Goal: Transaction & Acquisition: Download file/media

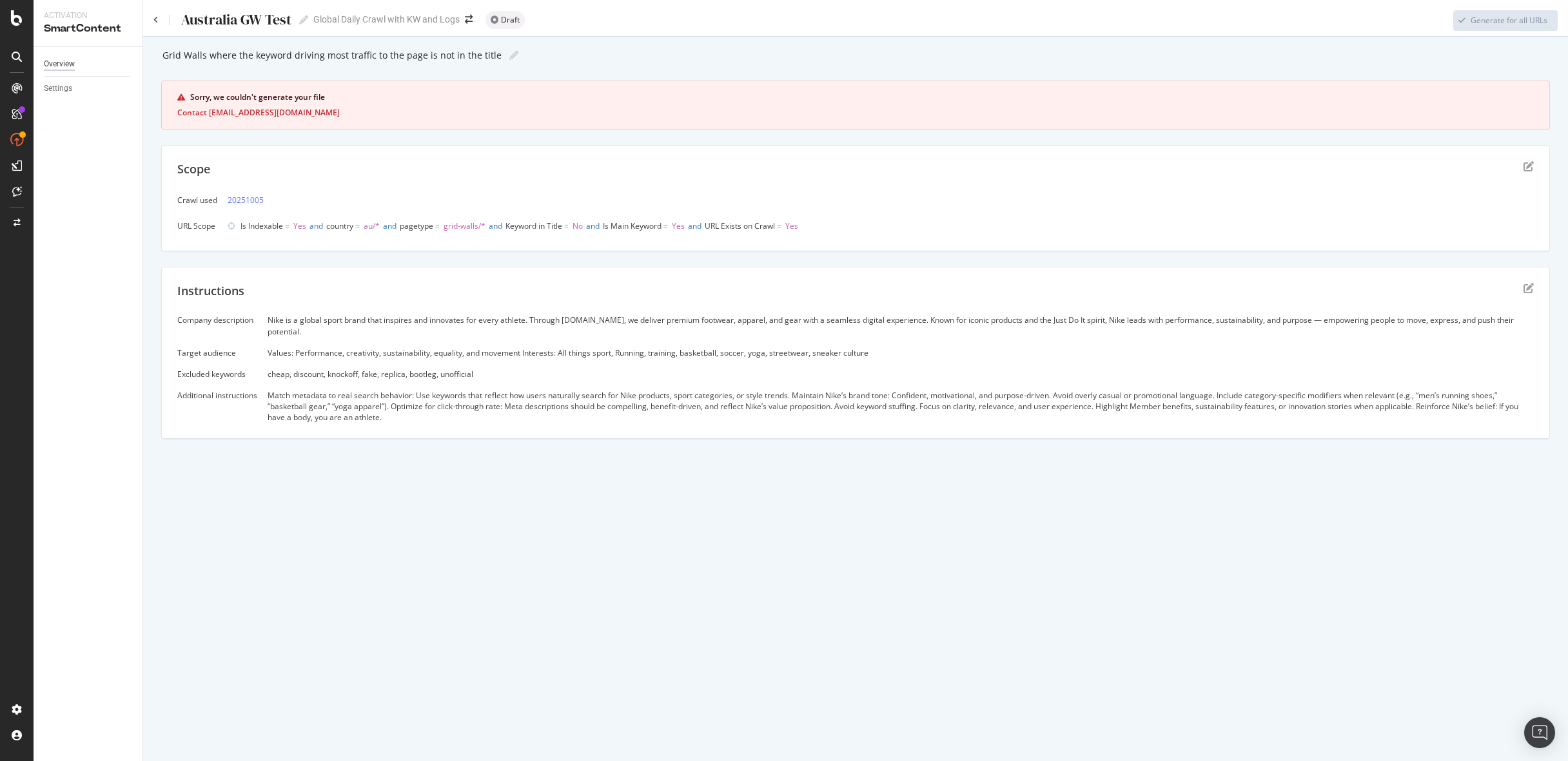
click at [61, 67] on div "Overview" at bounding box center [58, 64] width 31 height 13
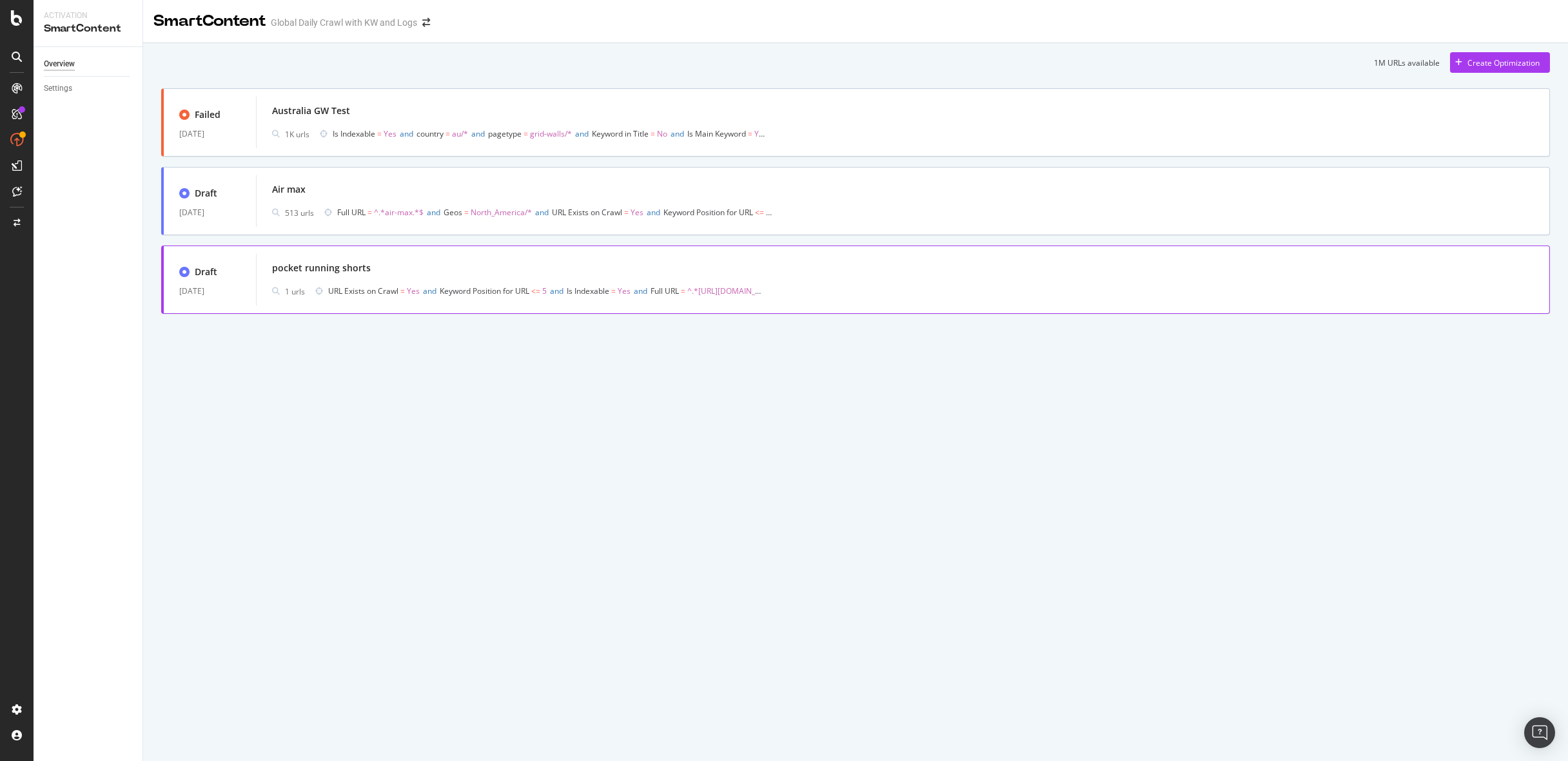
click at [489, 268] on div "pocket running shorts" at bounding box center [903, 268] width 1262 height 18
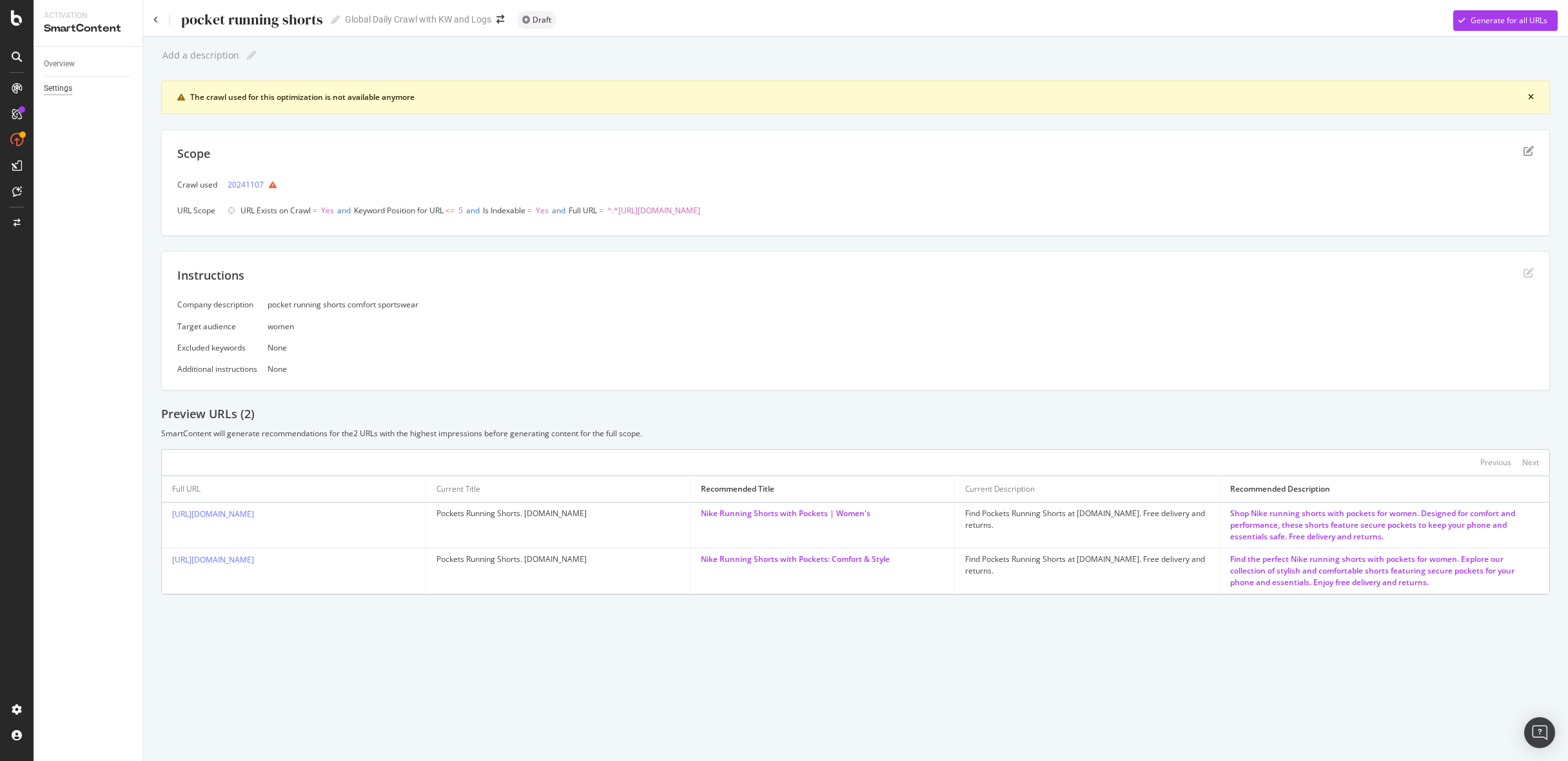
click at [67, 87] on div "Settings" at bounding box center [58, 88] width 28 height 13
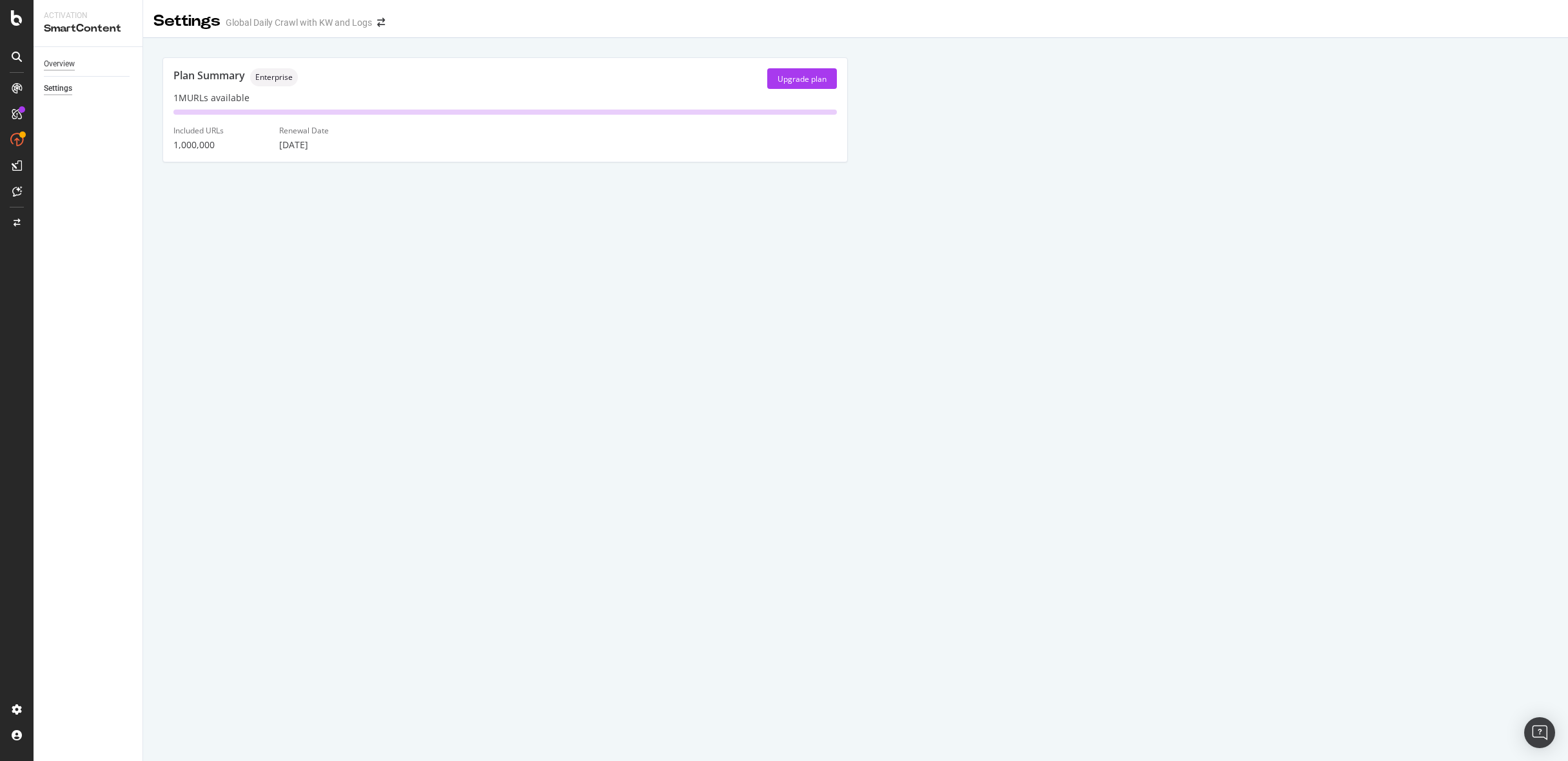
click at [58, 61] on div "Overview" at bounding box center [58, 64] width 31 height 13
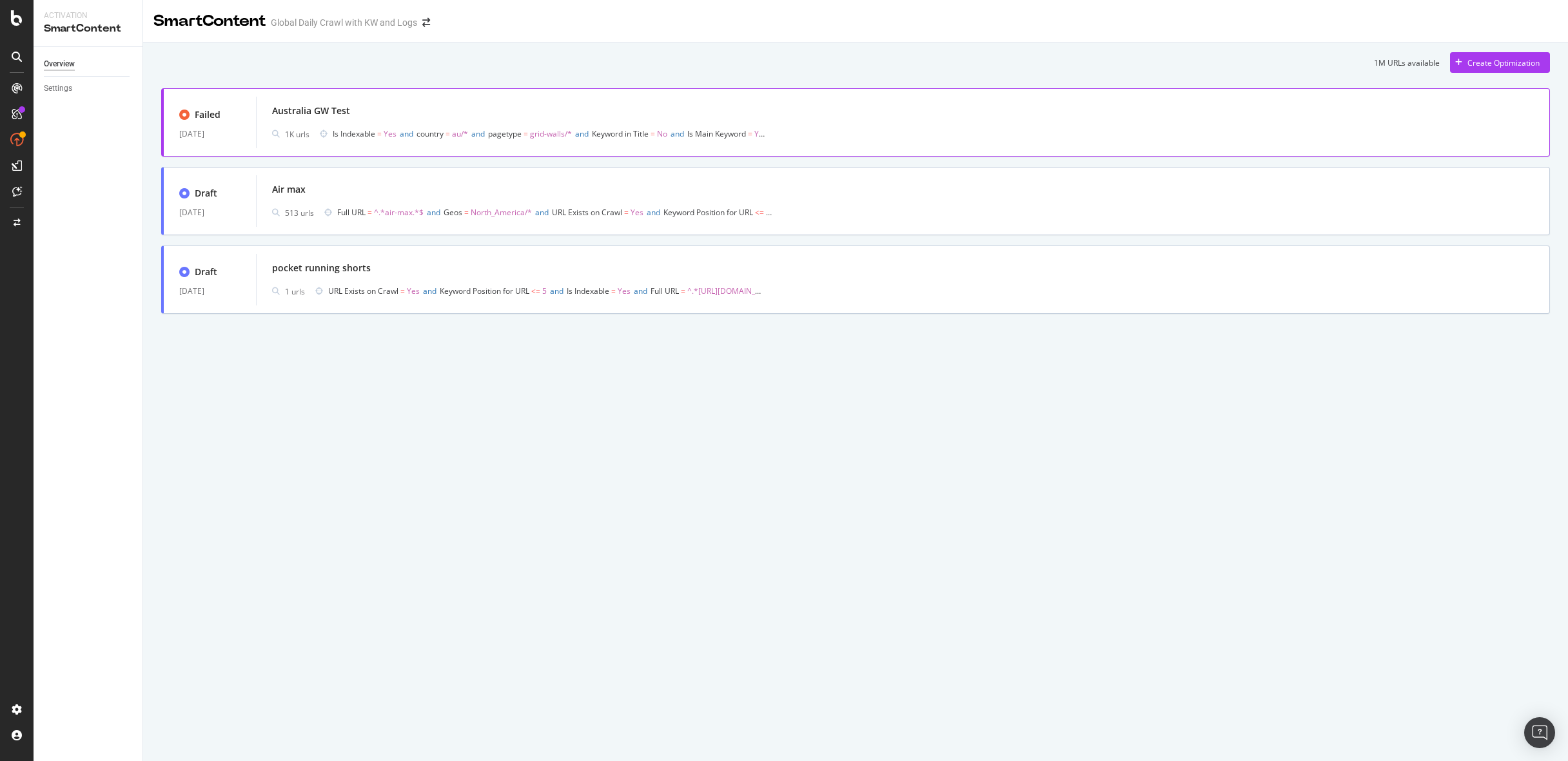
click at [724, 130] on span "Is Main Keyword" at bounding box center [716, 134] width 58 height 11
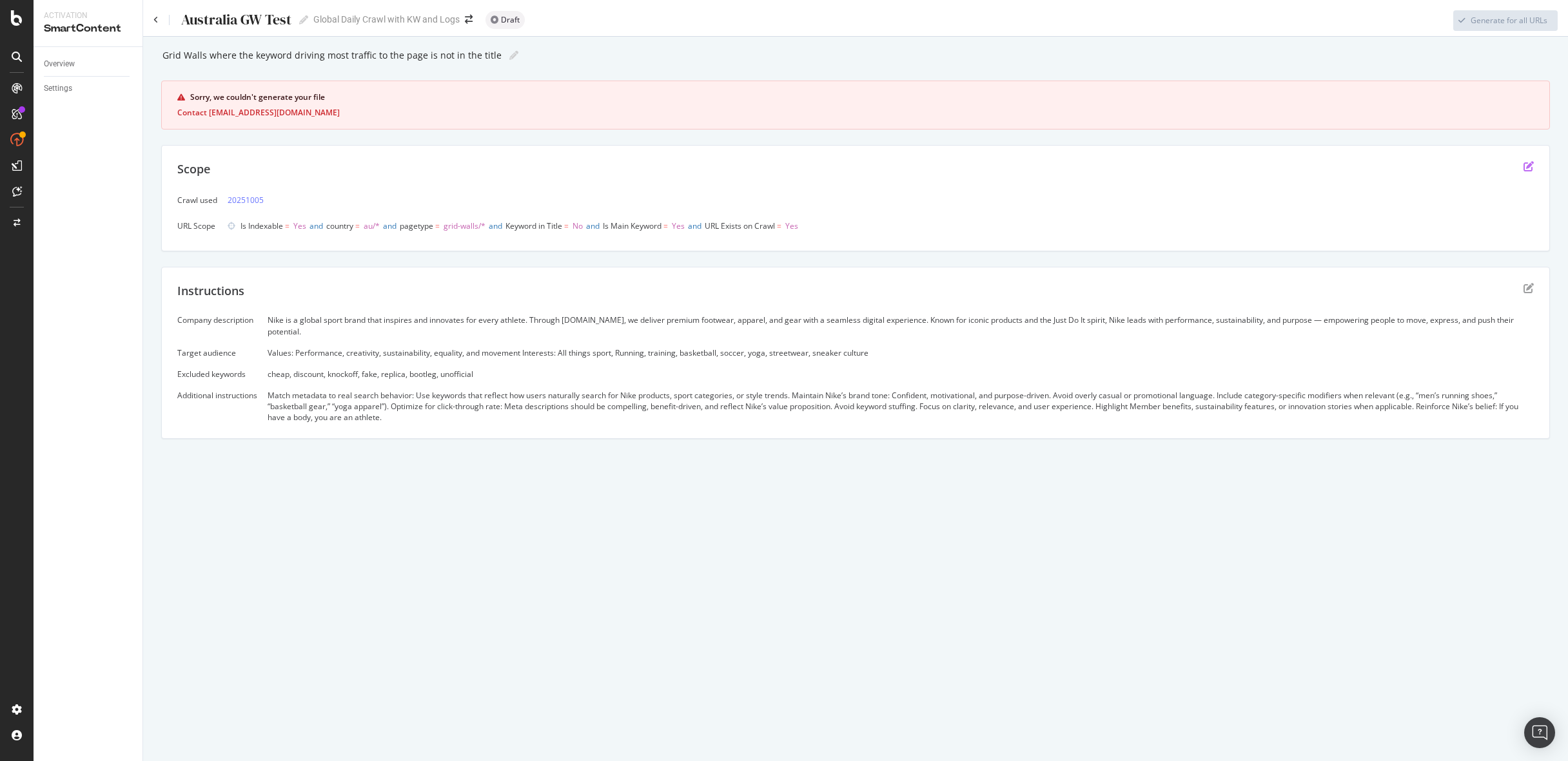
click at [1531, 165] on icon "edit" at bounding box center [1528, 166] width 10 height 10
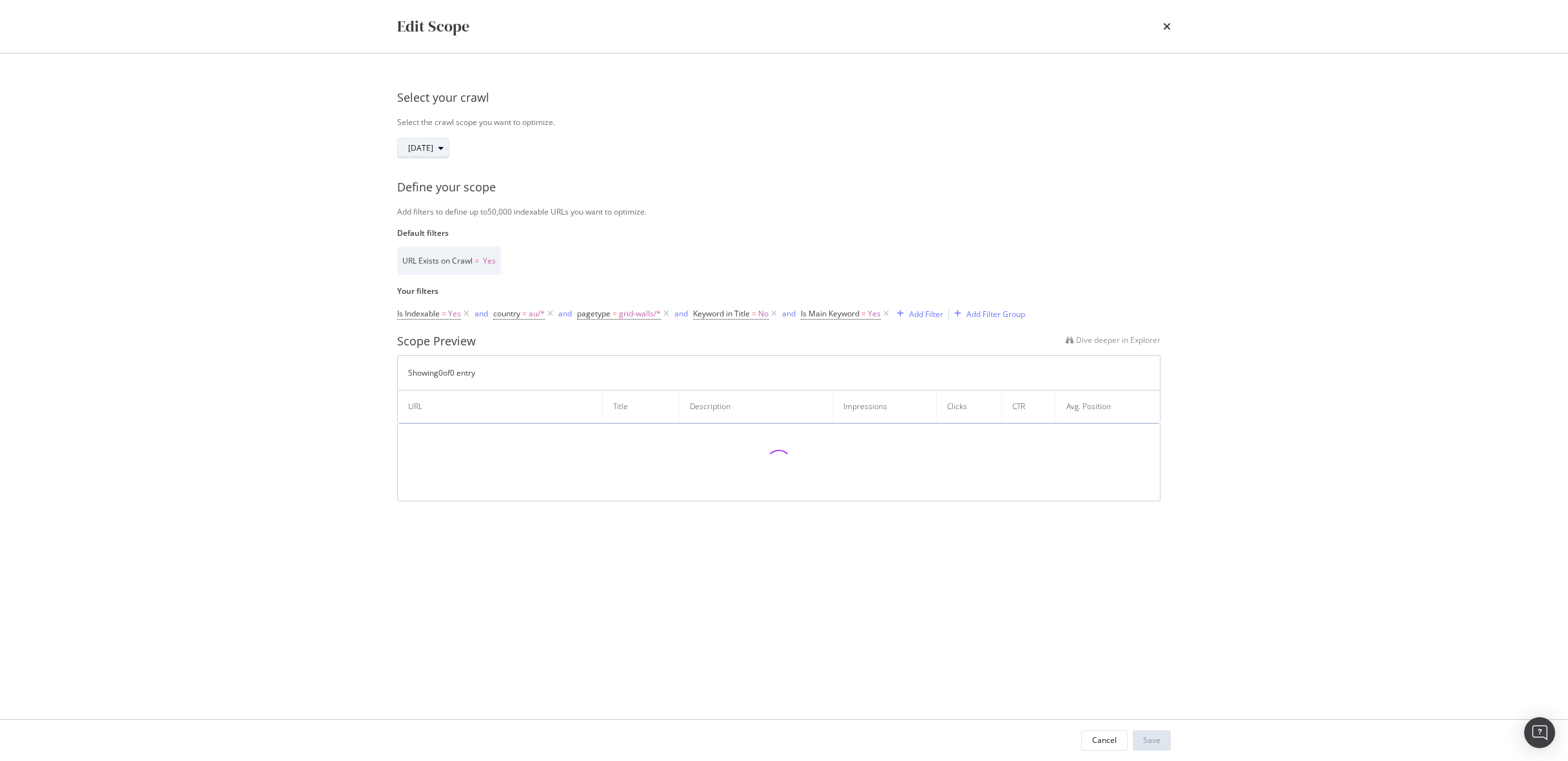
click at [448, 144] on div "modal" at bounding box center [441, 148] width 16 height 8
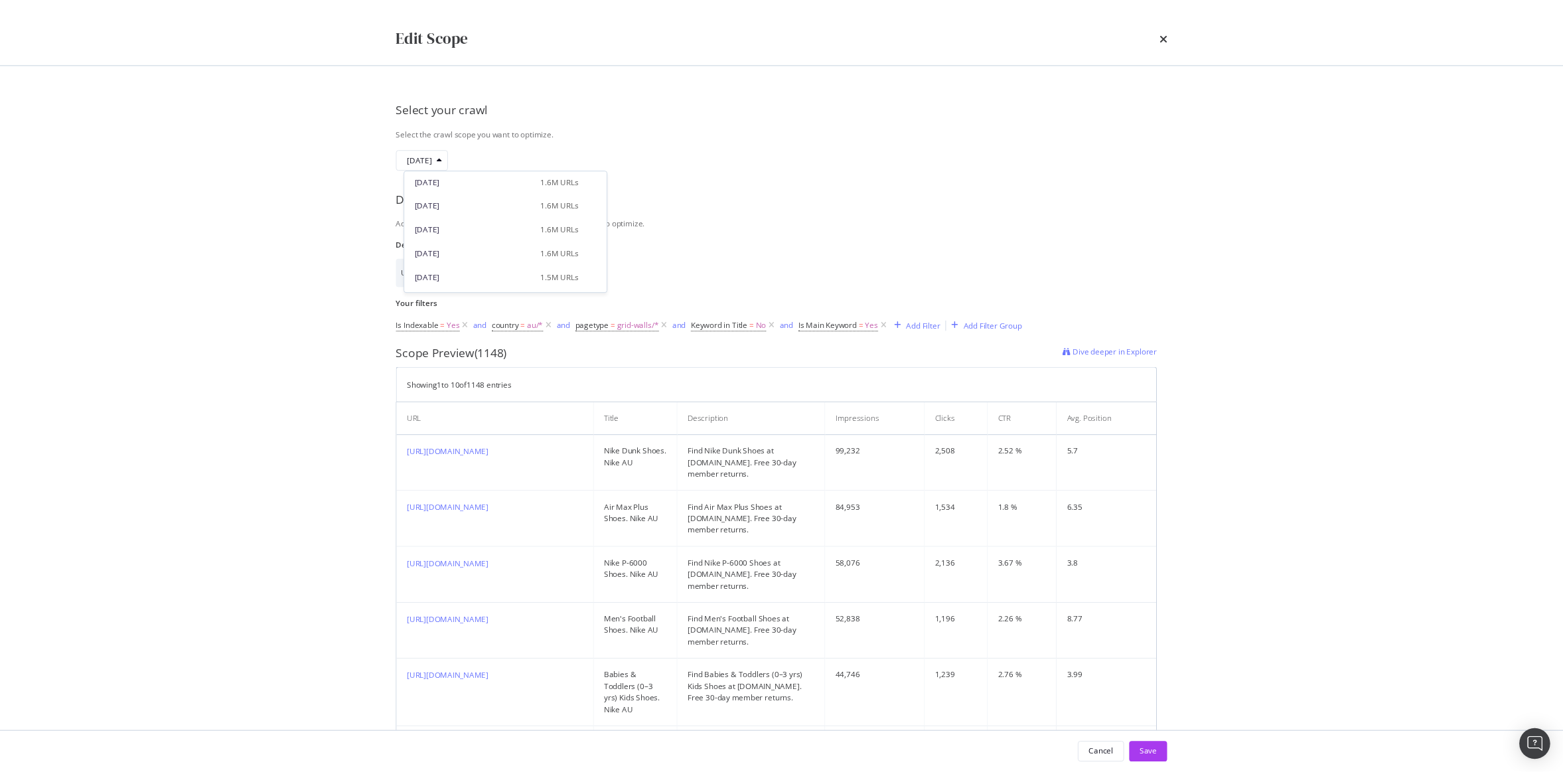
scroll to position [269, 0]
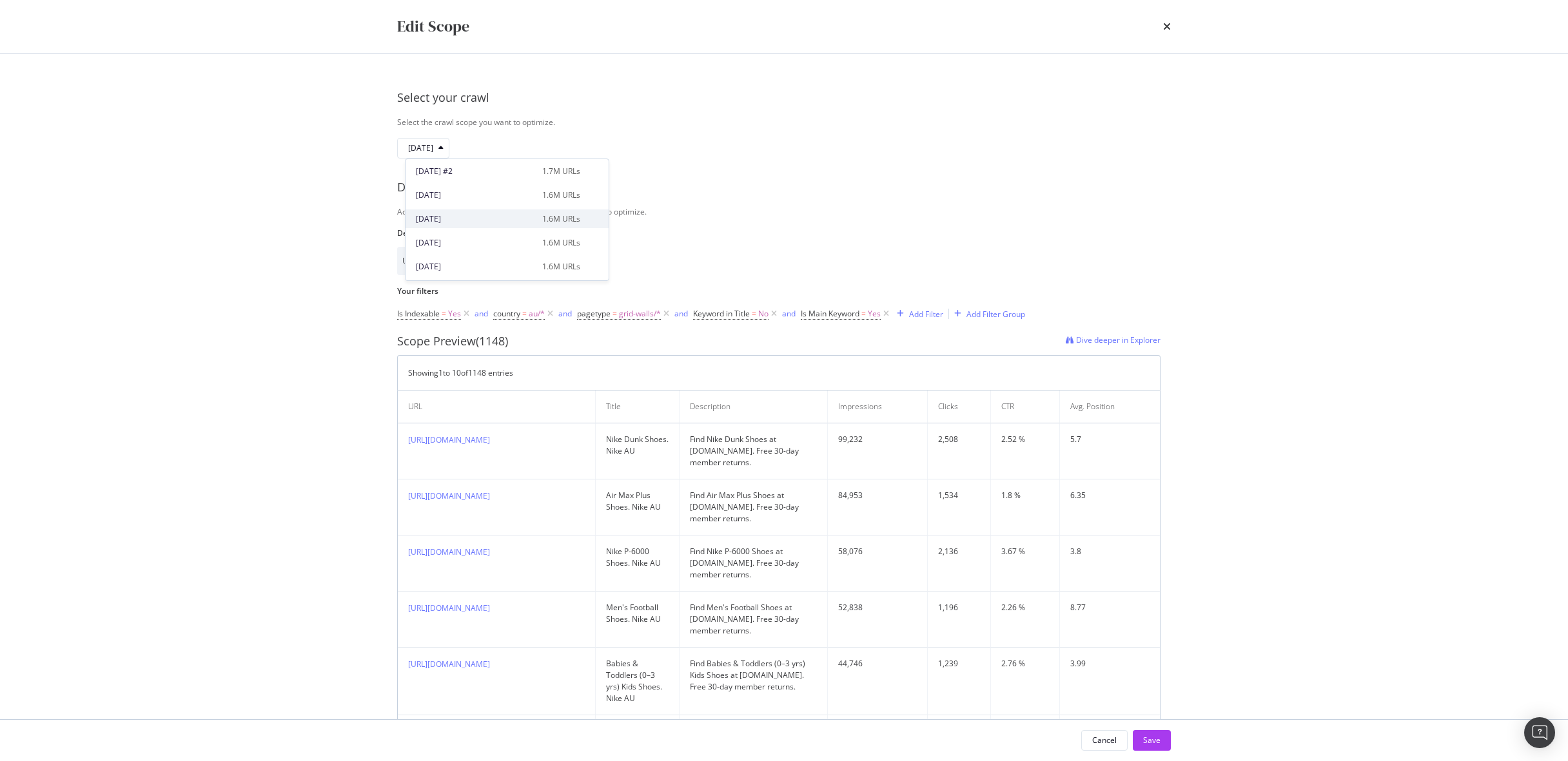
click at [465, 214] on div "2025 Sep. 22nd" at bounding box center [475, 219] width 119 height 12
click at [1322, 414] on div "Edit Scope Select your crawl Select the crawl scope you want to optimize. 2025 …" at bounding box center [784, 380] width 1568 height 761
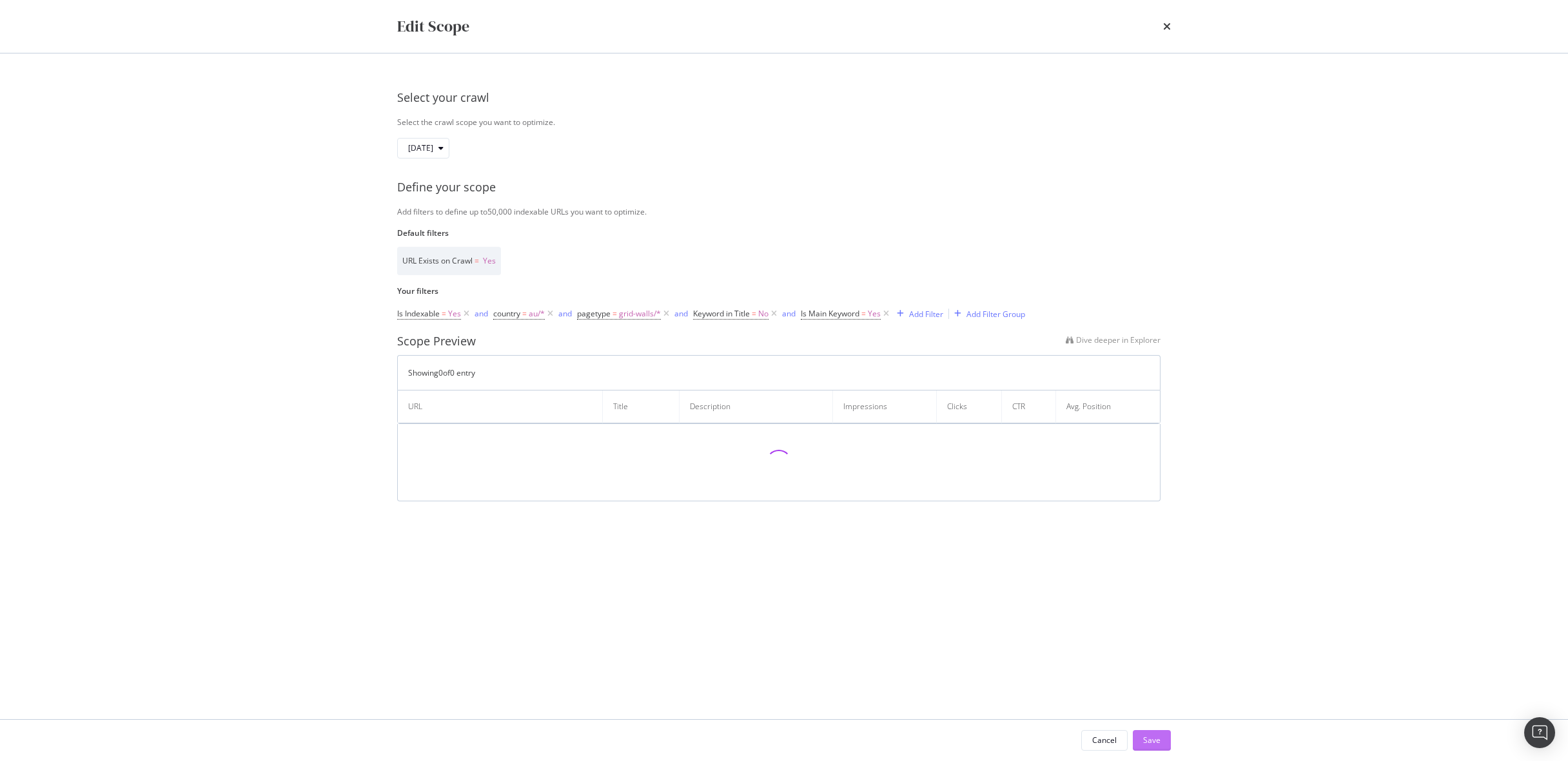
click at [1167, 739] on button "Save" at bounding box center [1151, 740] width 38 height 21
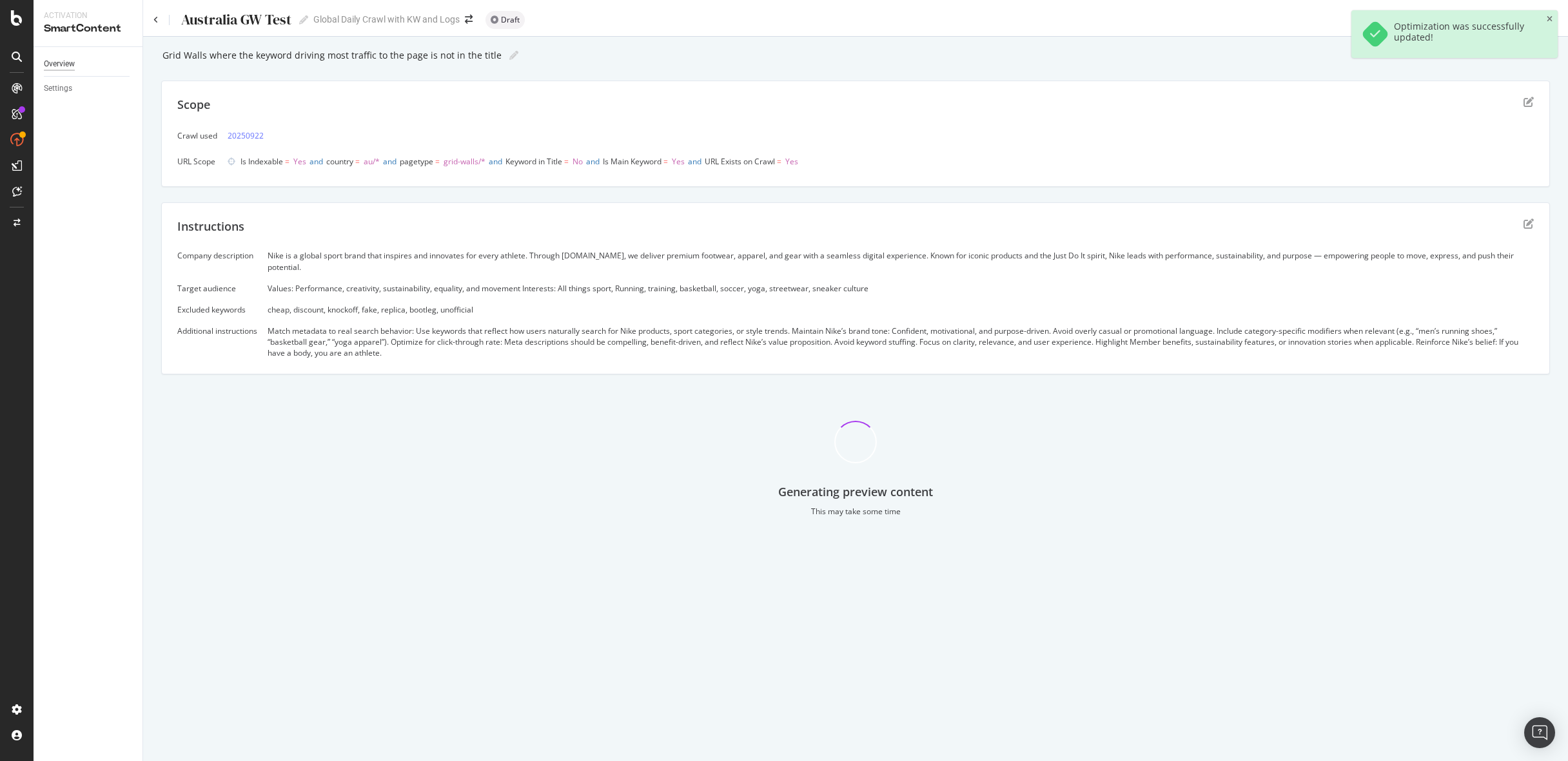
click at [68, 63] on div "Overview" at bounding box center [58, 64] width 31 height 13
click at [294, 58] on div "Grid Walls where the keyword driving most traffic to the page is not in the tit…" at bounding box center [331, 55] width 341 height 10
click at [294, 58] on input "Grid Walls where the keyword driving most traffic to the page is not in the tit…" at bounding box center [326, 55] width 331 height 12
click at [507, 249] on div "Instructions" at bounding box center [855, 234] width 1356 height 33
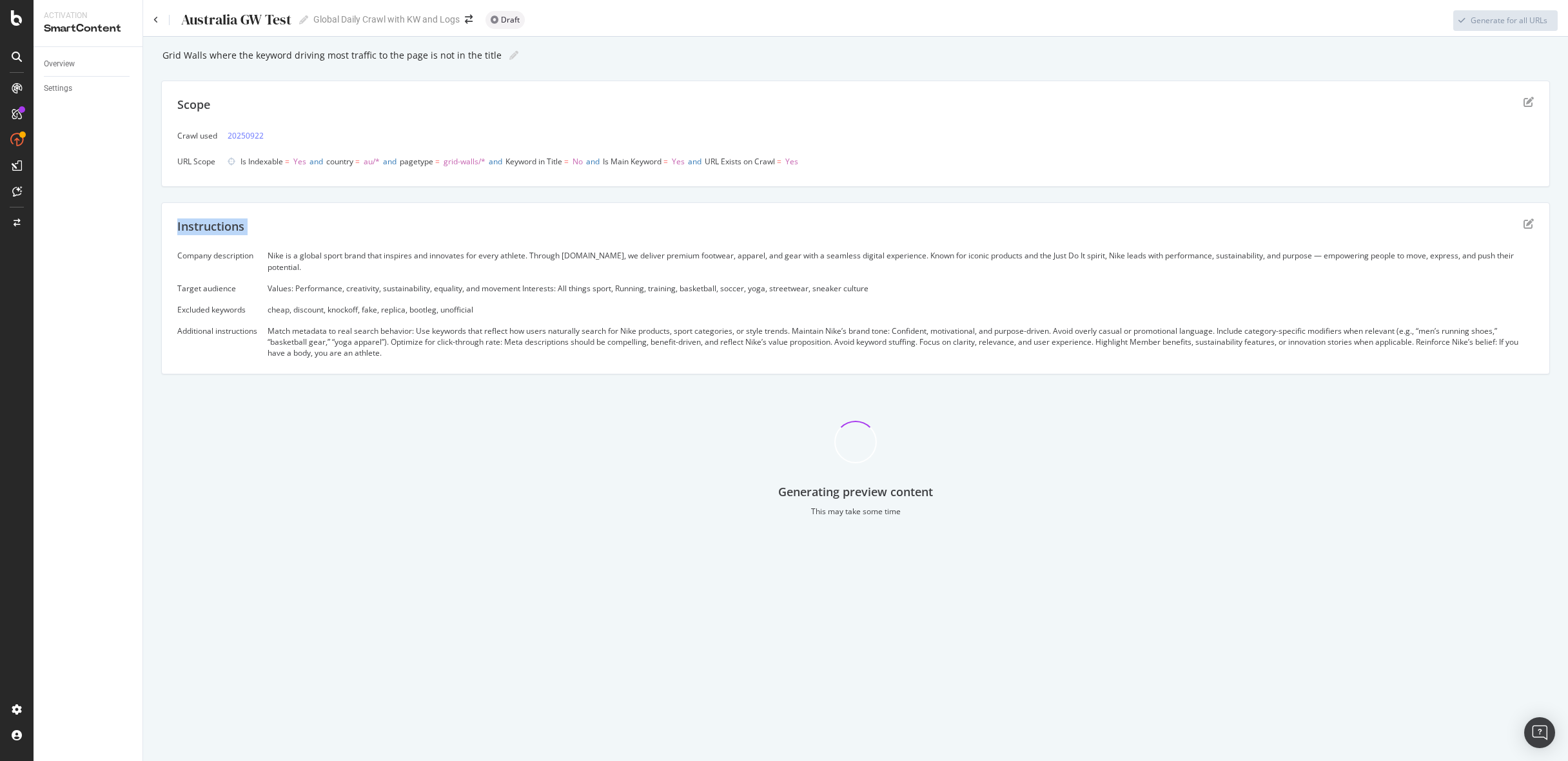
click at [507, 249] on div "Instructions" at bounding box center [855, 234] width 1356 height 33
click at [507, 259] on div "Nike is a global sport brand that inspires and innovates for every athlete. Thr…" at bounding box center [900, 261] width 1266 height 22
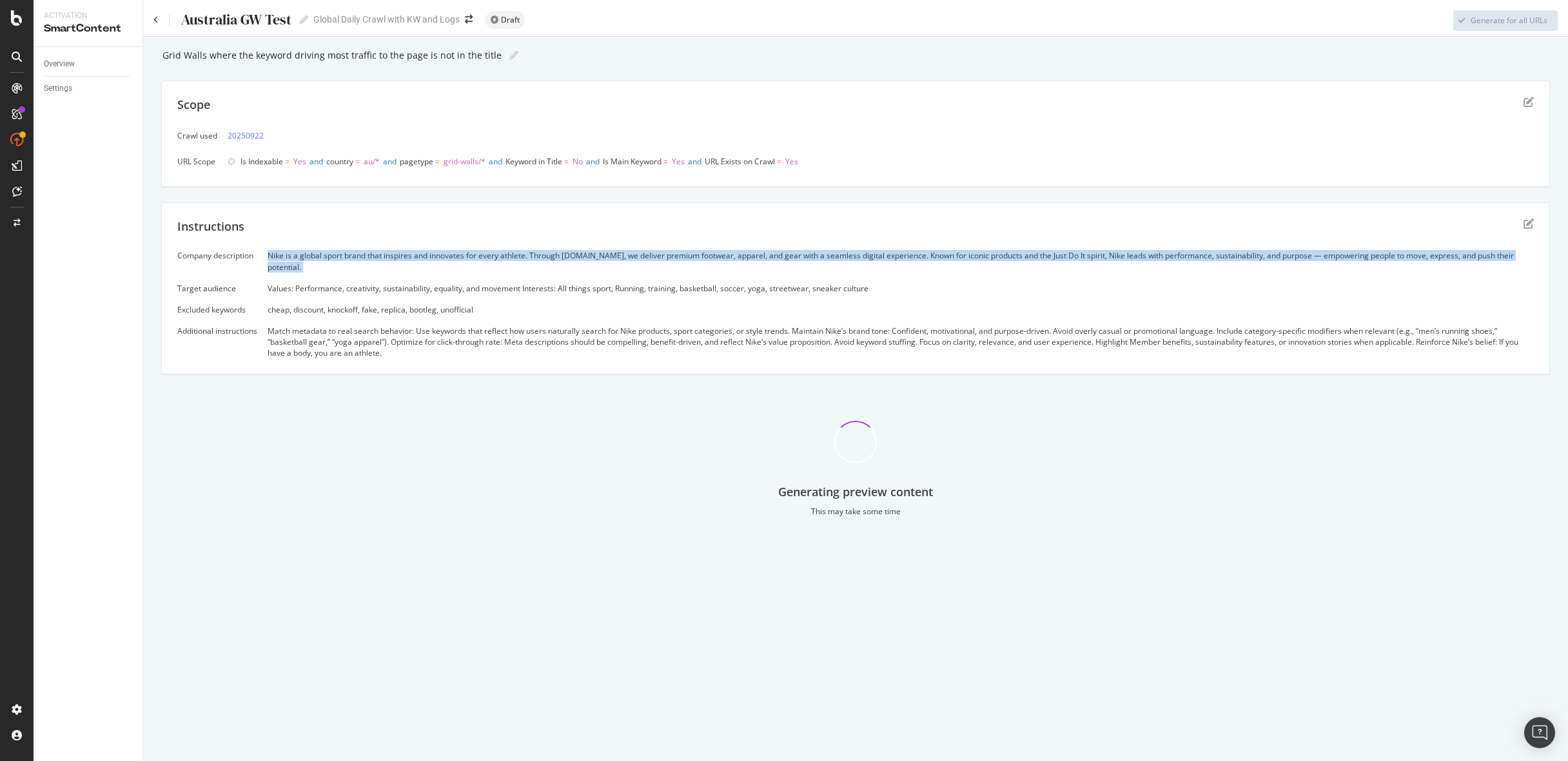
click at [507, 259] on div "Nike is a global sport brand that inspires and innovates for every athlete. Thr…" at bounding box center [900, 261] width 1266 height 22
copy div "Nike is a global sport brand that inspires and innovates for every athlete. Thr…"
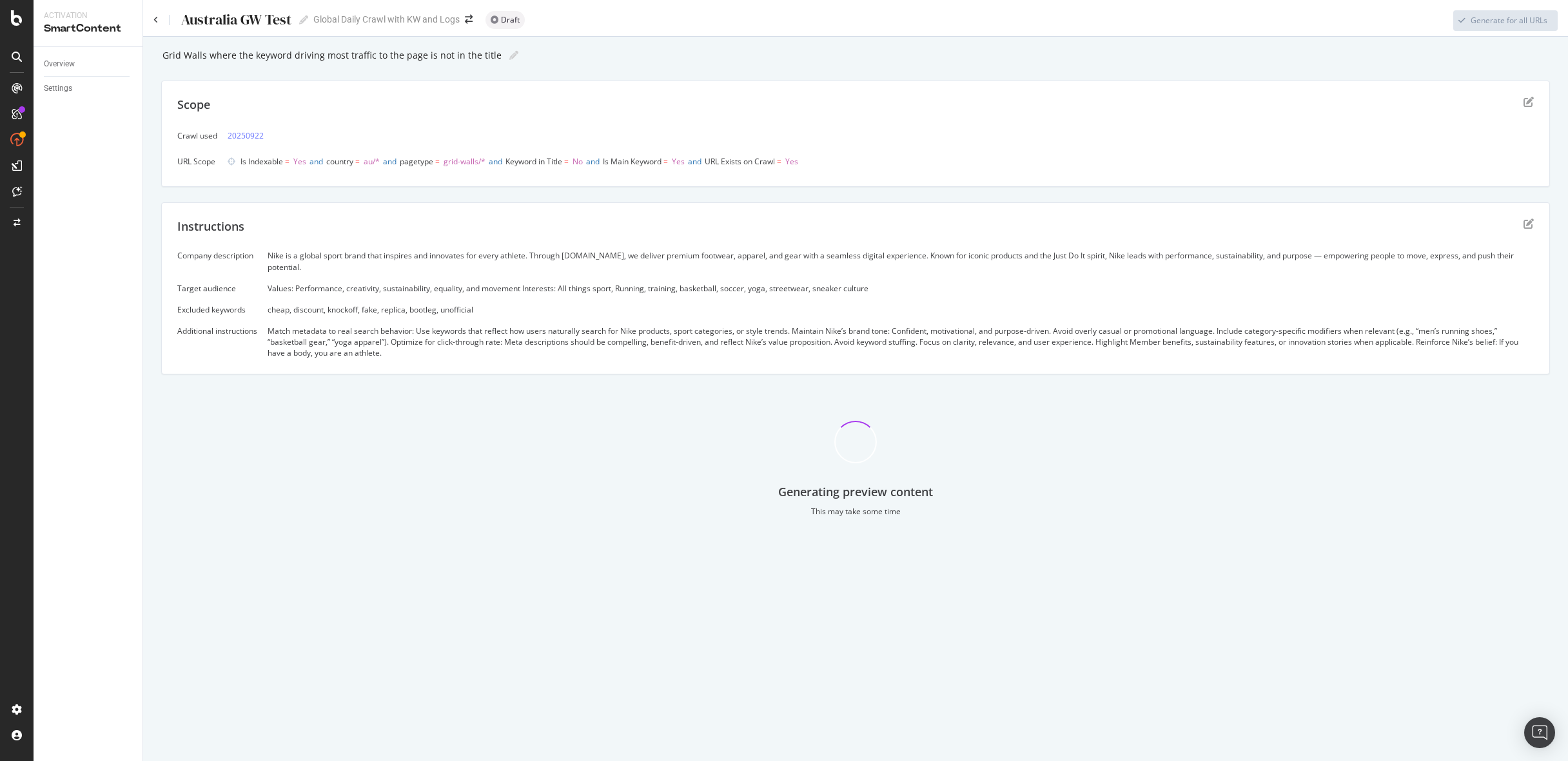
click at [527, 283] on div "Values: Performance, creativity, sustainability, equality, and movement Interes…" at bounding box center [900, 288] width 1266 height 11
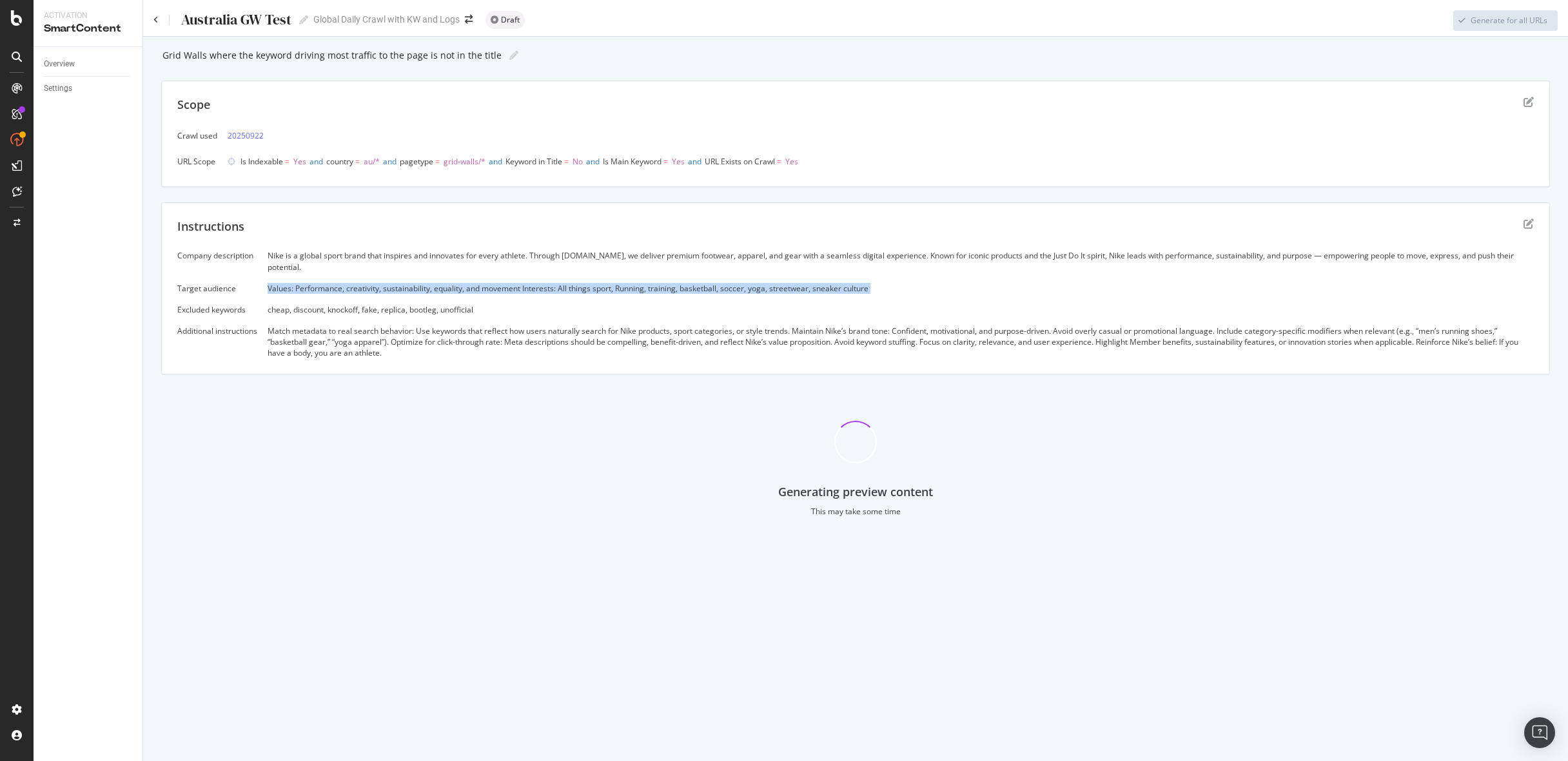
copy div "Values: Performance, creativity, sustainability, equality, and movement Interes…"
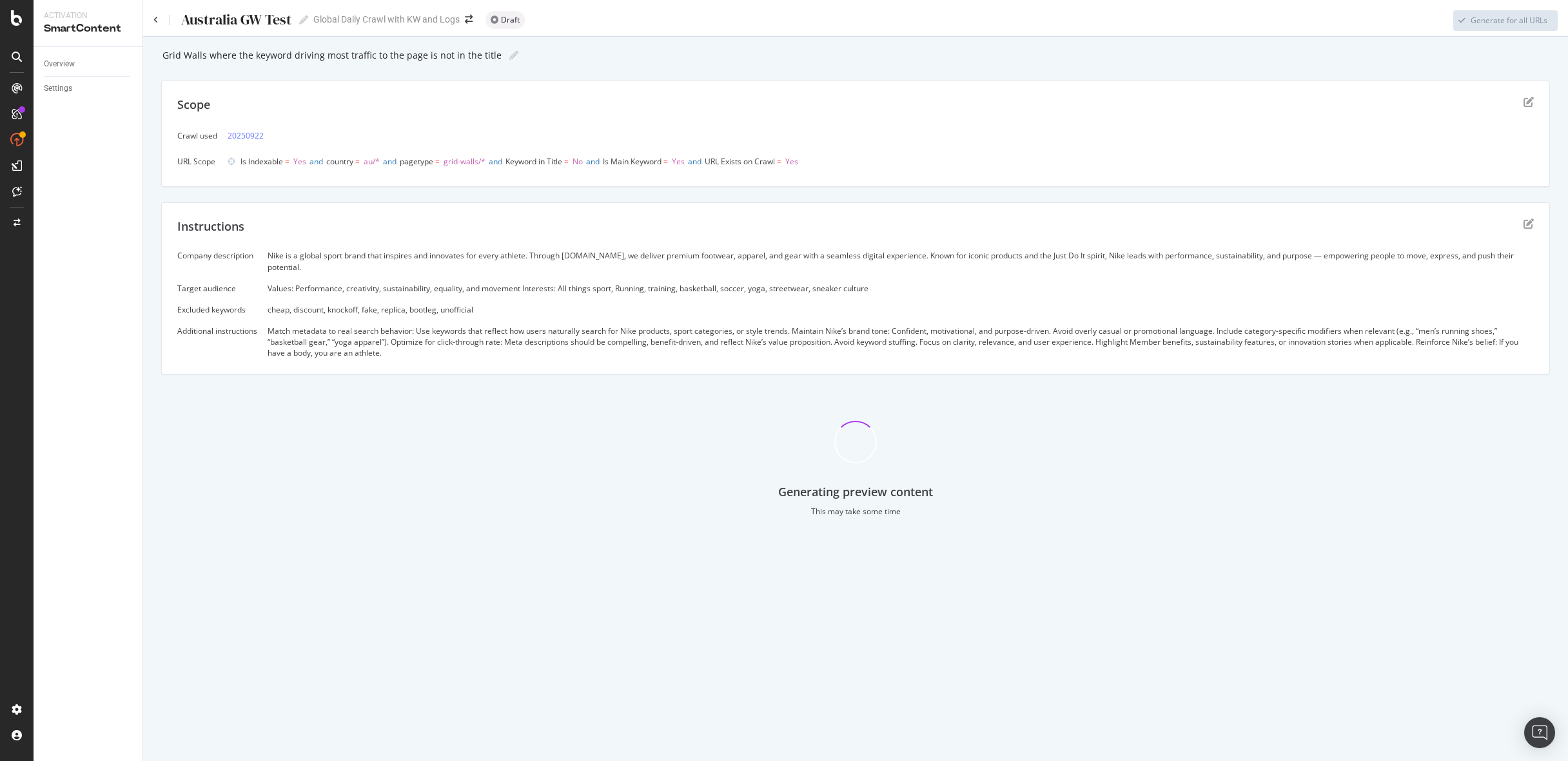
click at [408, 304] on div "cheap, discount, knockoff, fake, replica, bootleg, unofficial" at bounding box center [900, 309] width 1266 height 11
copy div "cheap, discount, knockoff, fake, replica, bootleg, unofficial"
click at [456, 333] on div "Match metadata to real search behavior: Use keywords that reflect how users nat…" at bounding box center [900, 341] width 1266 height 33
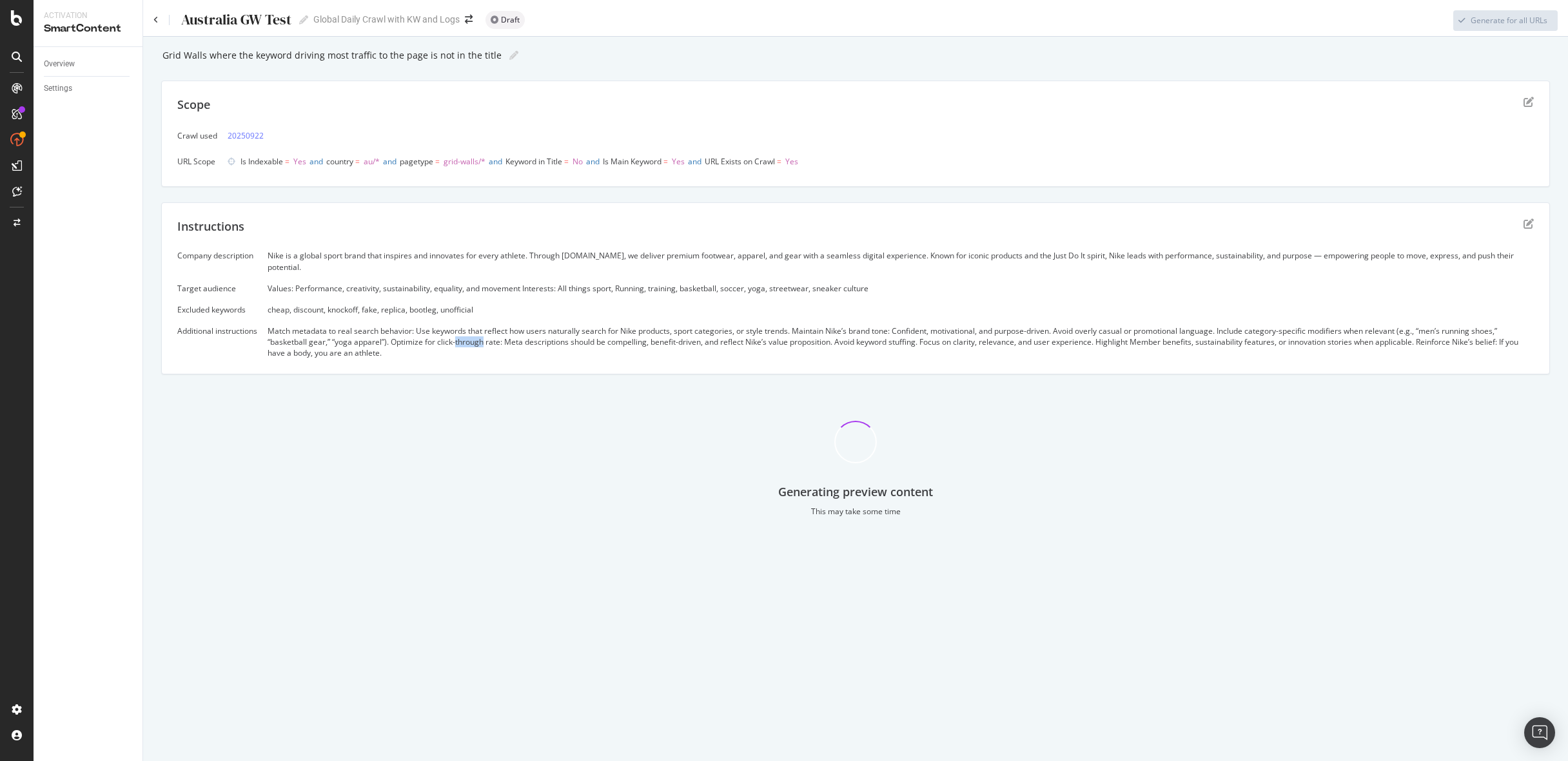
click at [456, 333] on div "Match metadata to real search behavior: Use keywords that reflect how users nat…" at bounding box center [900, 341] width 1266 height 33
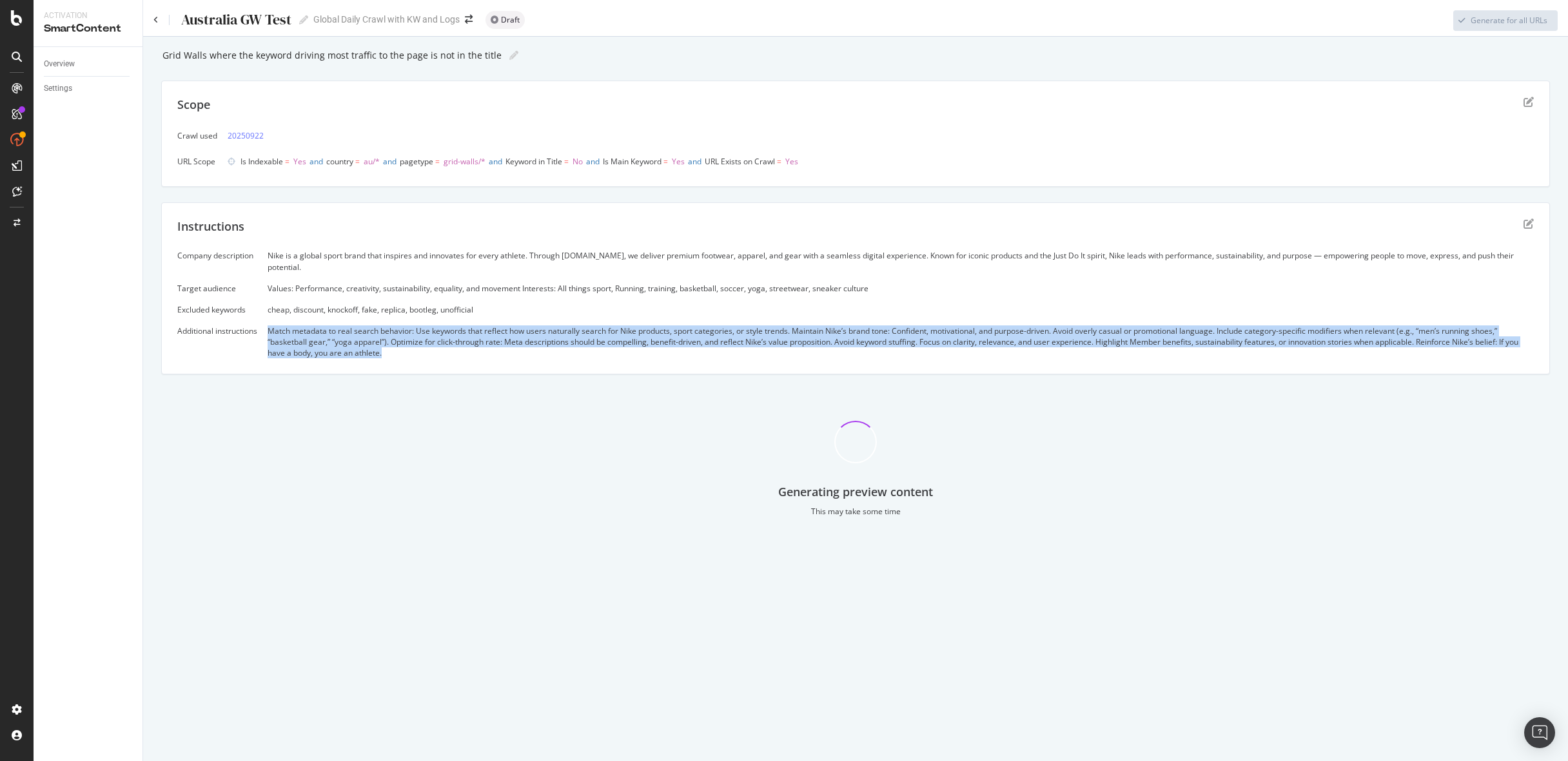
click at [456, 333] on div "Match metadata to real search behavior: Use keywords that reflect how users nat…" at bounding box center [900, 341] width 1266 height 33
copy div "Match metadata to real search behavior: Use keywords that reflect how users nat…"
click at [63, 59] on div "Overview" at bounding box center [58, 64] width 31 height 13
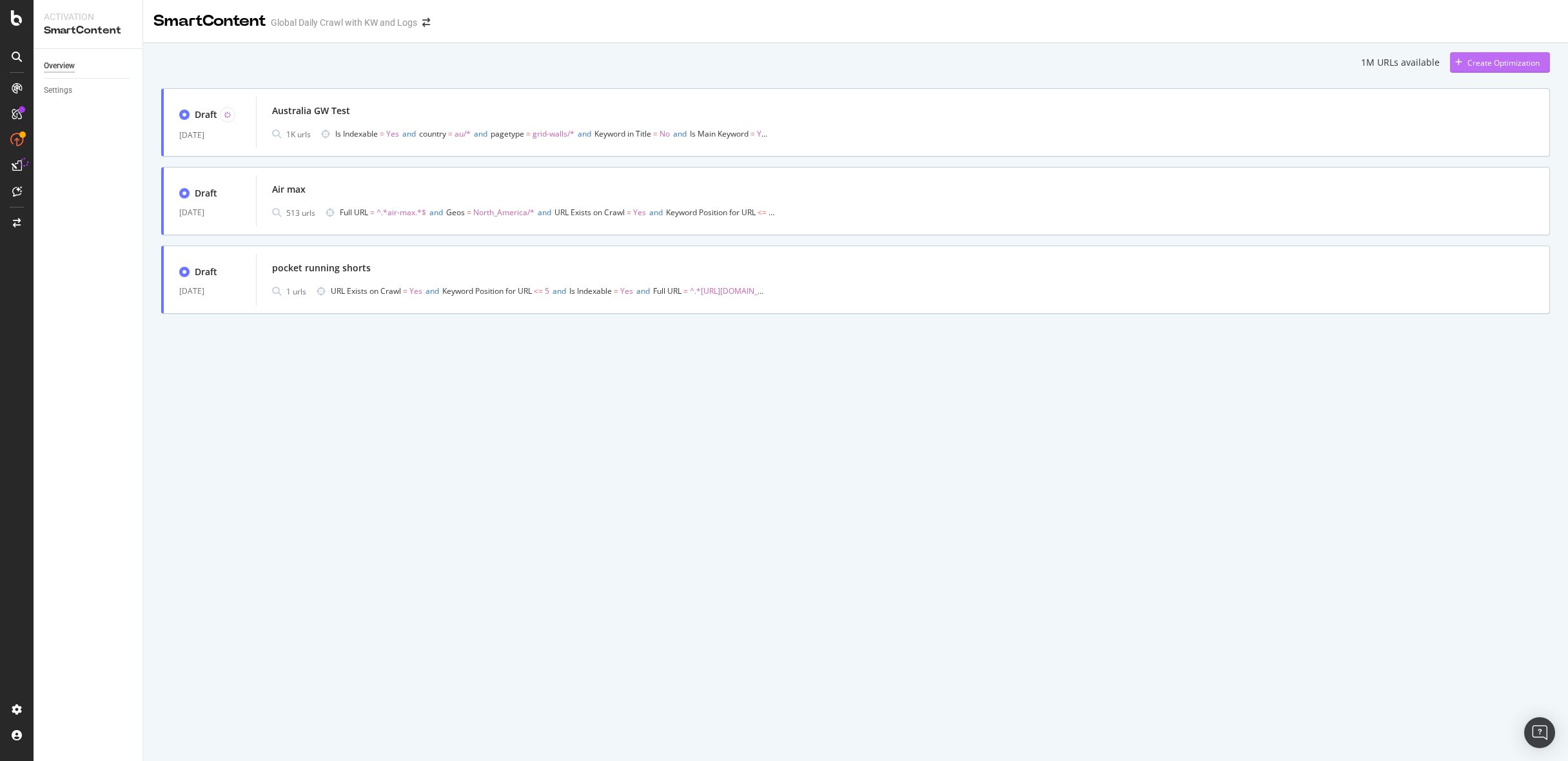
click at [1493, 65] on div "Create Optimization" at bounding box center [1503, 63] width 72 height 11
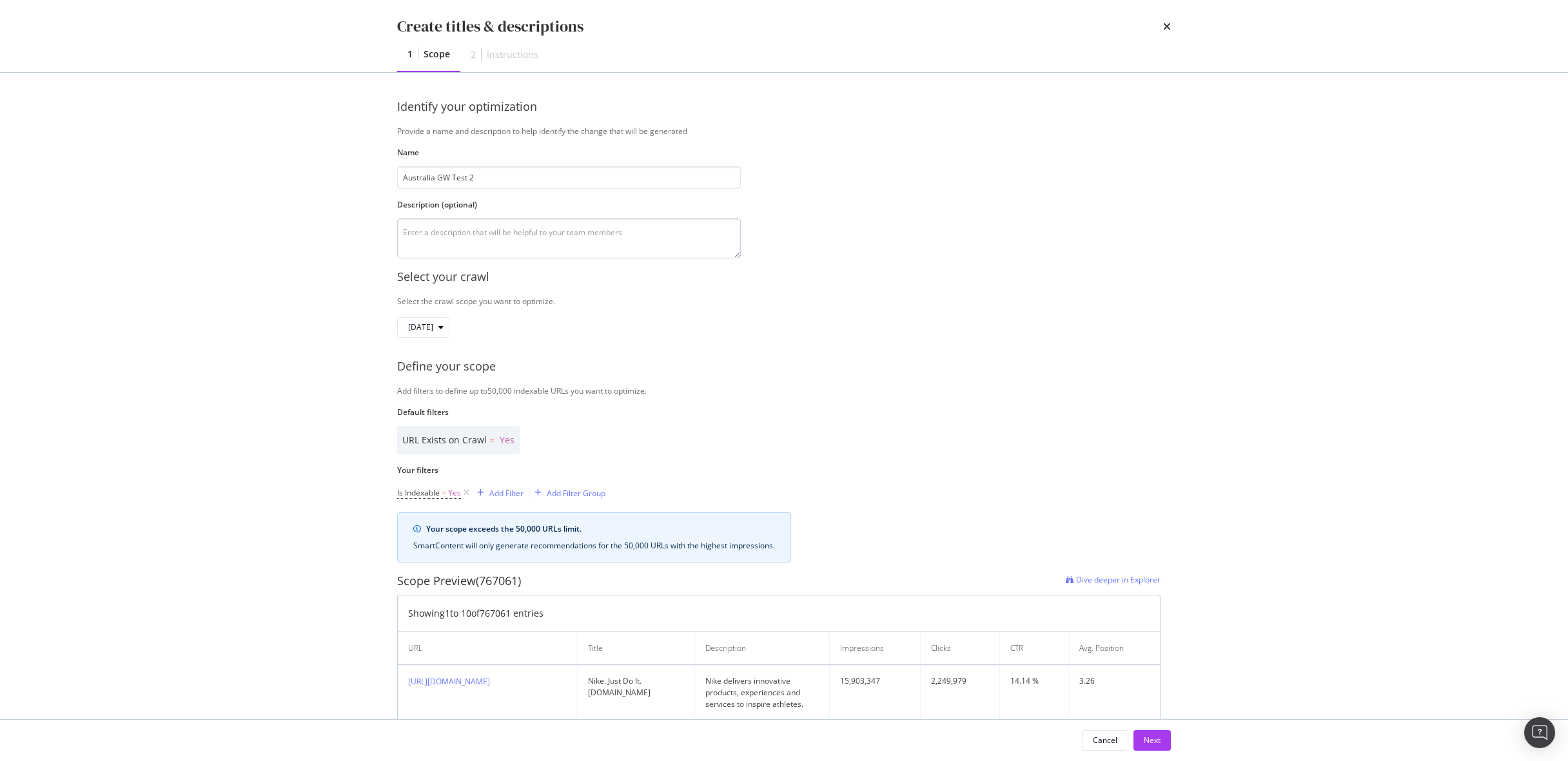
type input "Australia GW Test 2"
click at [660, 239] on textarea "modal" at bounding box center [569, 239] width 343 height 40
click at [448, 335] on div "[DATE]" at bounding box center [428, 327] width 41 height 18
click at [449, 388] on div "2025 Oct. 6th 1.7M URLs" at bounding box center [507, 397] width 203 height 18
click at [765, 350] on div "Select your crawl Select the crawl scope you want to optimize. 2025 Oct. 7th De…" at bounding box center [784, 771] width 773 height 1026
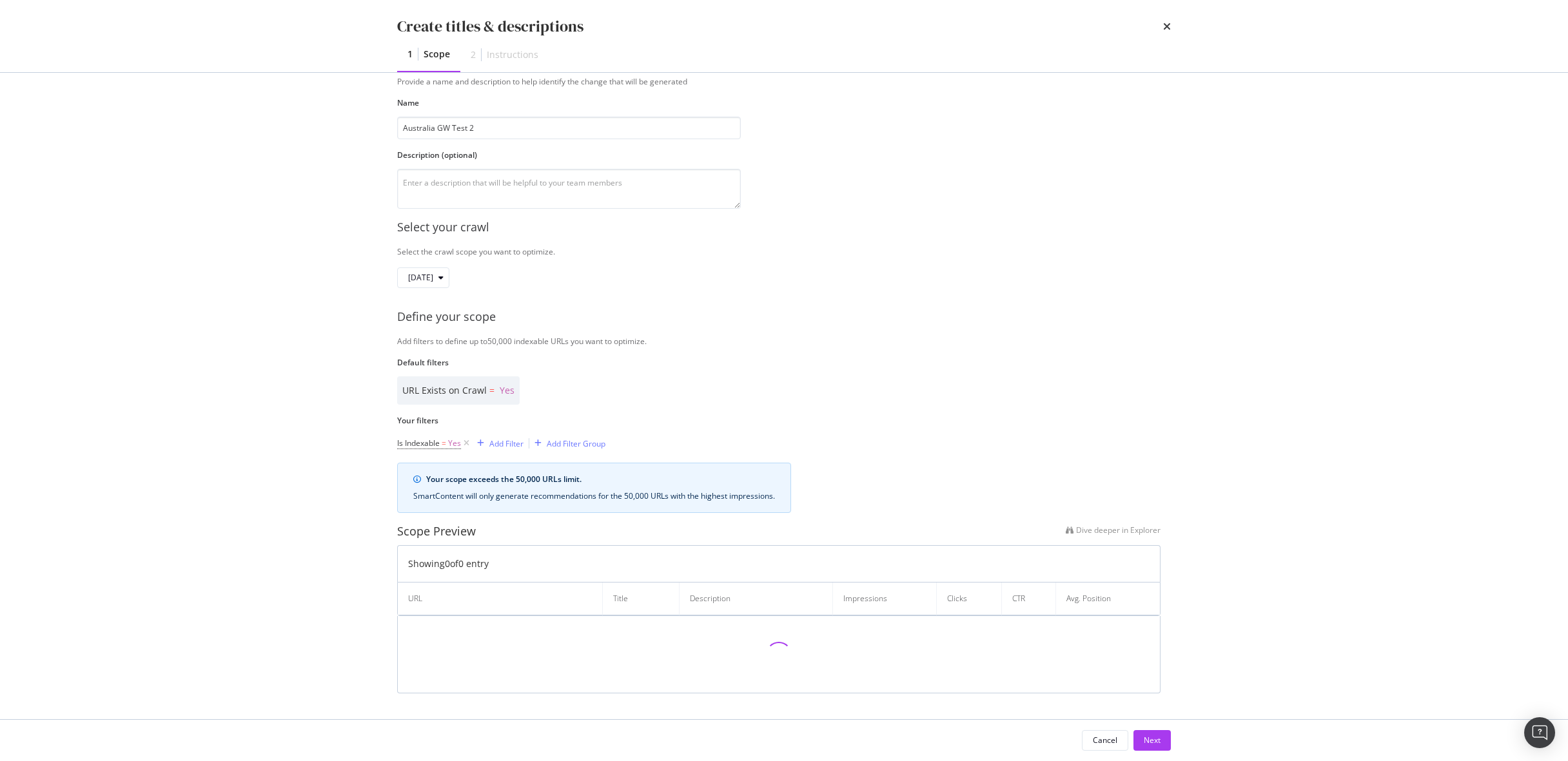
scroll to position [49, 0]
click at [508, 438] on div "Add Filter" at bounding box center [506, 443] width 34 height 11
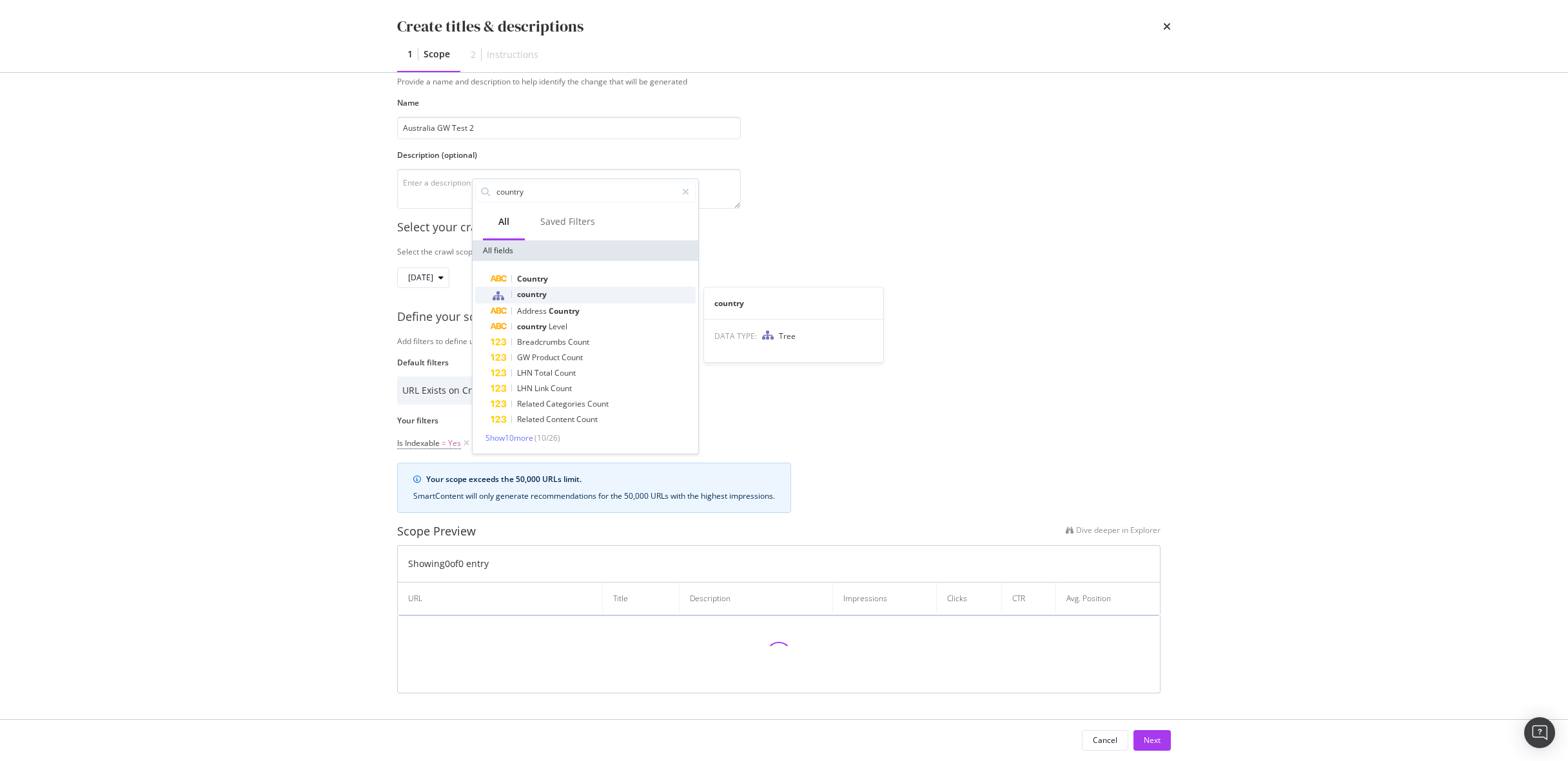
type input "country"
click at [549, 295] on div "country" at bounding box center [594, 295] width 205 height 17
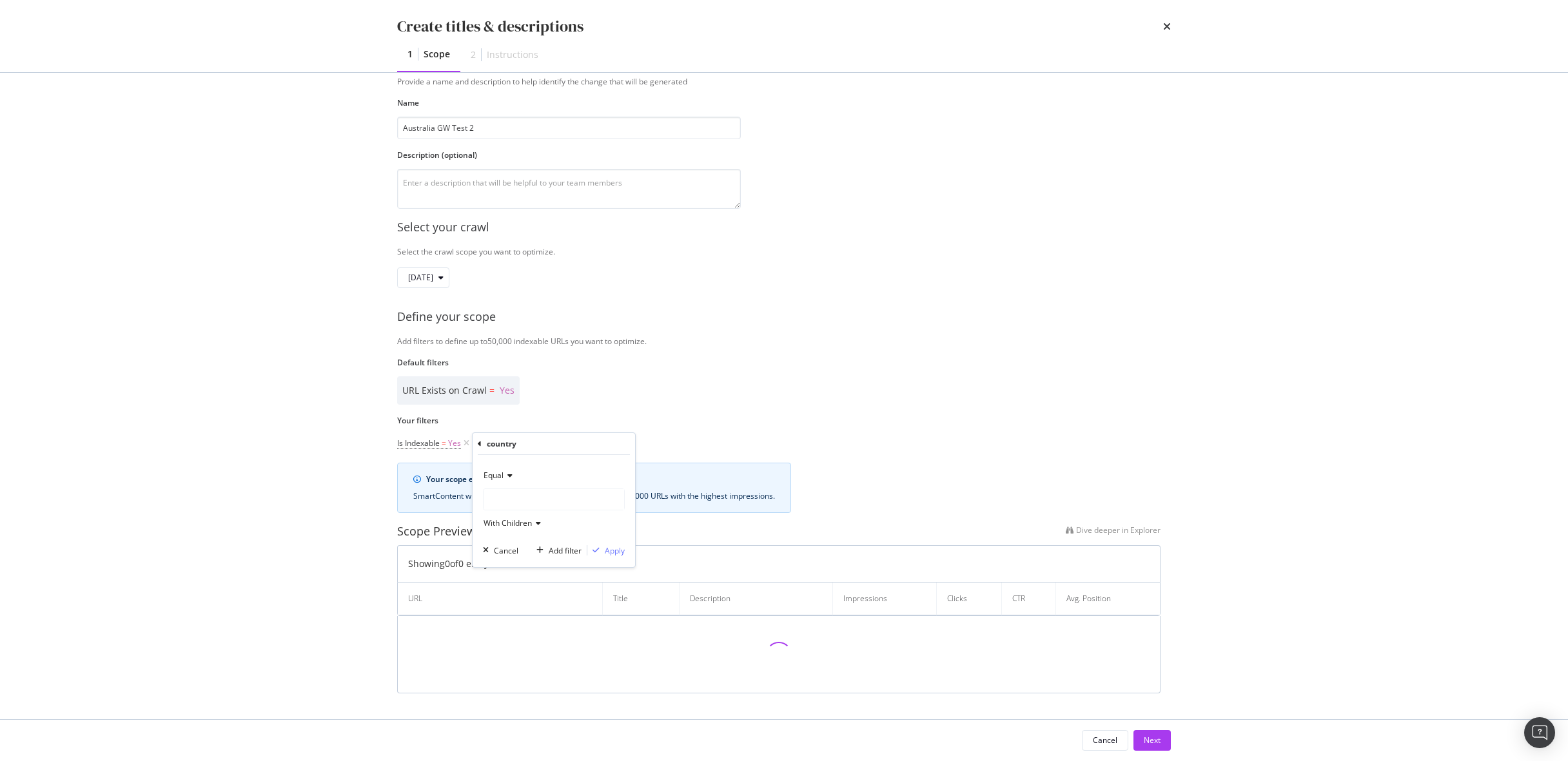
click at [554, 498] on div "modal" at bounding box center [554, 499] width 140 height 21
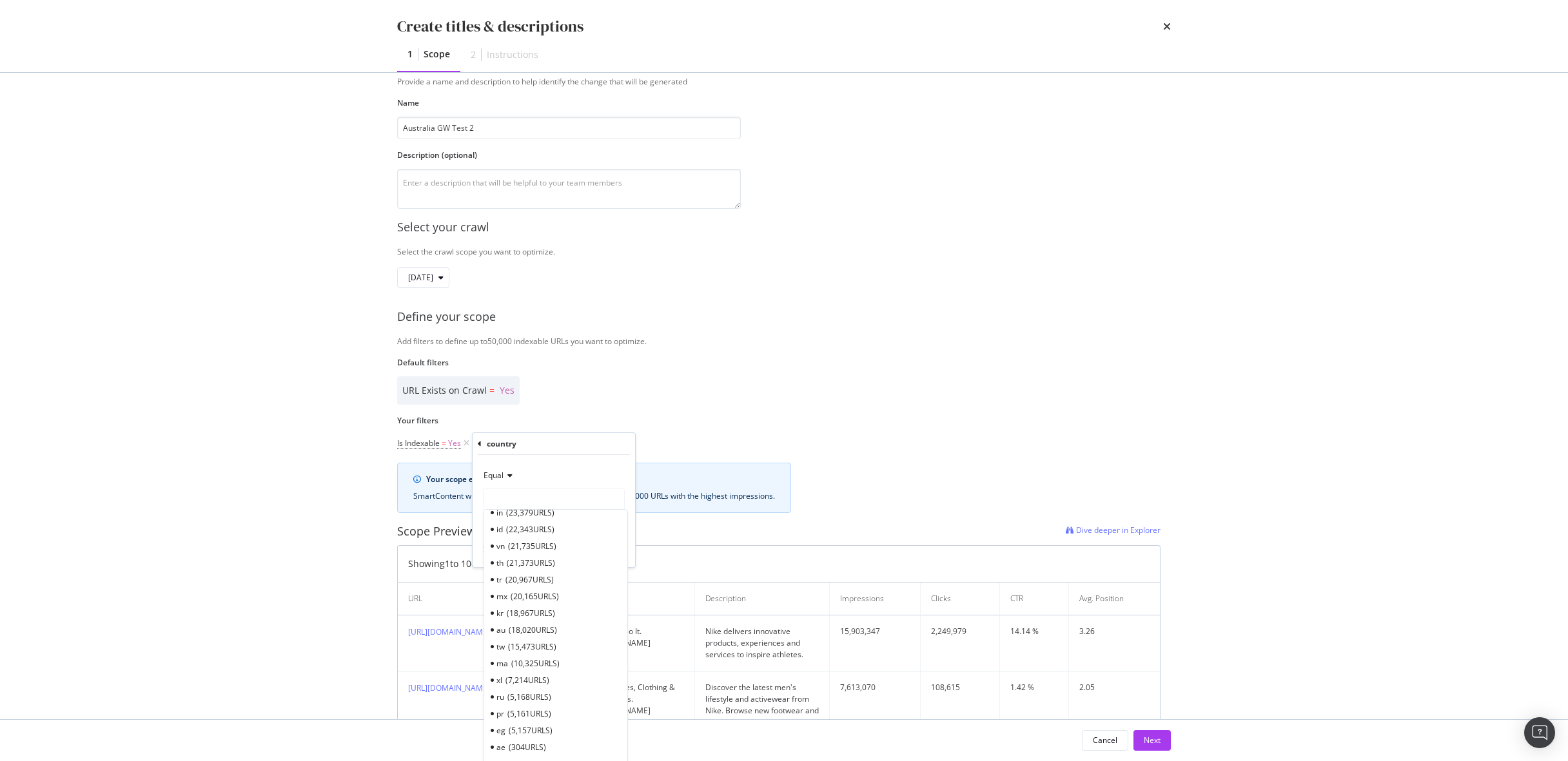
scroll to position [569, 0]
click at [562, 626] on div "au 18,020 URLS" at bounding box center [555, 627] width 138 height 17
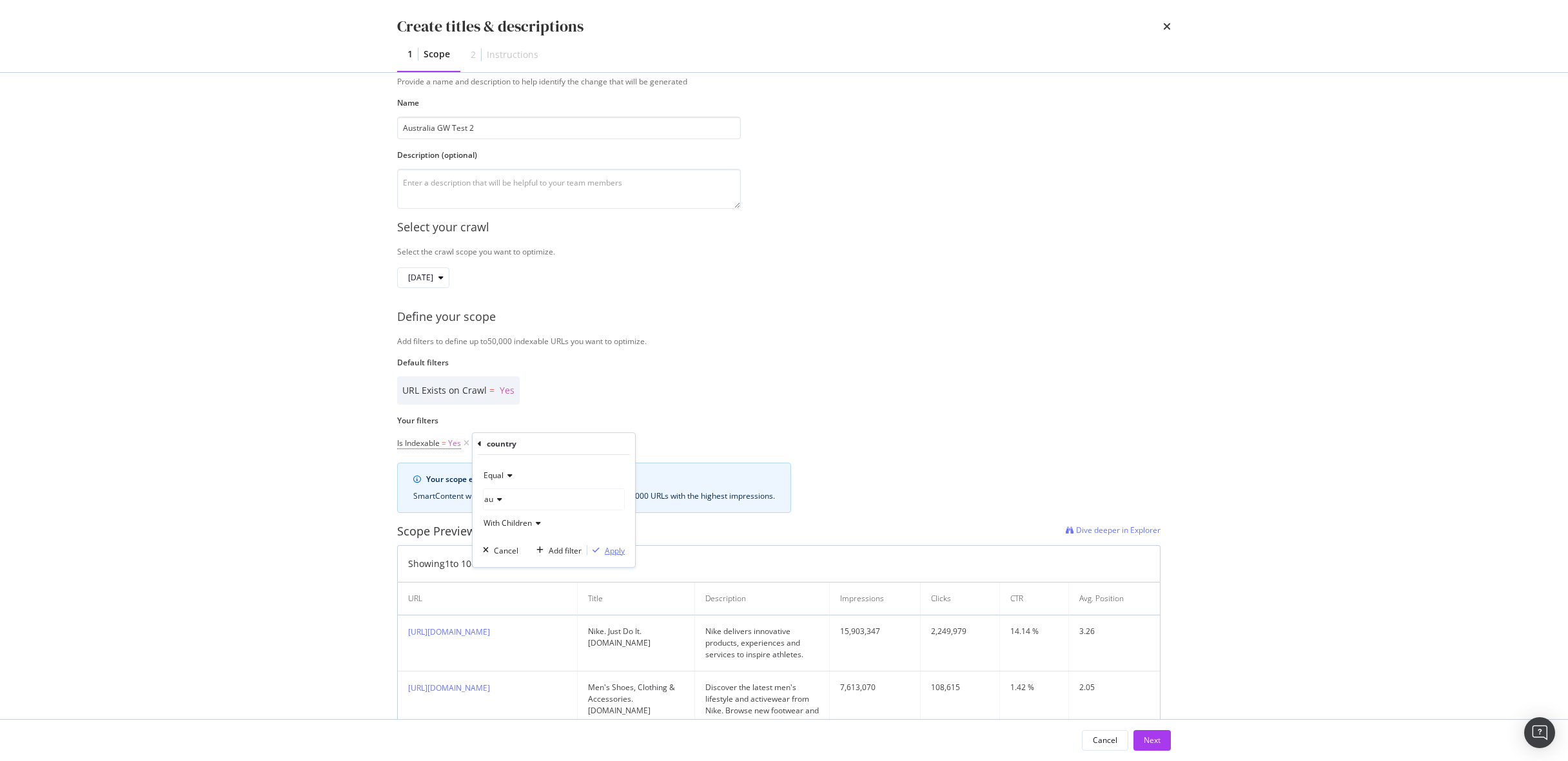
click at [617, 552] on div "Apply" at bounding box center [615, 550] width 20 height 11
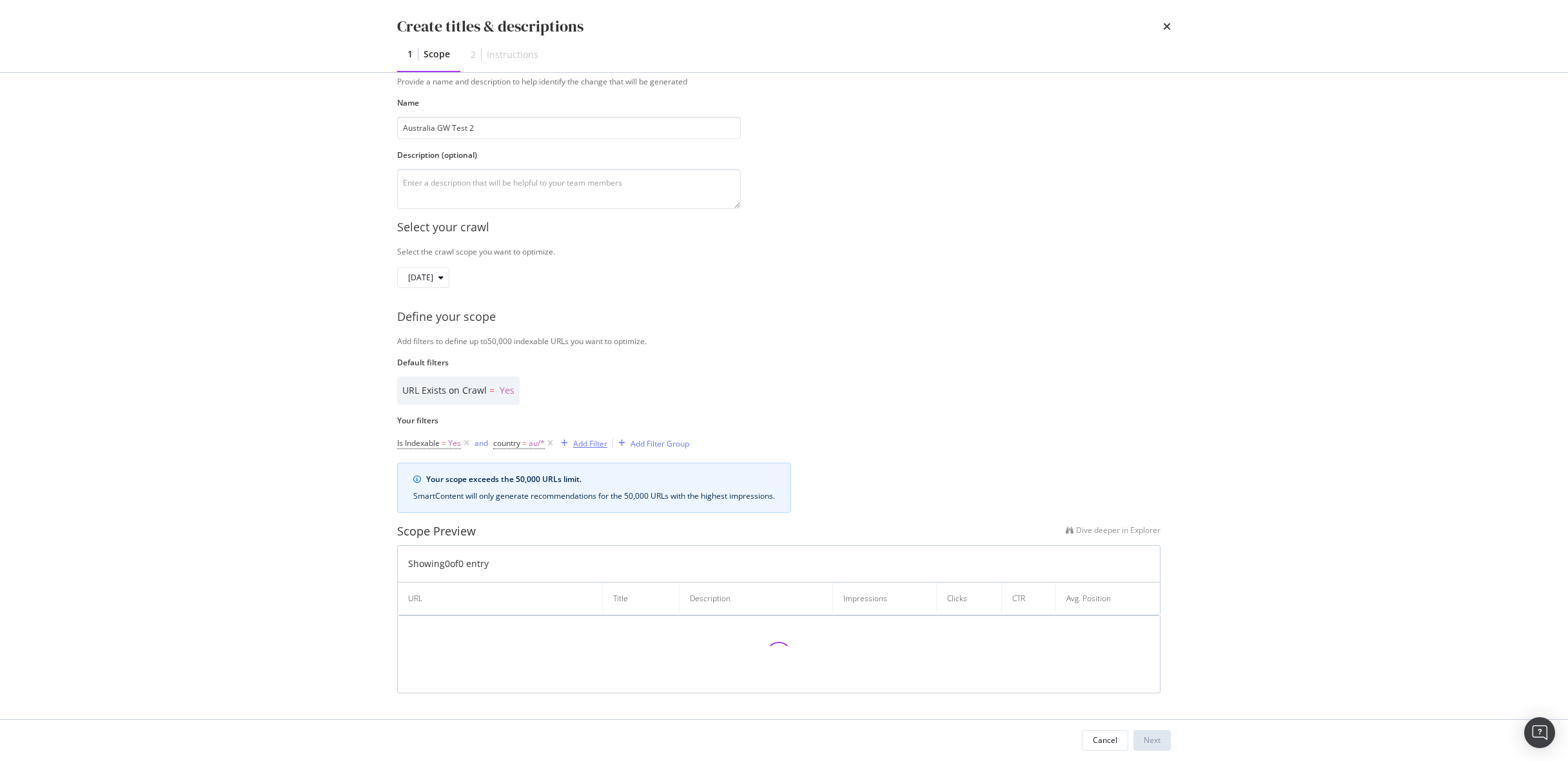
click at [598, 448] on div "Add Filter" at bounding box center [589, 443] width 34 height 11
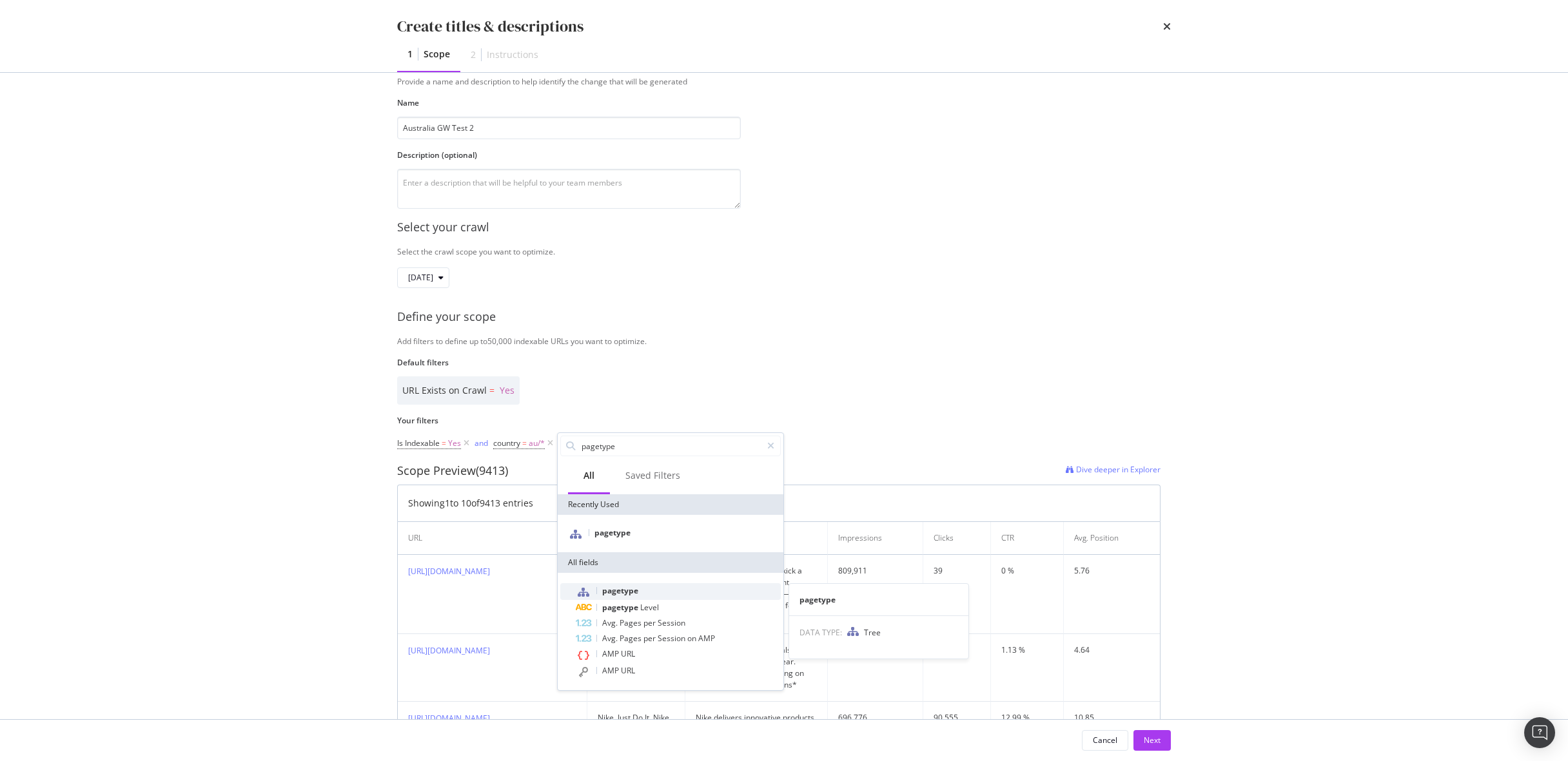
type input "pagetype"
click at [629, 589] on span "pagetype" at bounding box center [620, 590] width 36 height 11
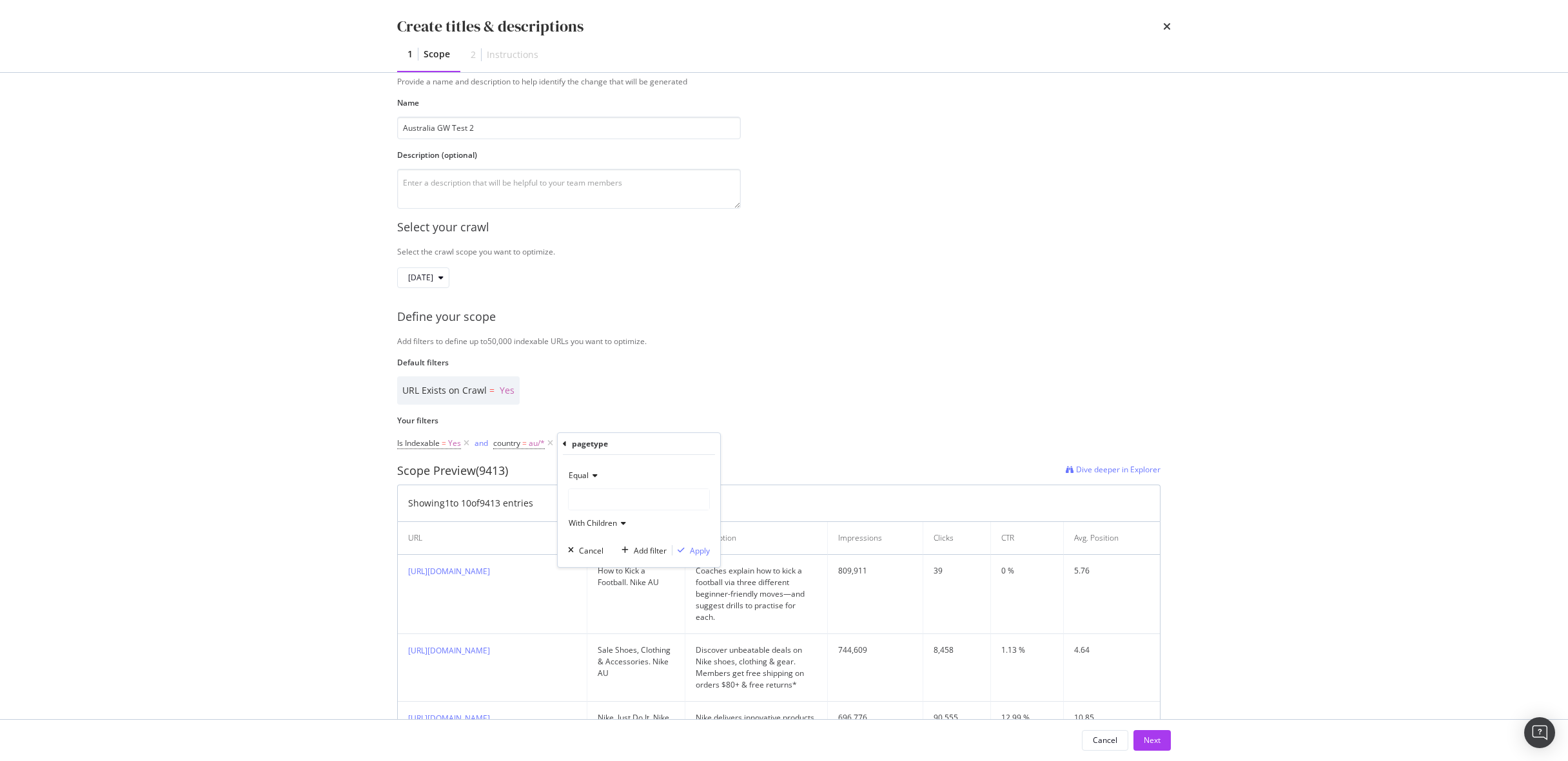
click at [618, 507] on div "modal" at bounding box center [639, 499] width 140 height 21
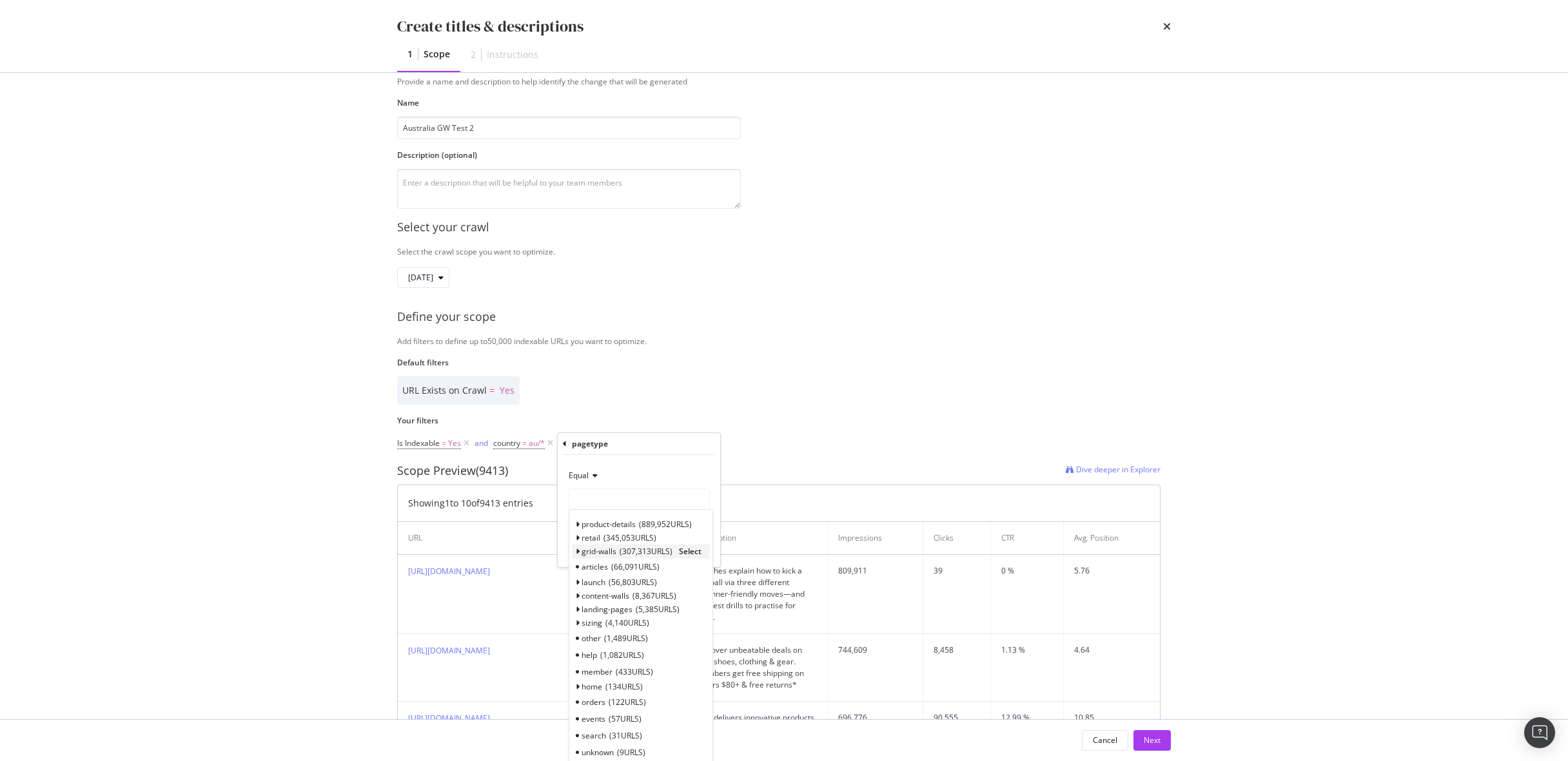
click at [689, 547] on span "Select" at bounding box center [690, 551] width 23 height 11
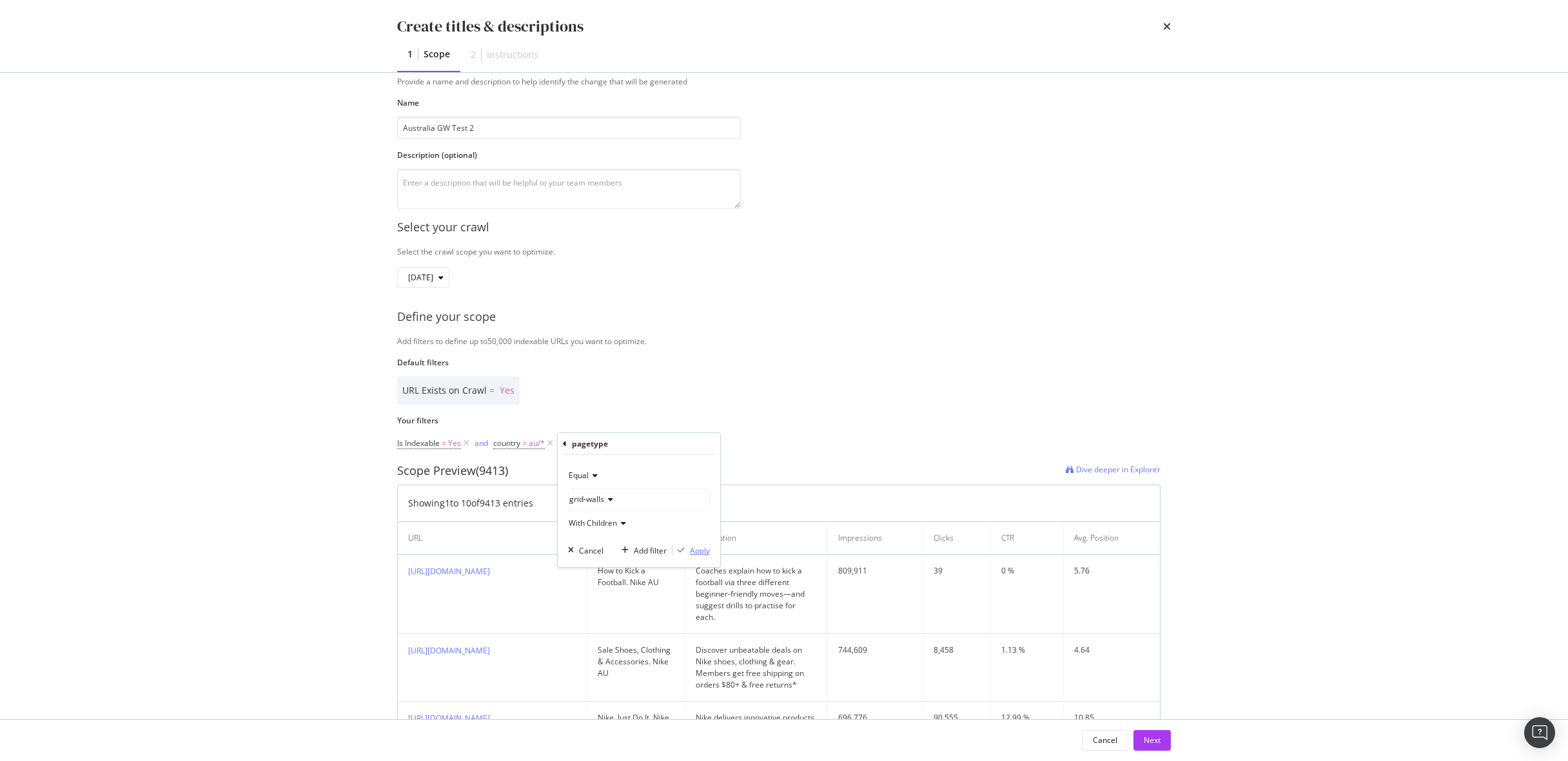
click at [690, 547] on div "Apply" at bounding box center [700, 550] width 20 height 11
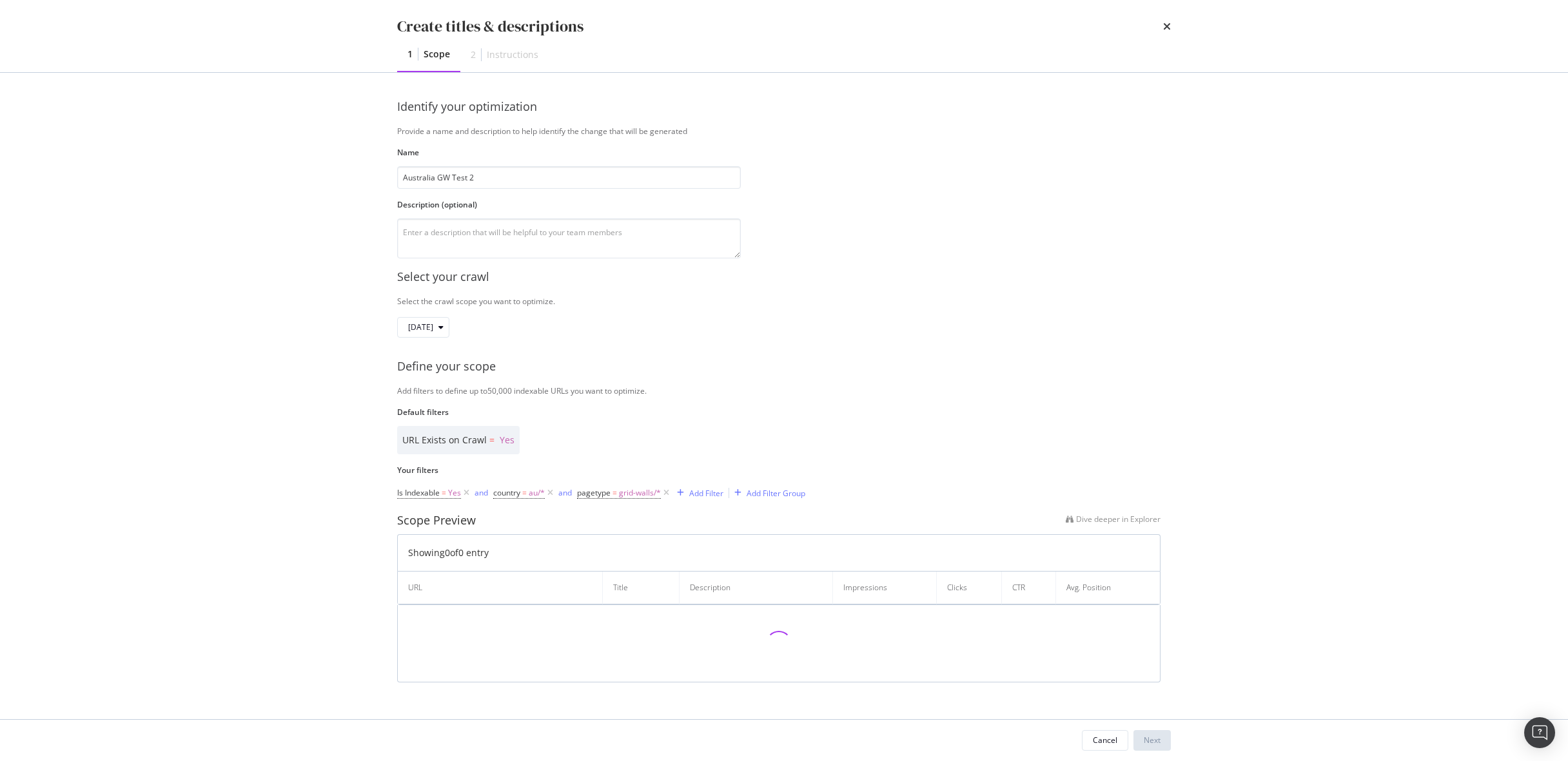
scroll to position [0, 0]
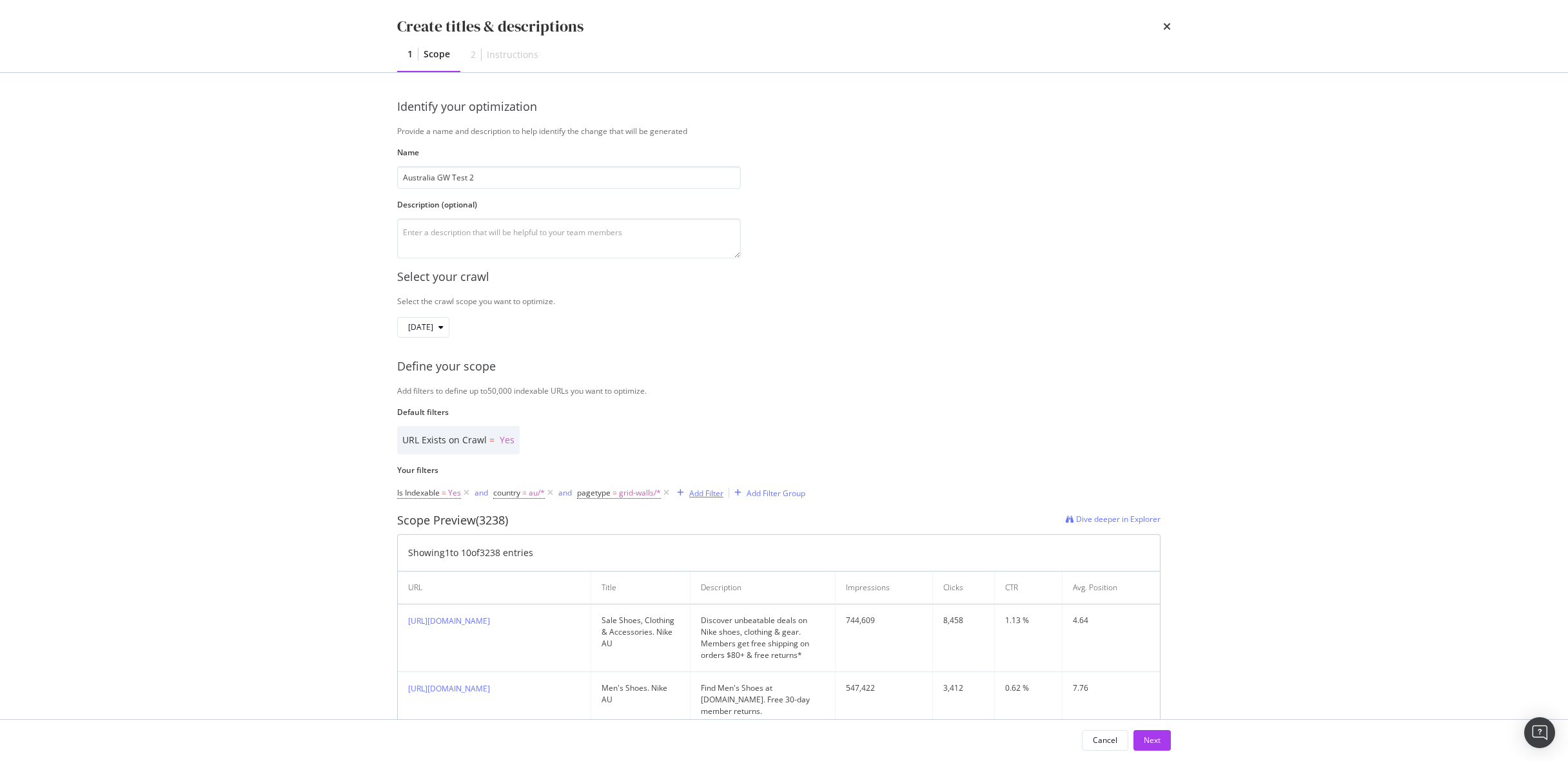
click at [709, 491] on div "Add Filter" at bounding box center [706, 492] width 34 height 11
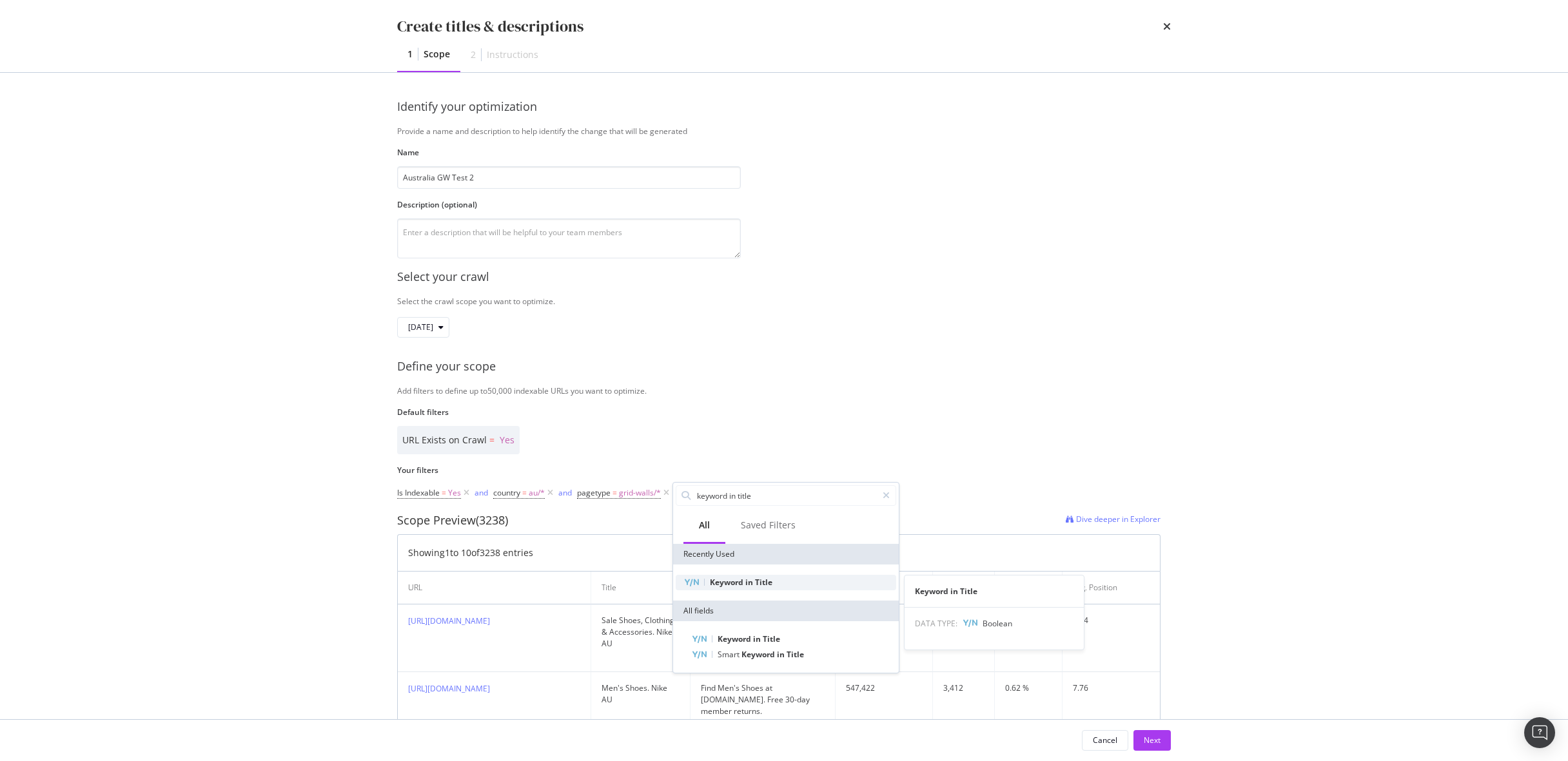
type input "keyword in title"
click at [734, 580] on span "Keyword" at bounding box center [727, 582] width 35 height 11
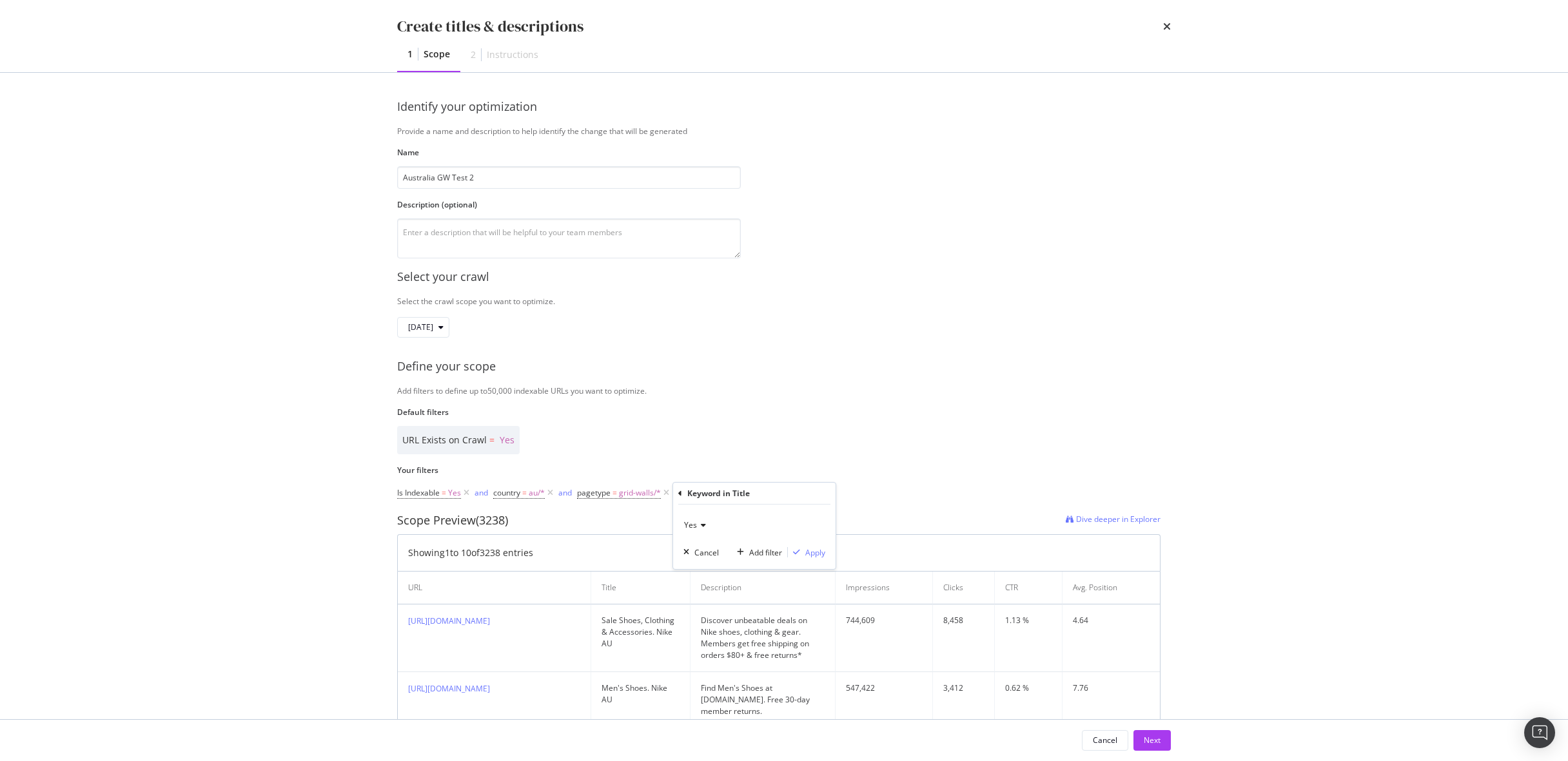
click at [702, 528] on icon "modal" at bounding box center [701, 525] width 9 height 8
click at [701, 564] on div "No" at bounding box center [755, 568] width 138 height 17
click at [762, 554] on div "Add filter" at bounding box center [765, 552] width 33 height 11
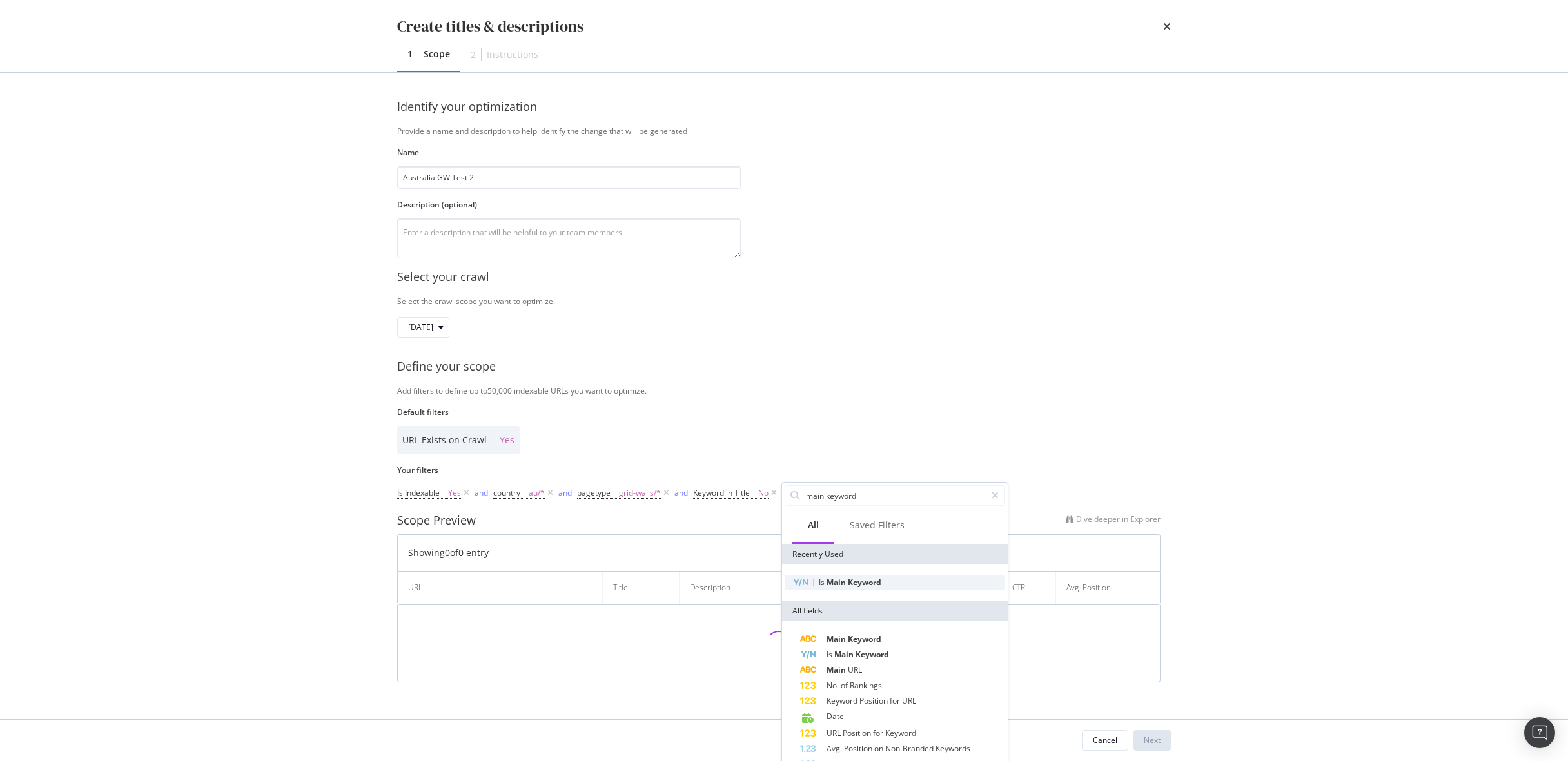
type input "main keyword"
click at [858, 582] on span "Keyword" at bounding box center [864, 582] width 33 height 11
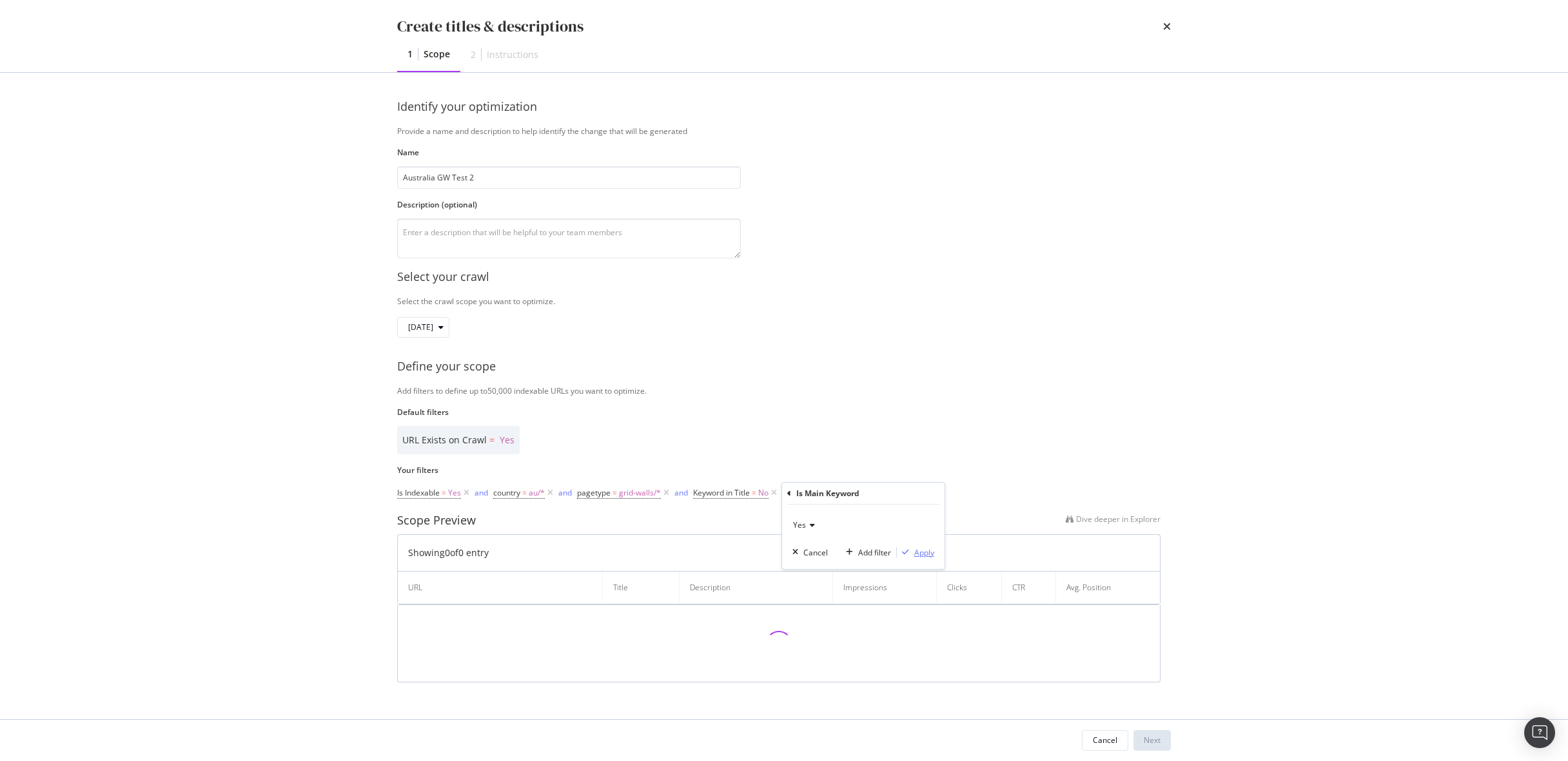
click at [909, 552] on div "modal" at bounding box center [905, 552] width 18 height 8
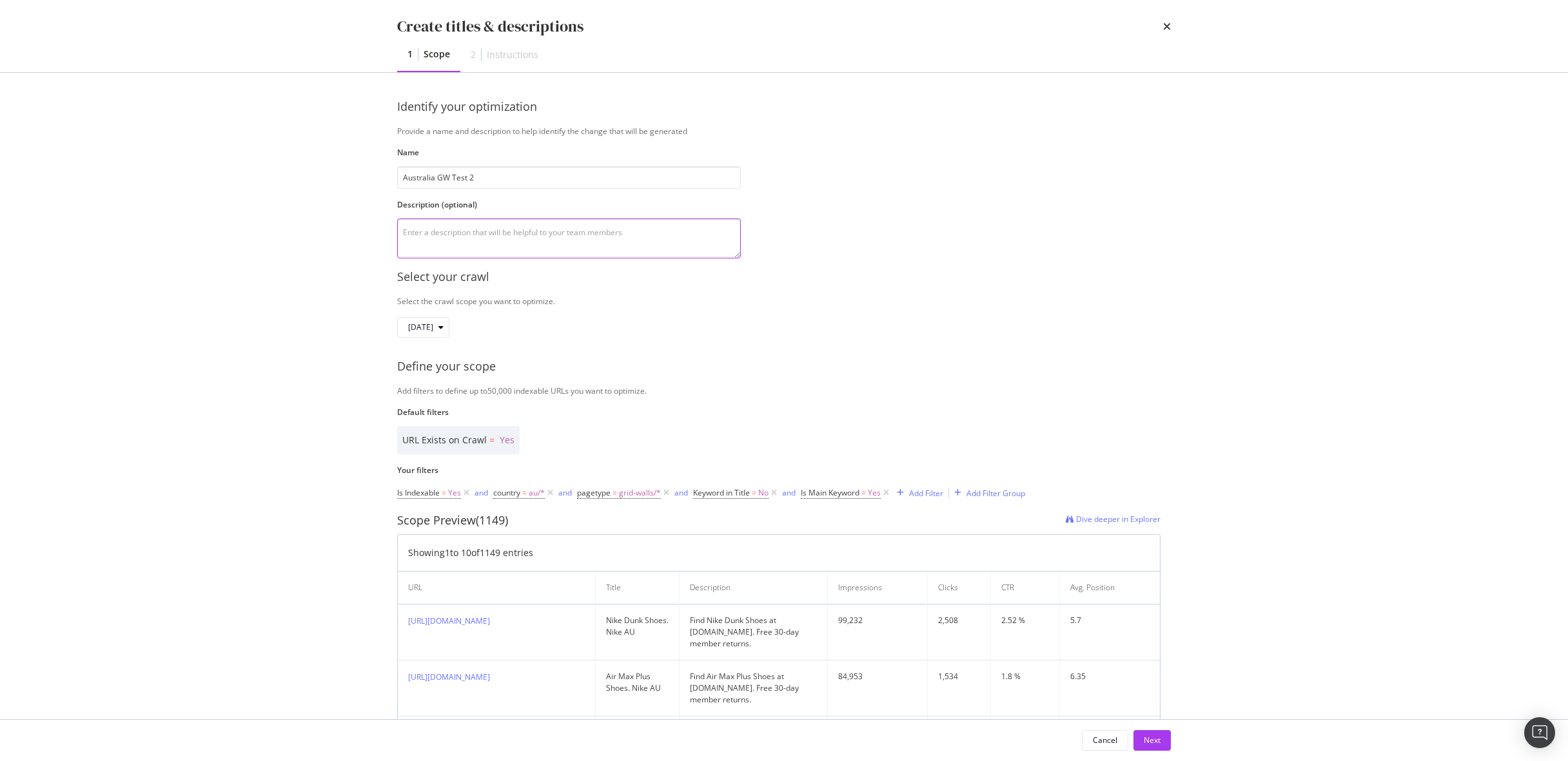
click at [593, 232] on textarea "modal" at bounding box center [569, 239] width 343 height 40
type textarea "O"
click at [620, 246] on textarea "modal" at bounding box center [569, 239] width 343 height 40
paste textarea "Grid Walls where the keyword driving most traffic to the page is not in the tit…"
click at [402, 231] on textarea "Grid Walls where the keyword driving most traffic to the page is not in the tit…" at bounding box center [569, 239] width 343 height 40
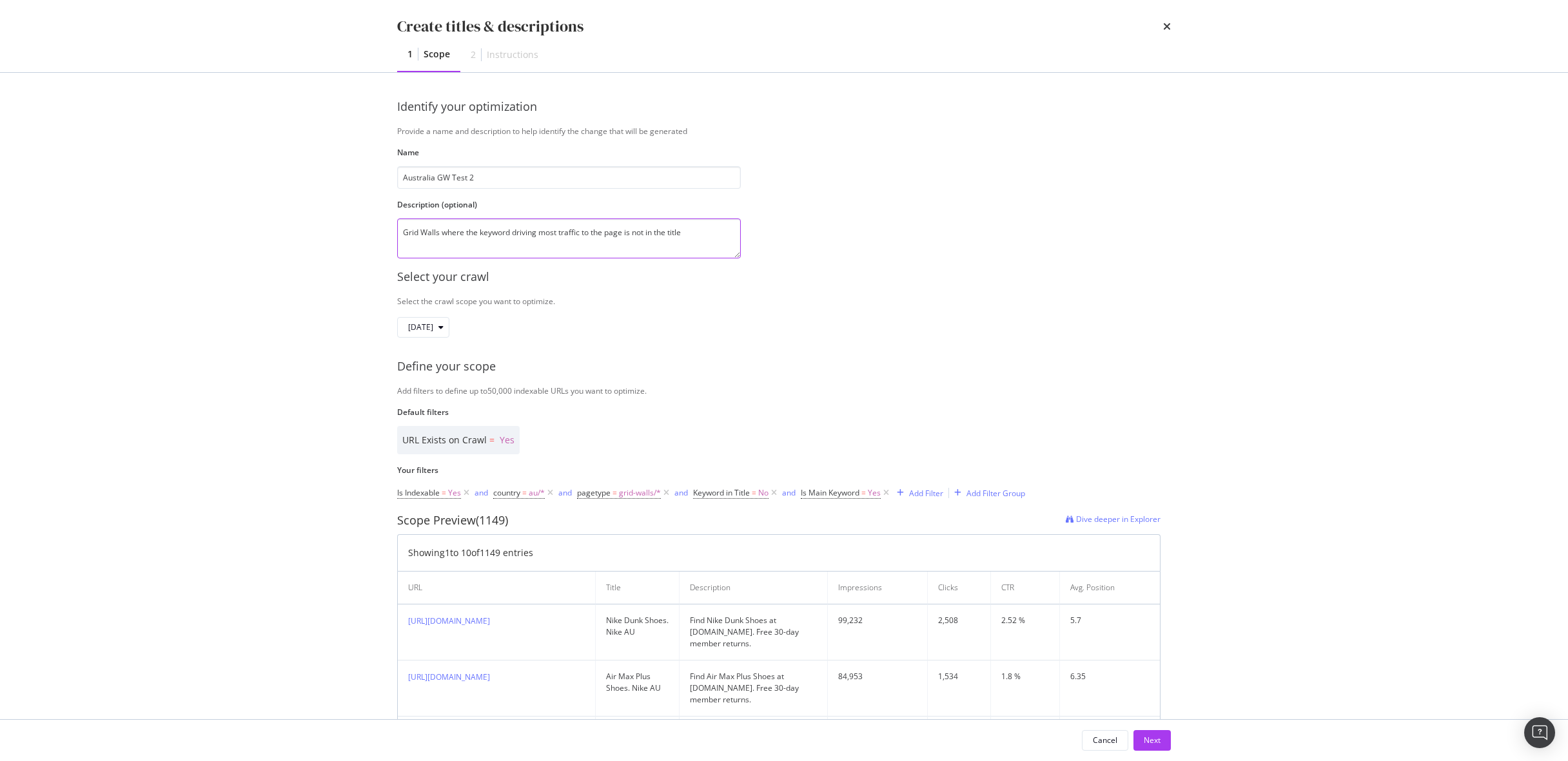
click at [695, 238] on textarea "Grid Walls where the keyword driving most traffic to the page is not in the tit…" at bounding box center [569, 239] width 343 height 40
type textarea "Grid Walls where the keyword driving most traffic to the page is not in the tit…"
click at [1151, 738] on div "Next" at bounding box center [1152, 739] width 17 height 11
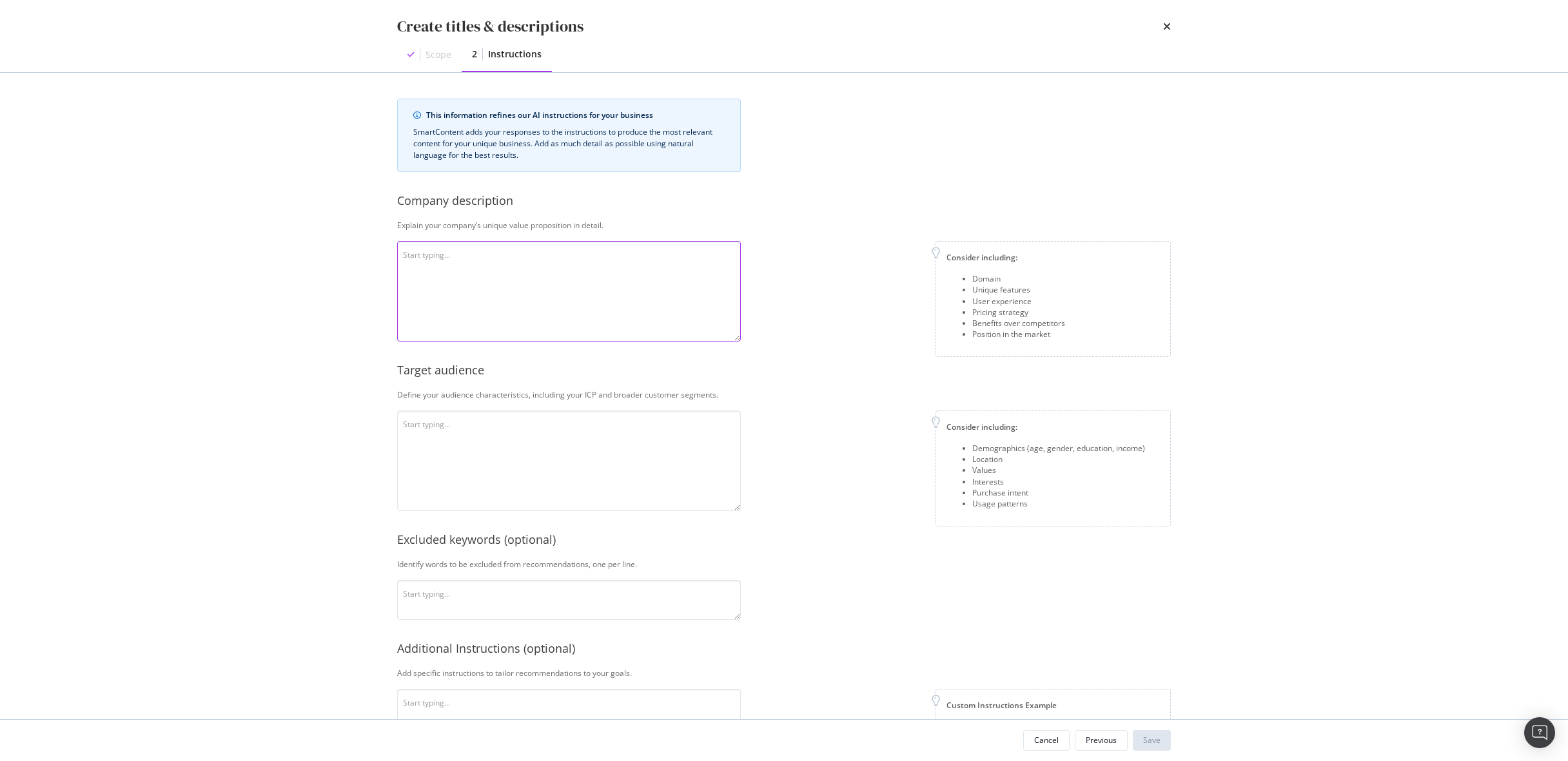
click at [555, 267] on textarea "modal" at bounding box center [569, 291] width 343 height 100
paste textarea "Nike is a global sport brand that inspires and innovates for every athlete. Thr…"
type textarea "Nike is a global sport brand that inspires and innovates for every athlete. Thr…"
click at [562, 453] on textarea "modal" at bounding box center [569, 461] width 343 height 100
paste textarea "Values: Performance, creativity, sustainability, equality, and movement Interes…"
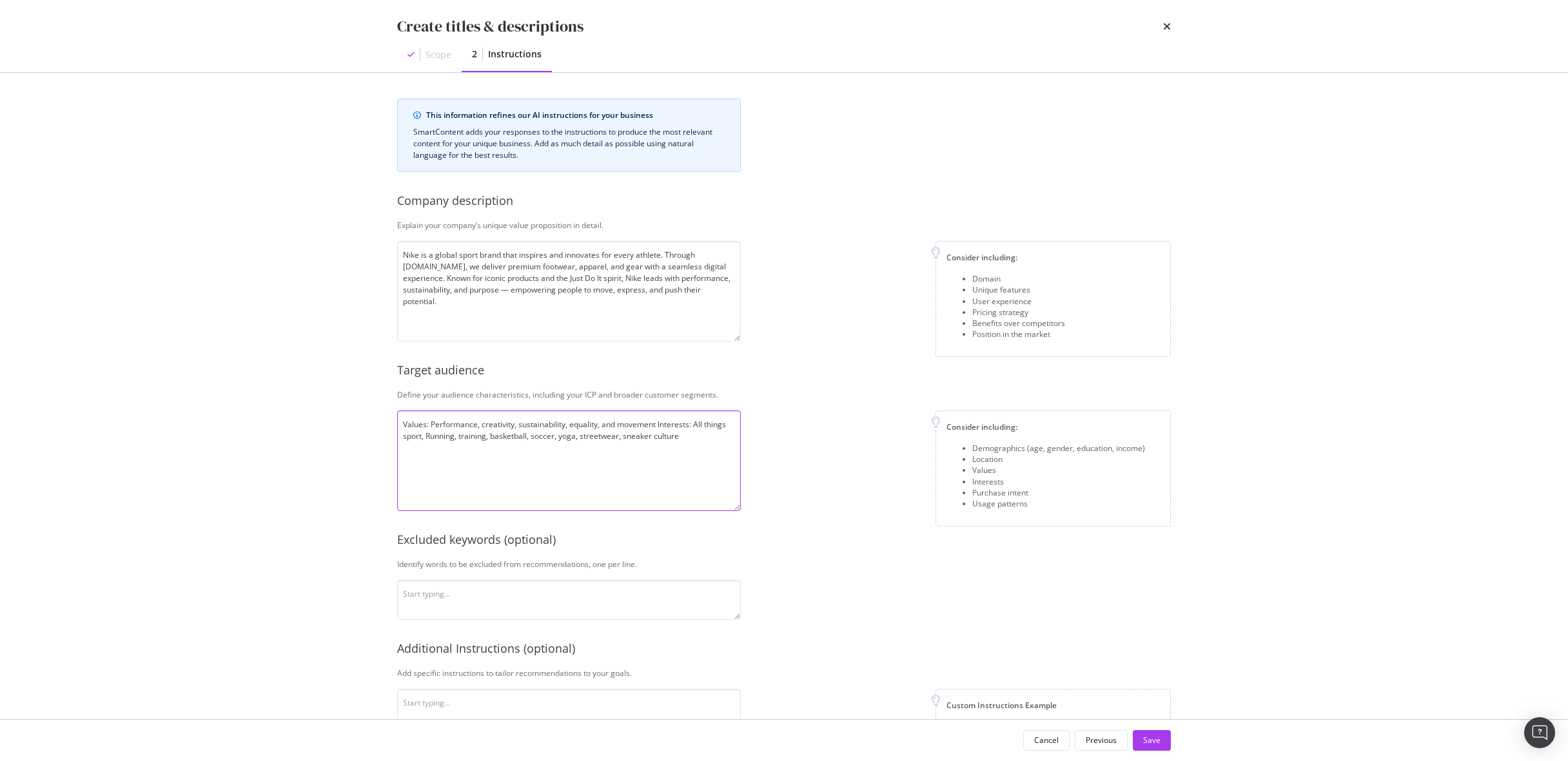
type textarea "Values: Performance, creativity, sustainability, equality, and movement Interes…"
click at [514, 601] on textarea "modal" at bounding box center [569, 600] width 343 height 40
paste textarea "cheap, discount, knockoff, fake, replica, bootleg, unofficial"
type textarea "cheap, discount, knockoff, fake, replica, bootleg, unofficial"
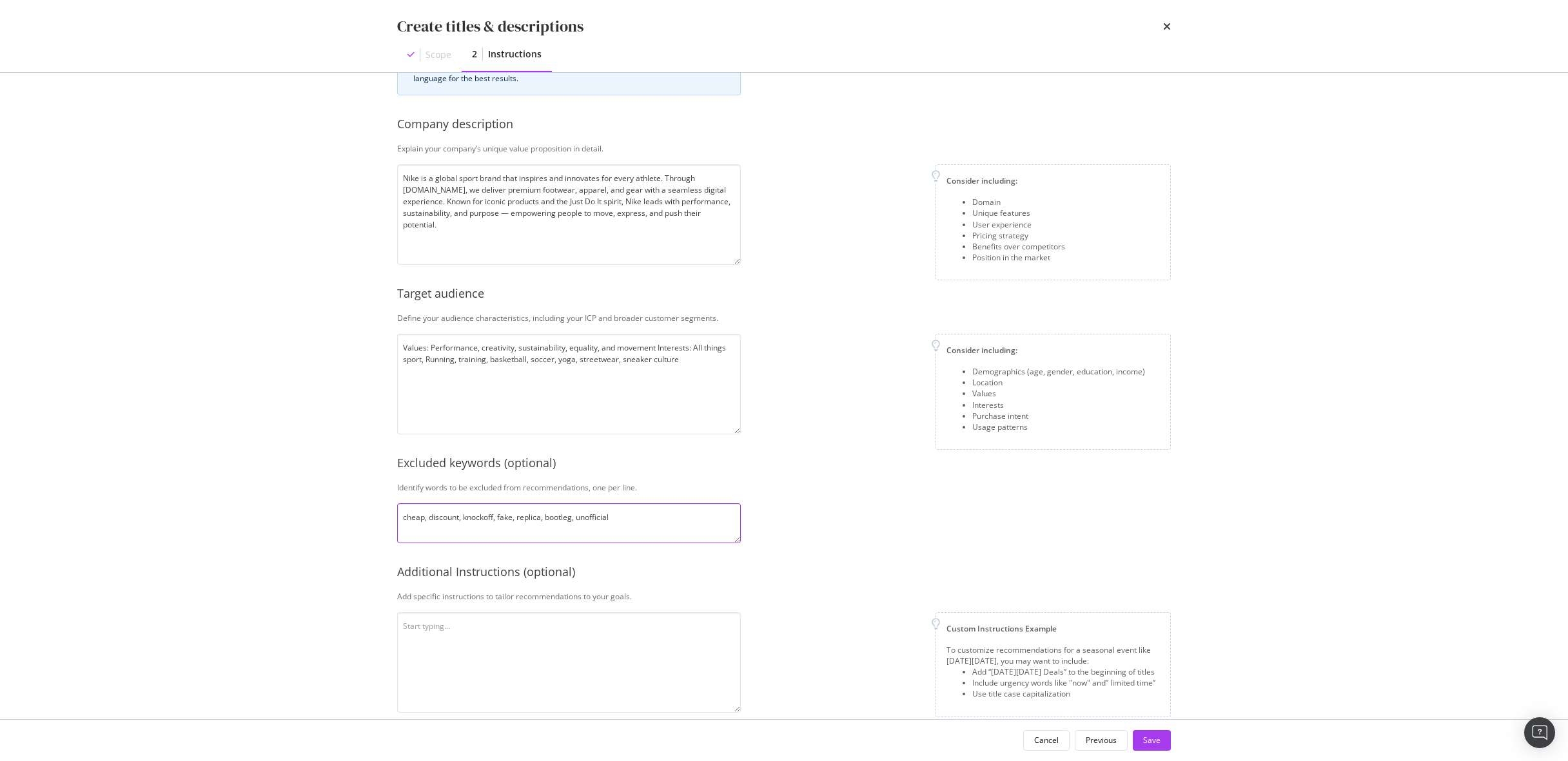
scroll to position [95, 0]
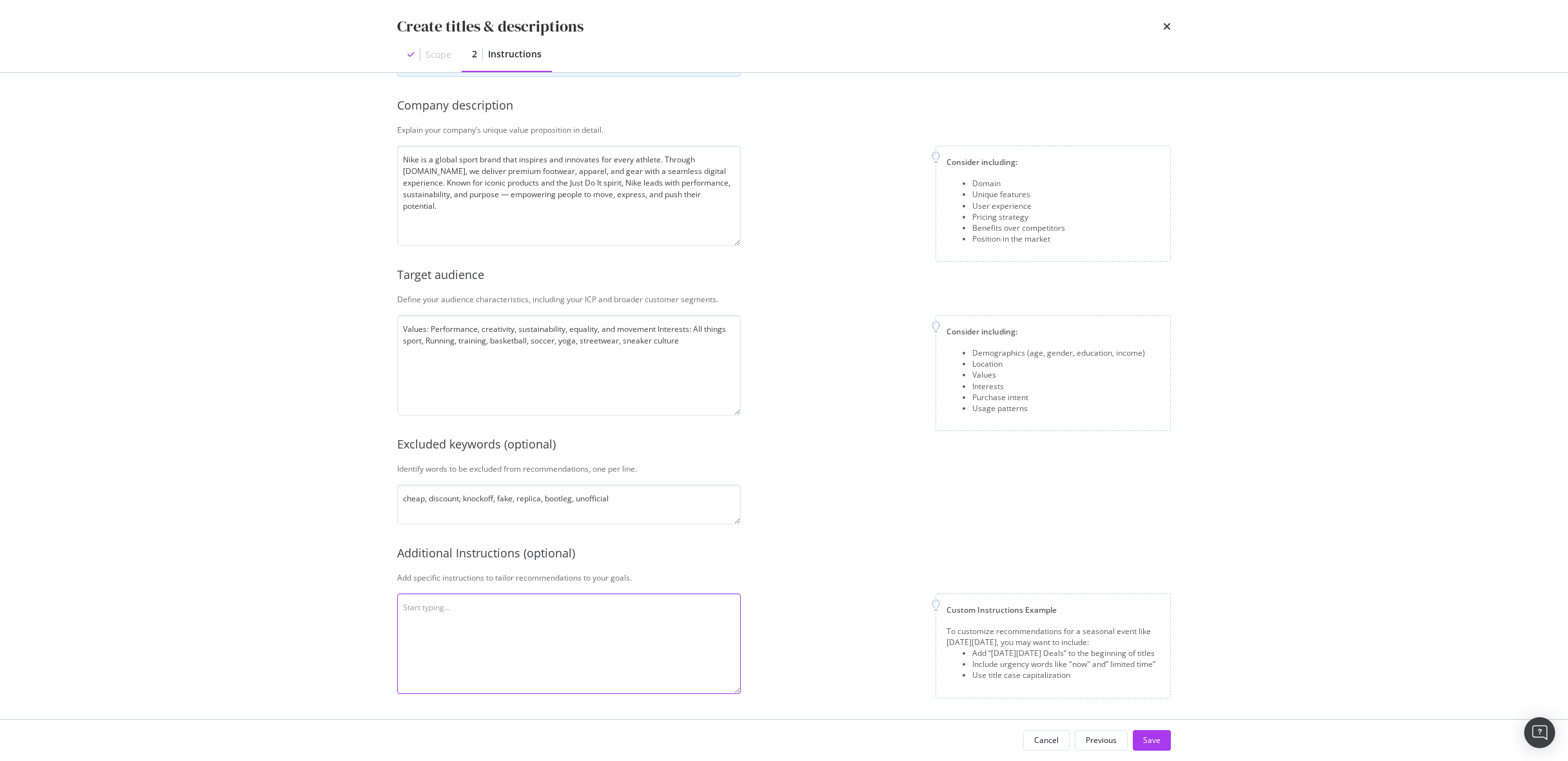
click at [493, 628] on textarea "modal" at bounding box center [569, 643] width 343 height 100
paste textarea "Match metadata to real search behavior: Use keywords that reflect how users nat…"
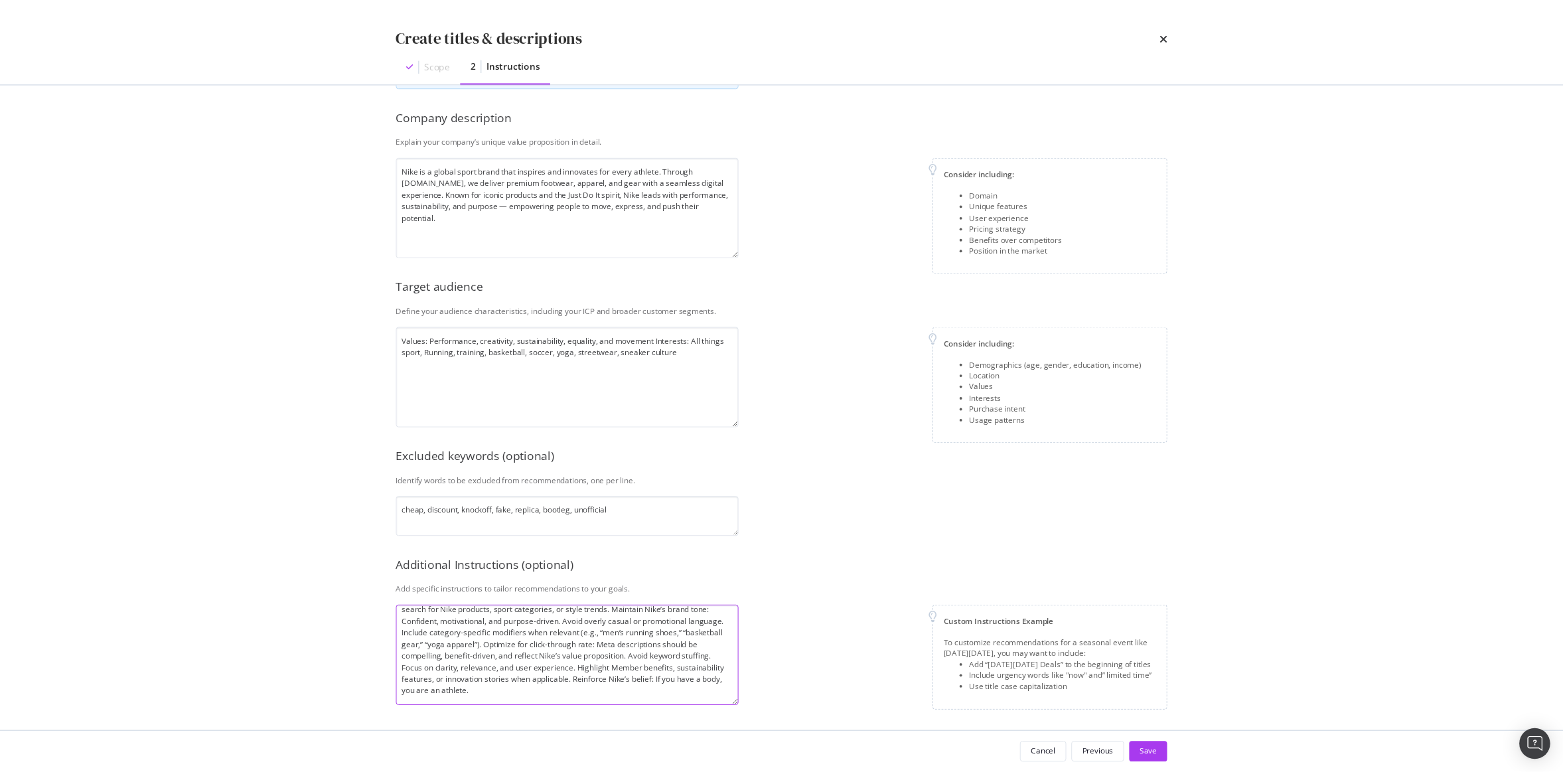
scroll to position [21, 0]
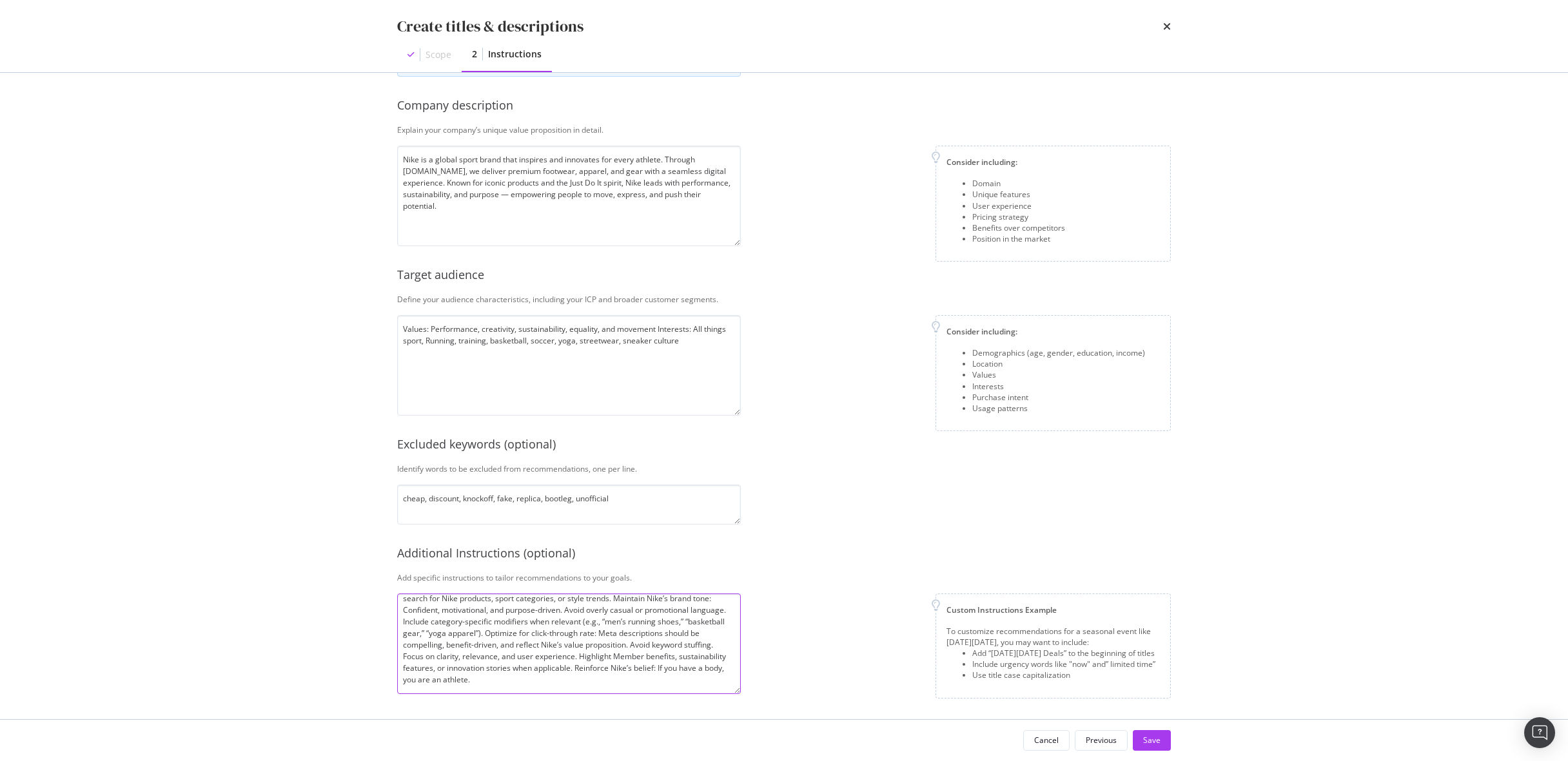
type textarea "Match metadata to real search behavior: Use keywords that reflect how users nat…"
click at [1214, 563] on div "Create titles & descriptions Scope 2 Instructions This information refines our …" at bounding box center [784, 380] width 1568 height 761
click at [1150, 739] on div "Save" at bounding box center [1151, 739] width 18 height 11
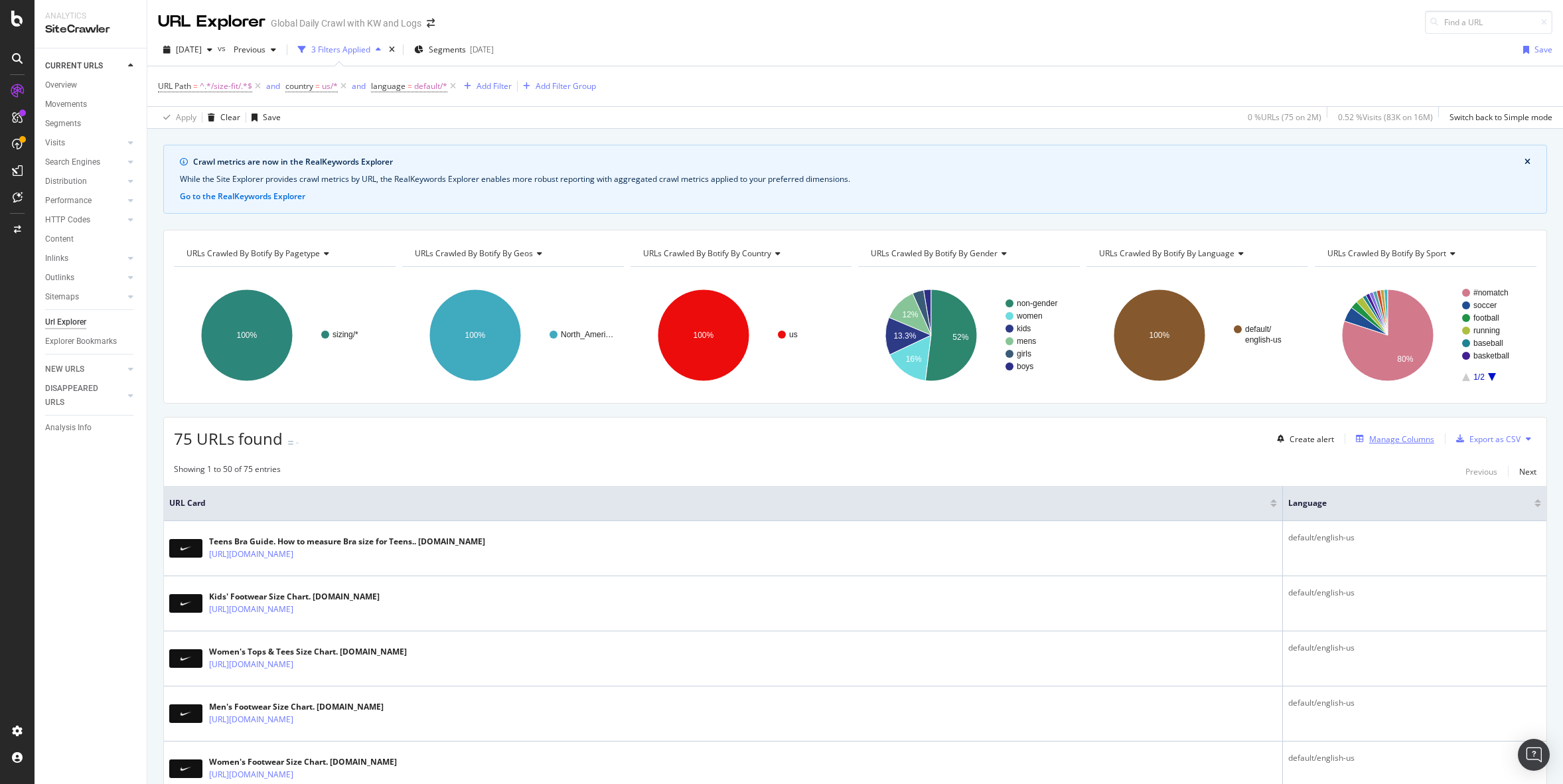
click at [1405, 438] on div "Manage Columns" at bounding box center [1402, 438] width 65 height 11
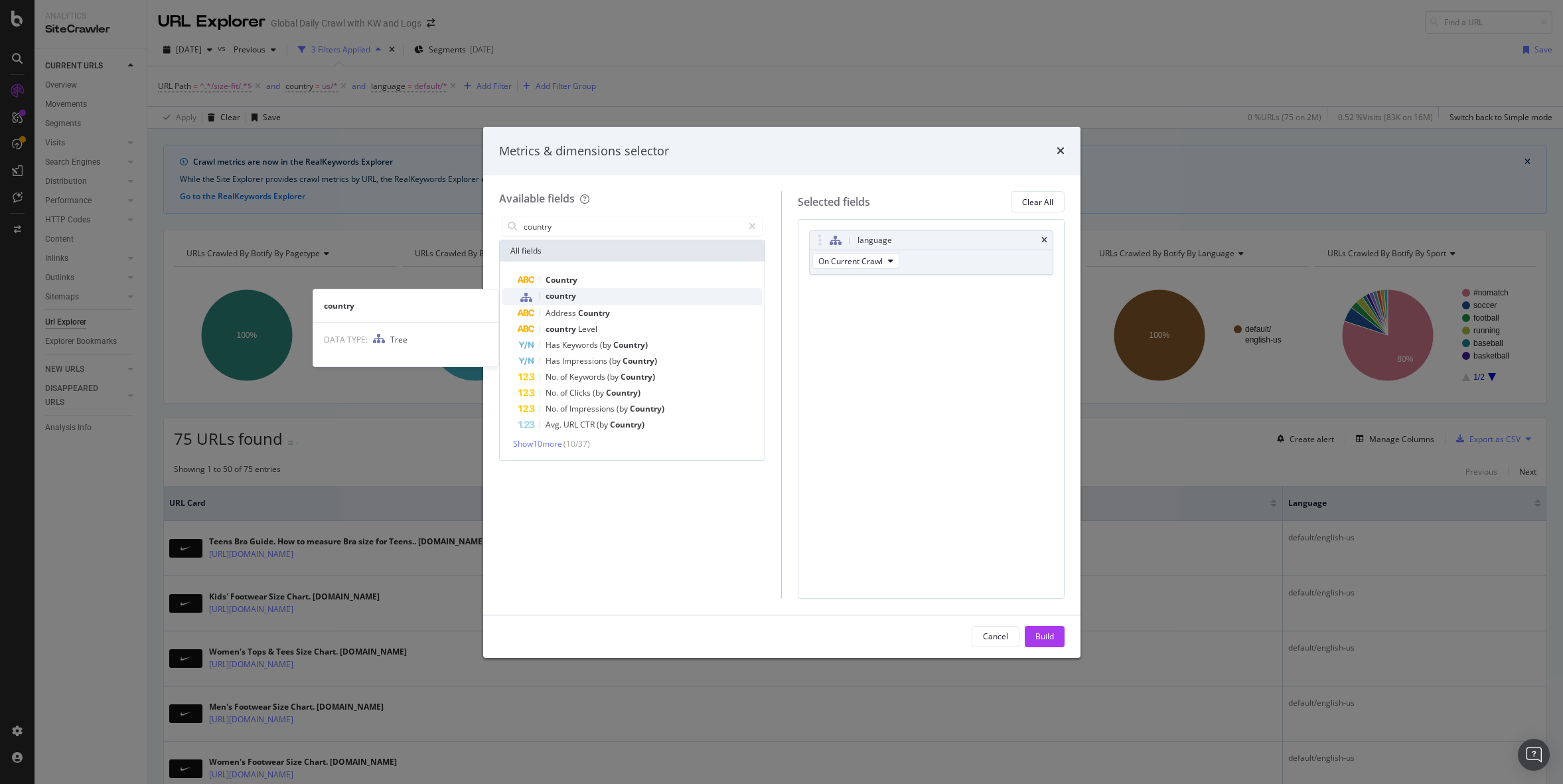
click at [556, 295] on span "country" at bounding box center [561, 295] width 31 height 11
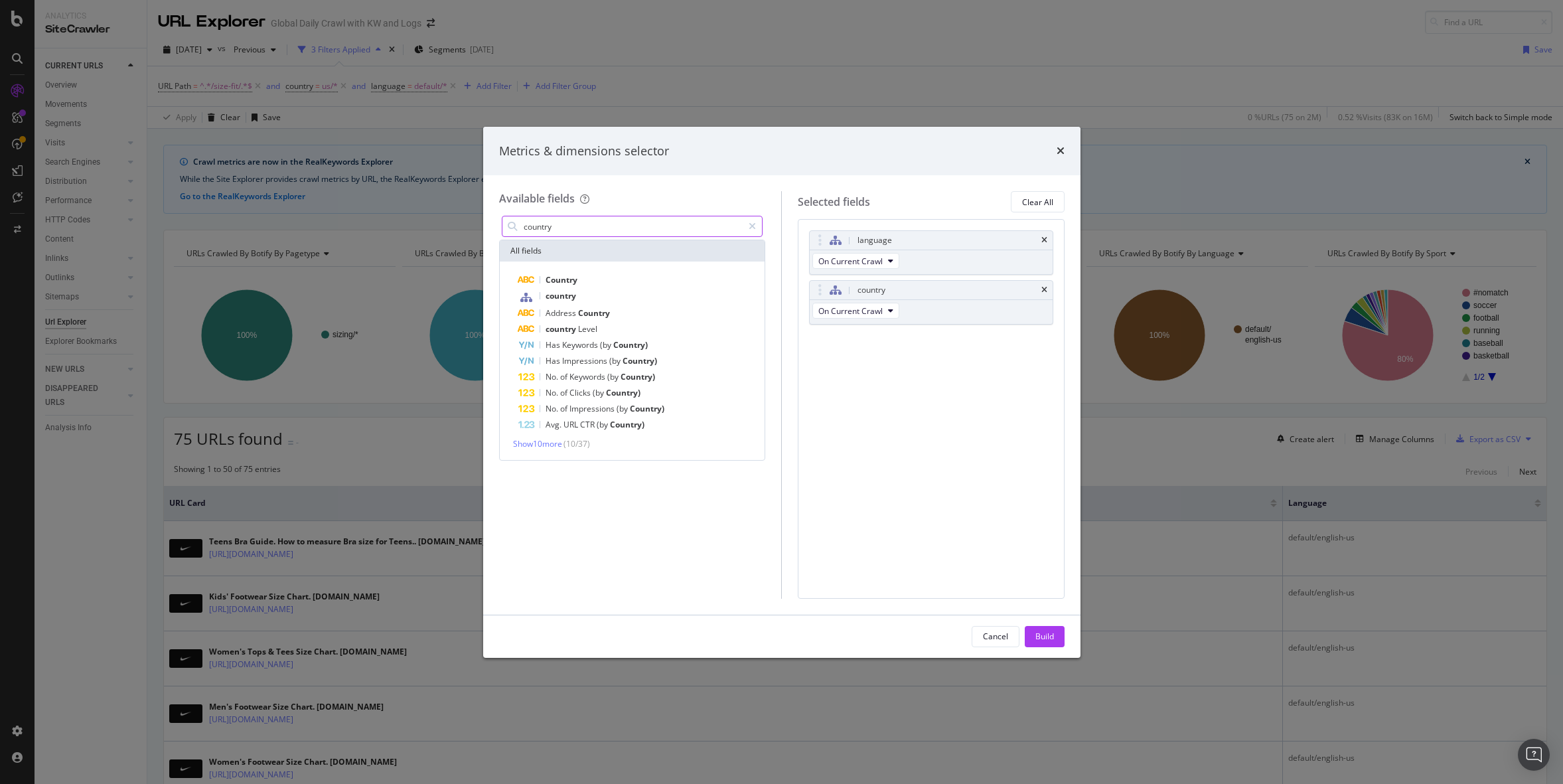
click at [575, 232] on input "country" at bounding box center [633, 226] width 221 height 20
type input "l"
click at [594, 229] on input "language" at bounding box center [633, 226] width 221 height 20
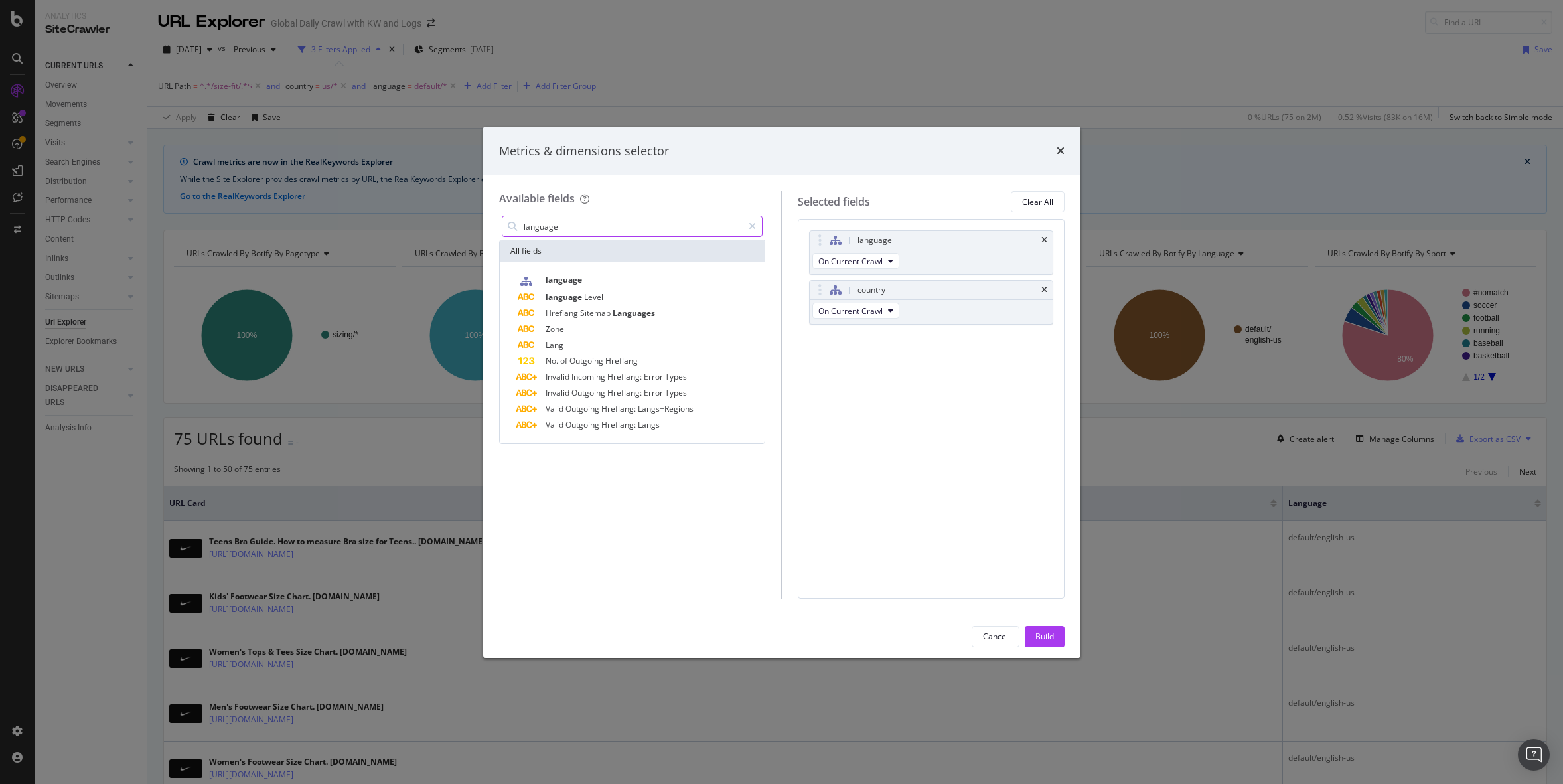
click at [594, 229] on input "language" at bounding box center [633, 226] width 221 height 20
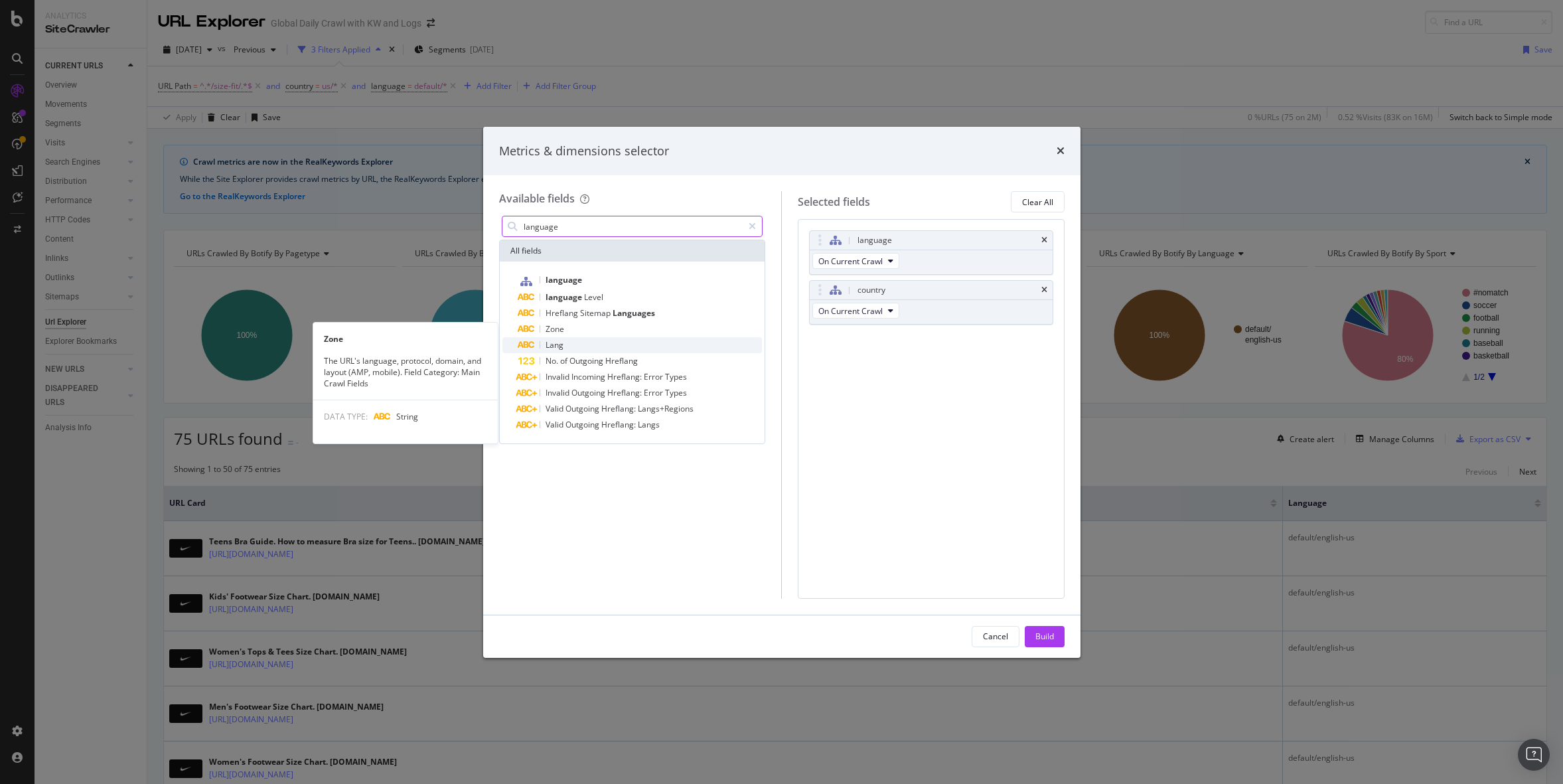
type input "language"
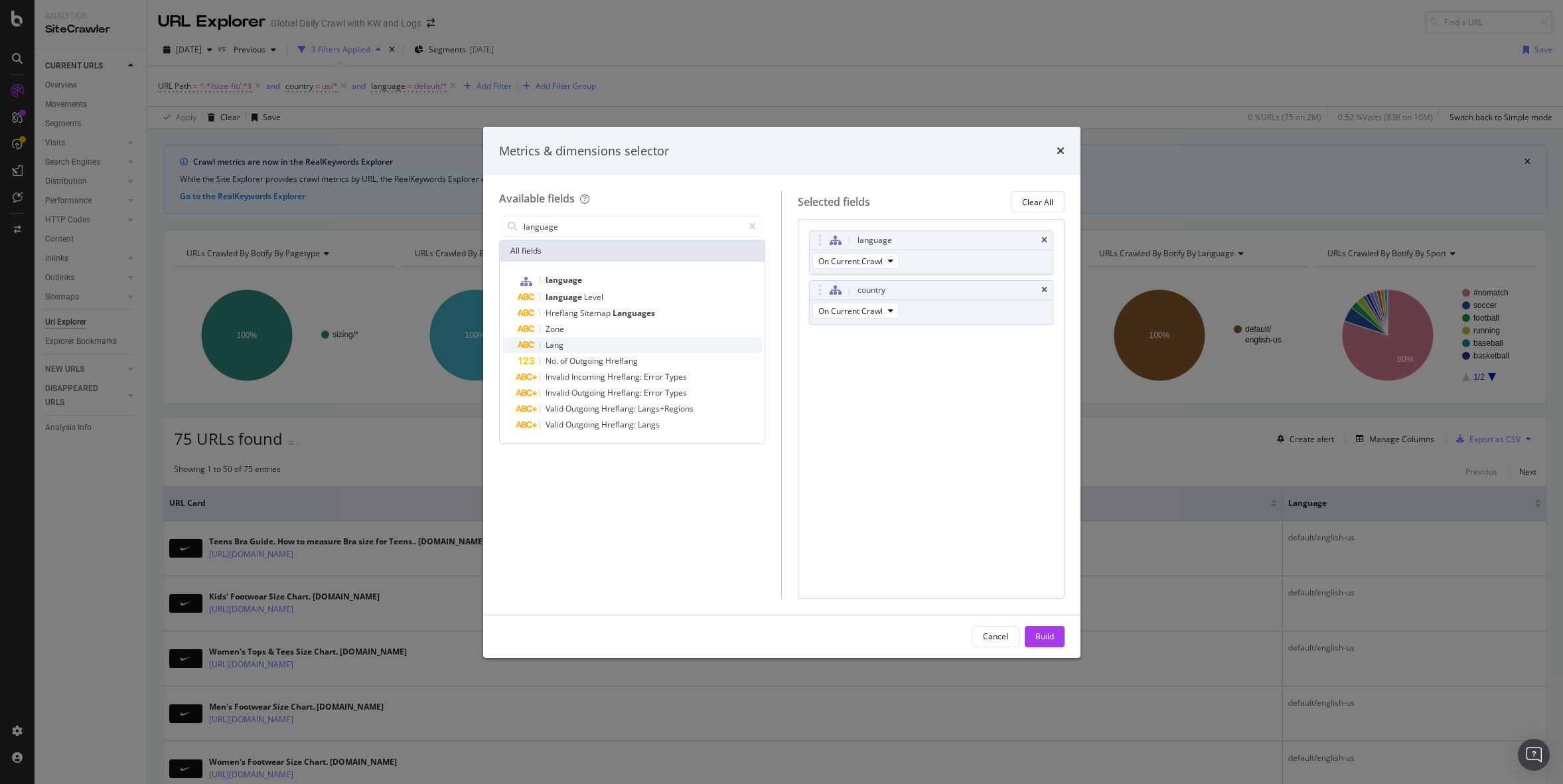
click at [553, 341] on span "Lang" at bounding box center [555, 345] width 18 height 11
click at [562, 275] on span "language" at bounding box center [564, 279] width 36 height 11
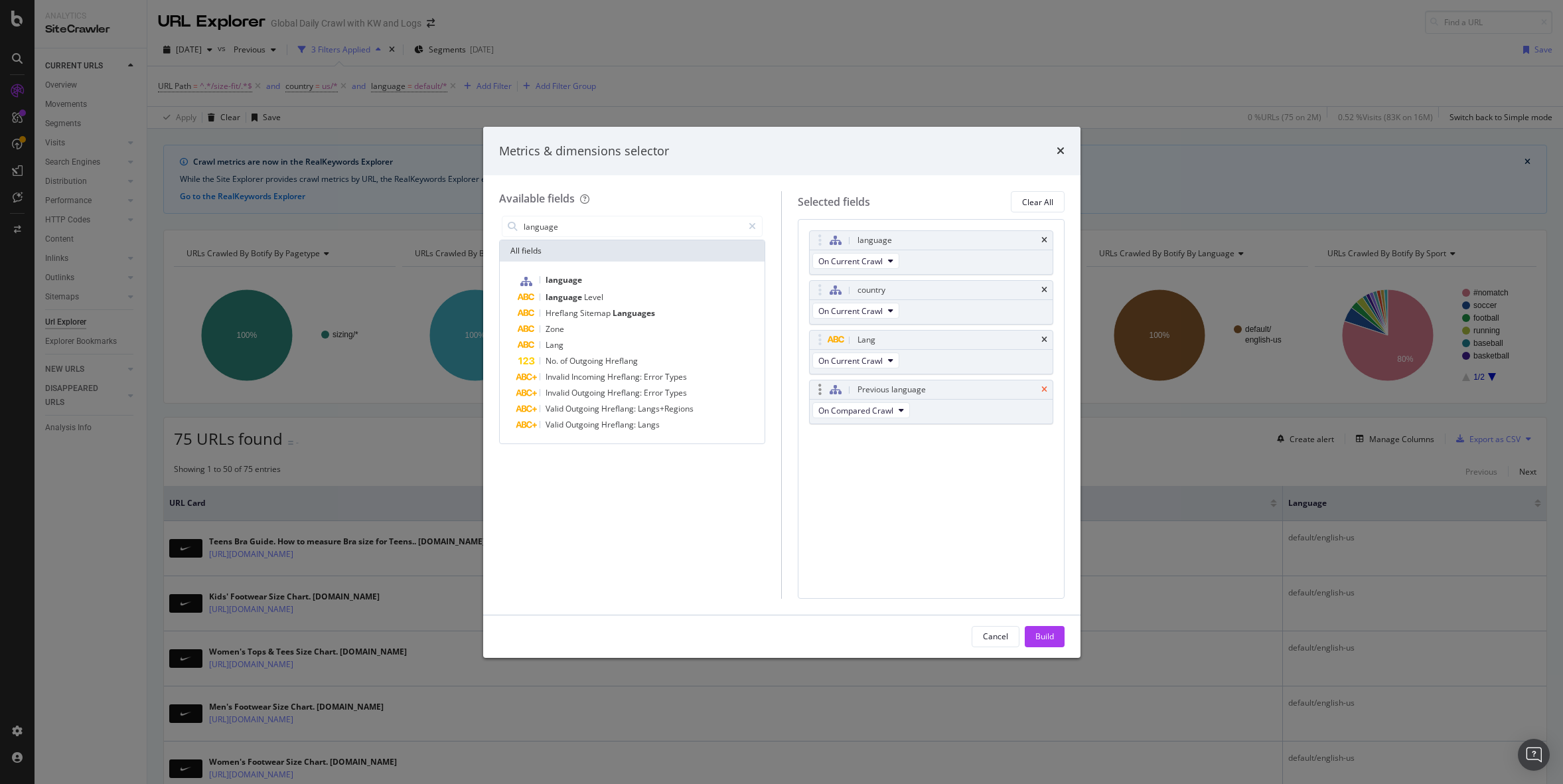
click at [1044, 386] on icon "times" at bounding box center [1044, 389] width 6 height 8
click at [1048, 635] on div "Build" at bounding box center [1045, 635] width 19 height 11
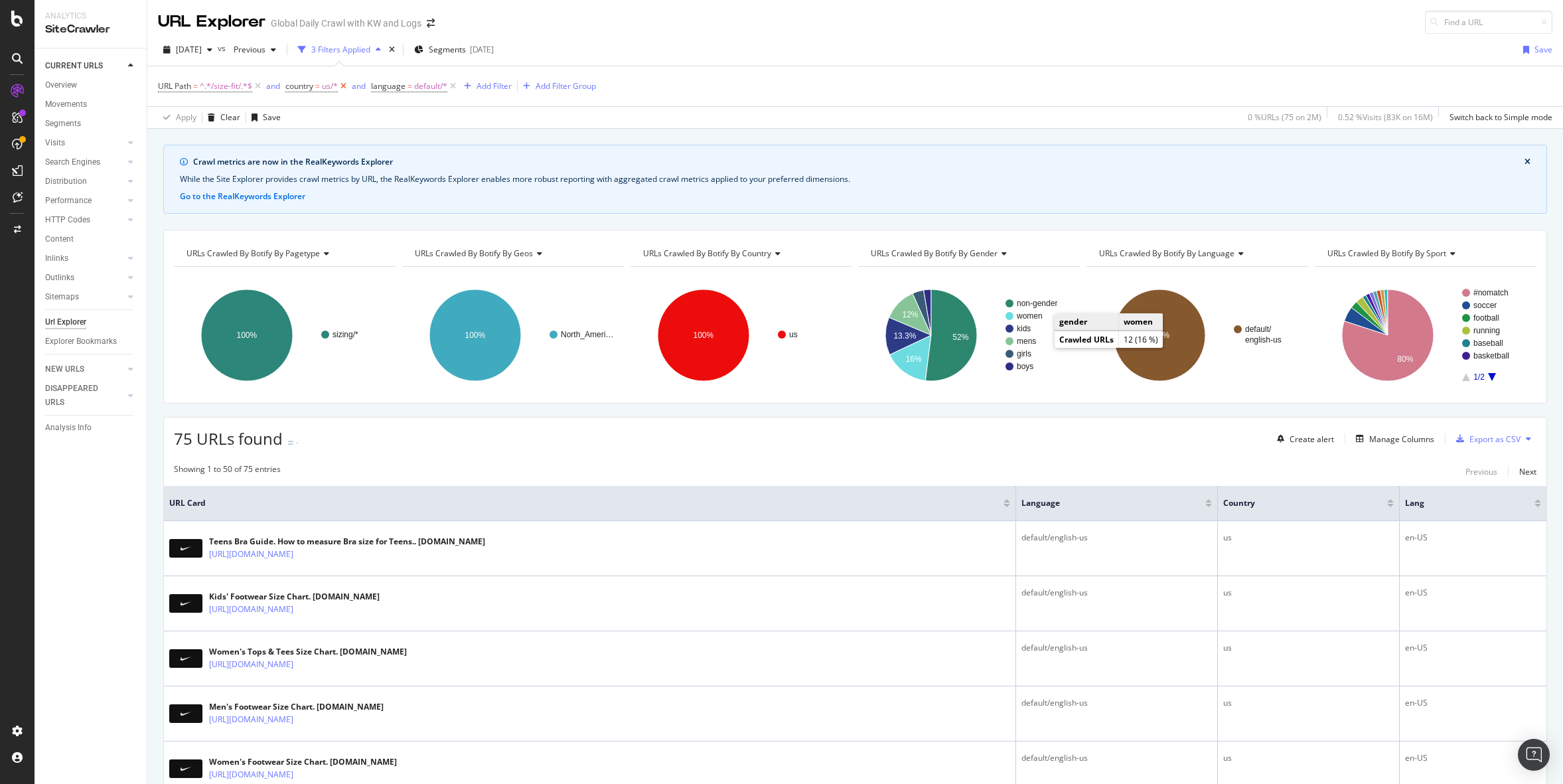
click at [347, 91] on icon at bounding box center [343, 86] width 11 height 13
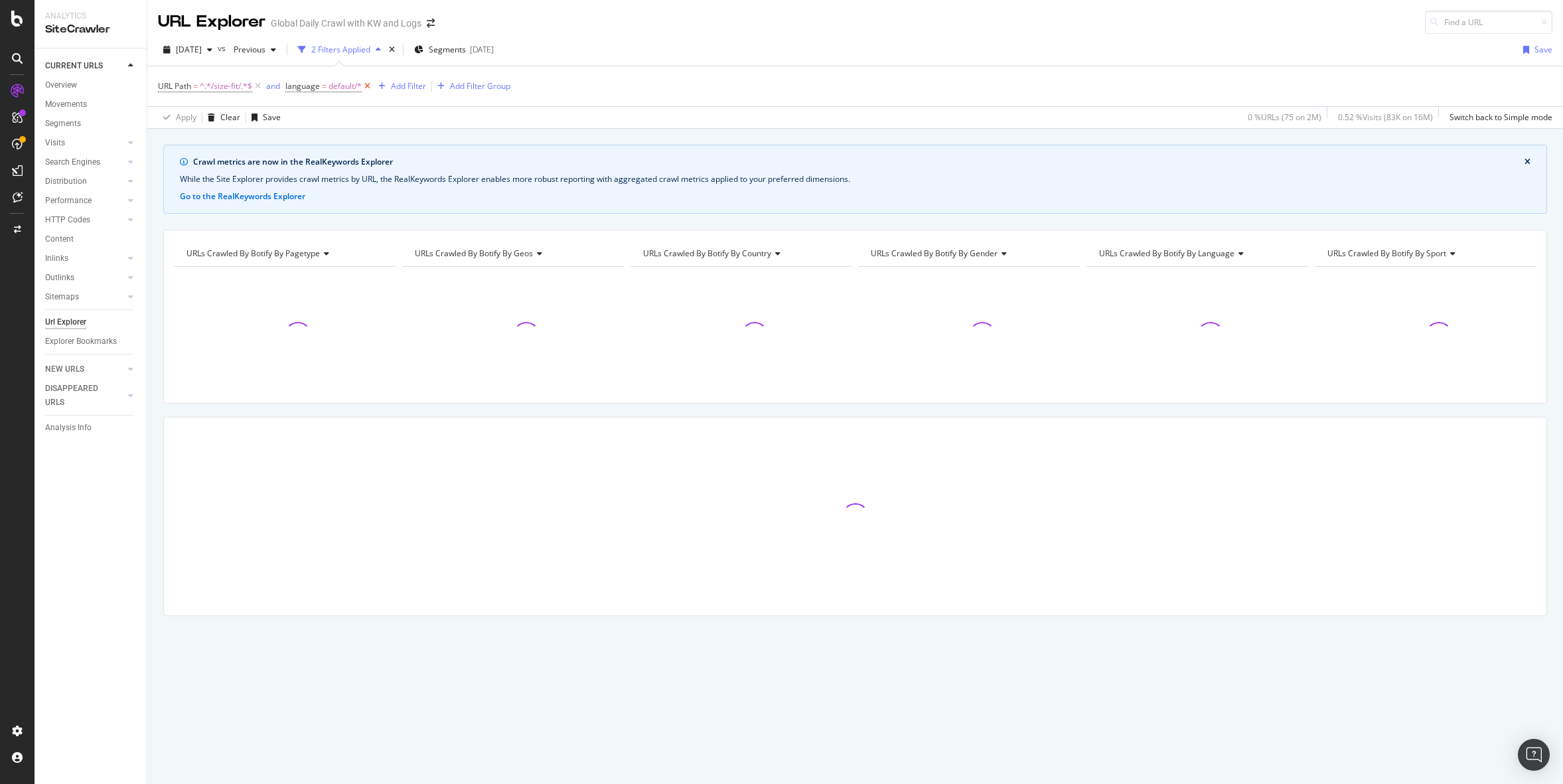
click at [365, 86] on icon at bounding box center [367, 86] width 11 height 13
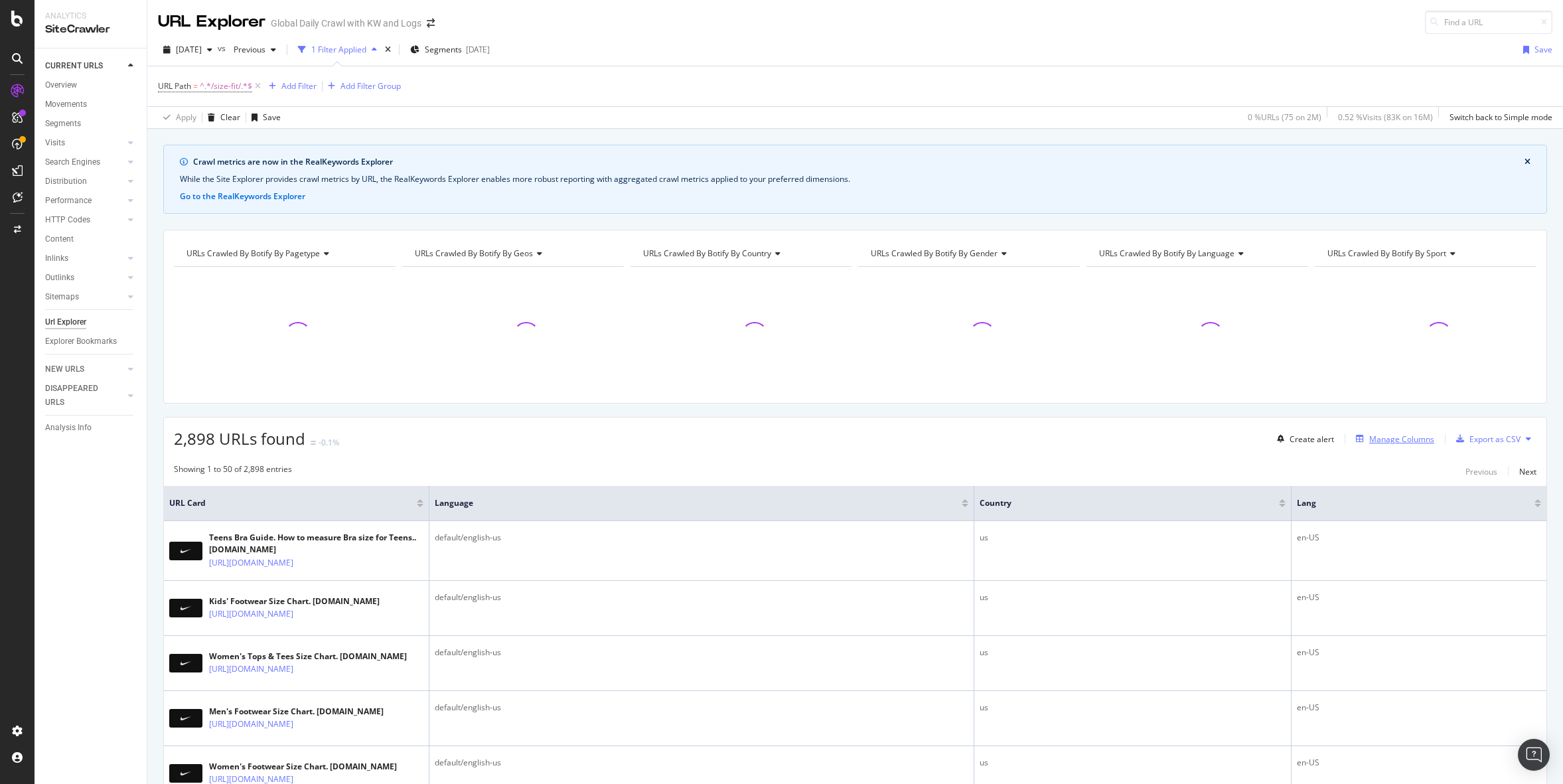
click at [1386, 445] on div "Manage Columns" at bounding box center [1392, 438] width 83 height 15
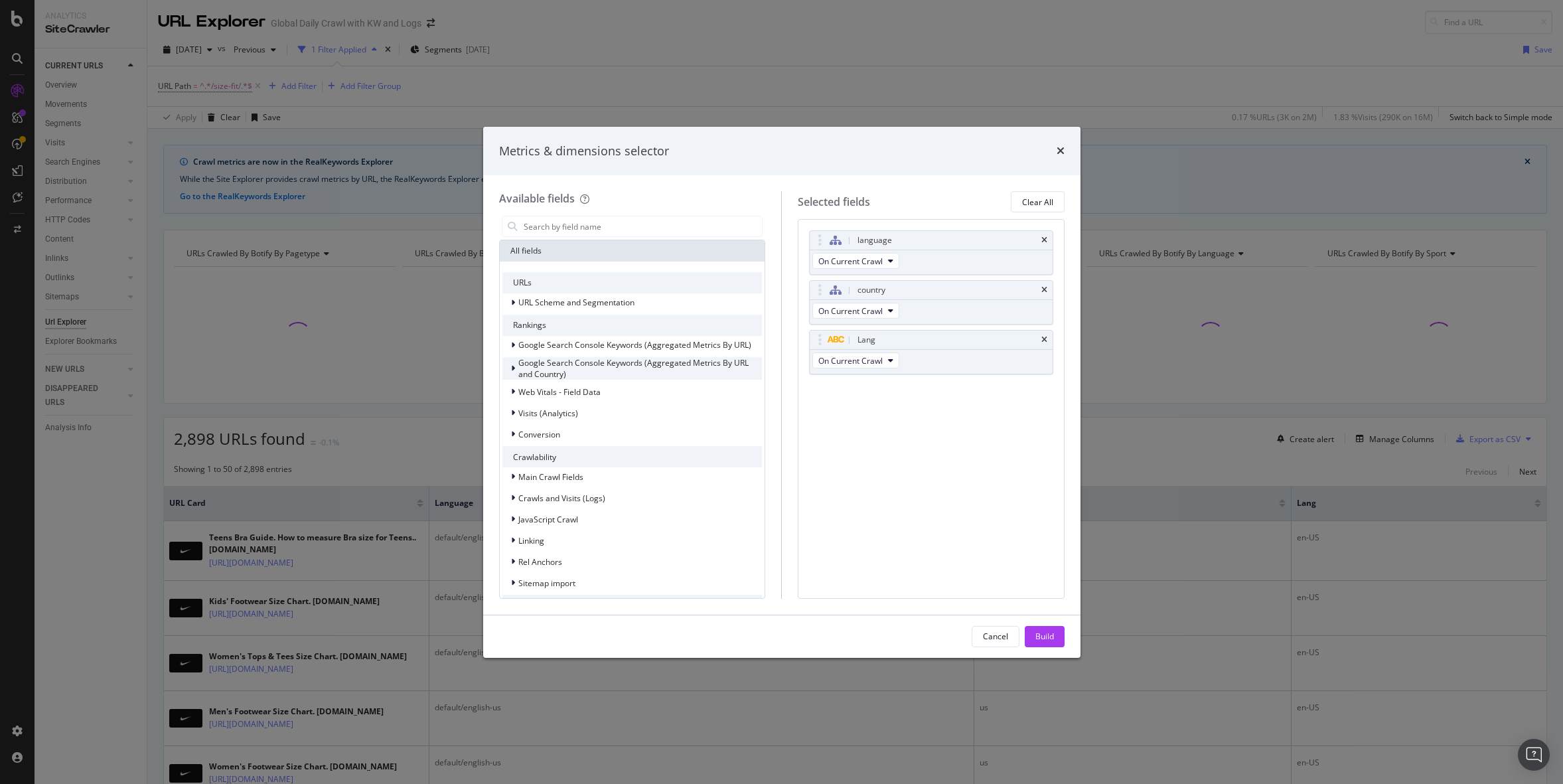
type input "p"
type input "d"
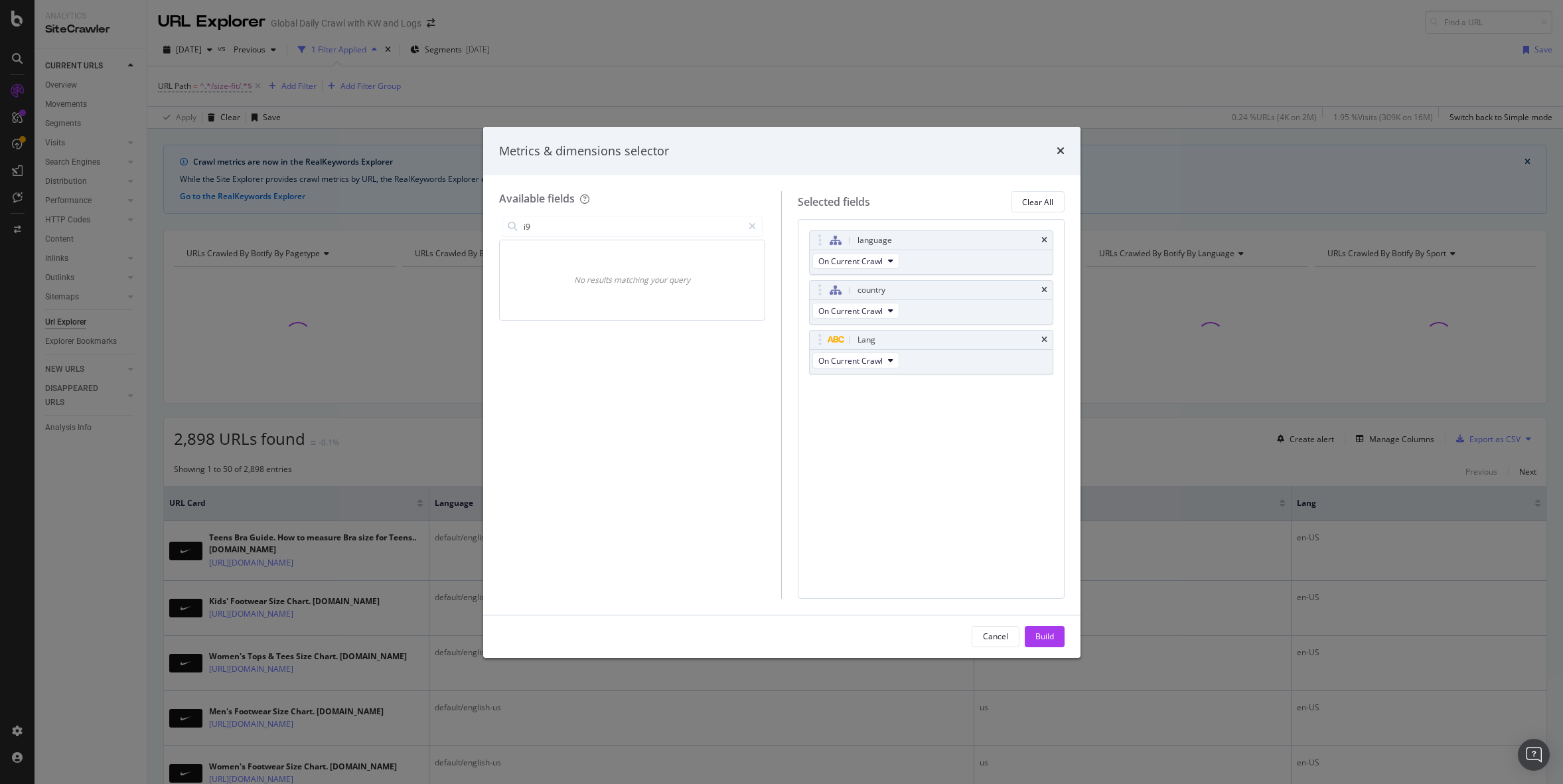
type input "i"
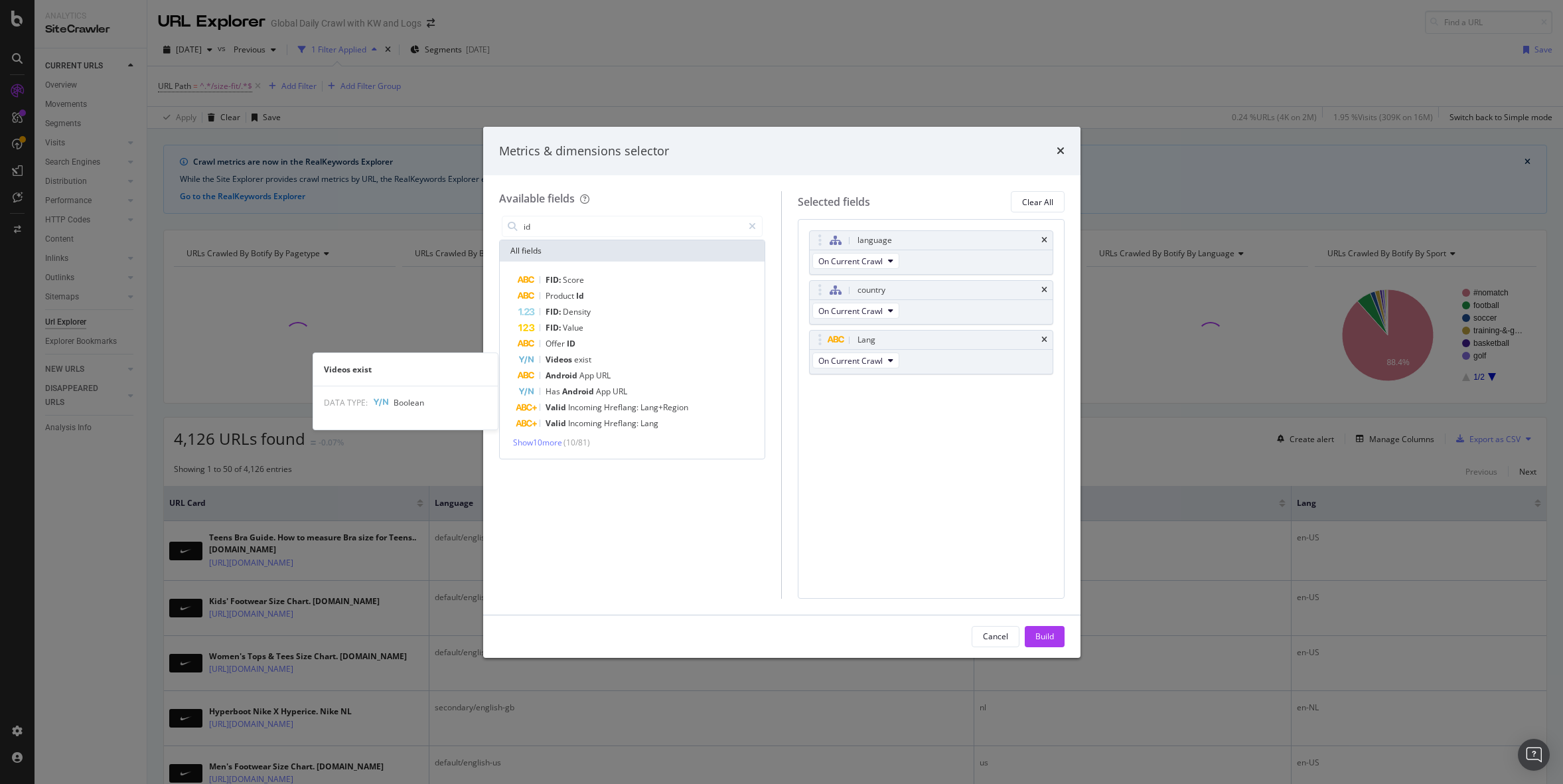
type input "i"
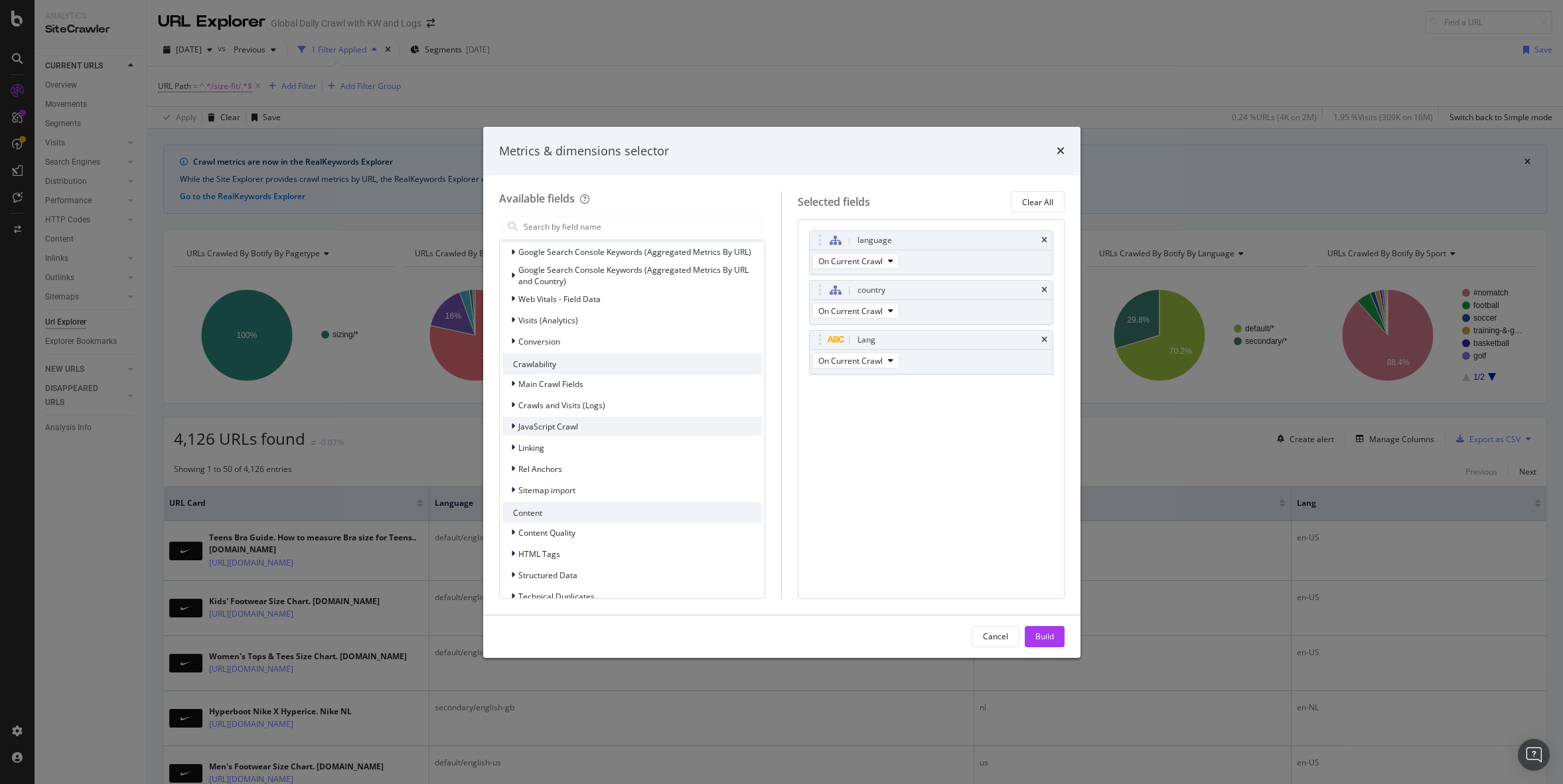
scroll to position [175, 0]
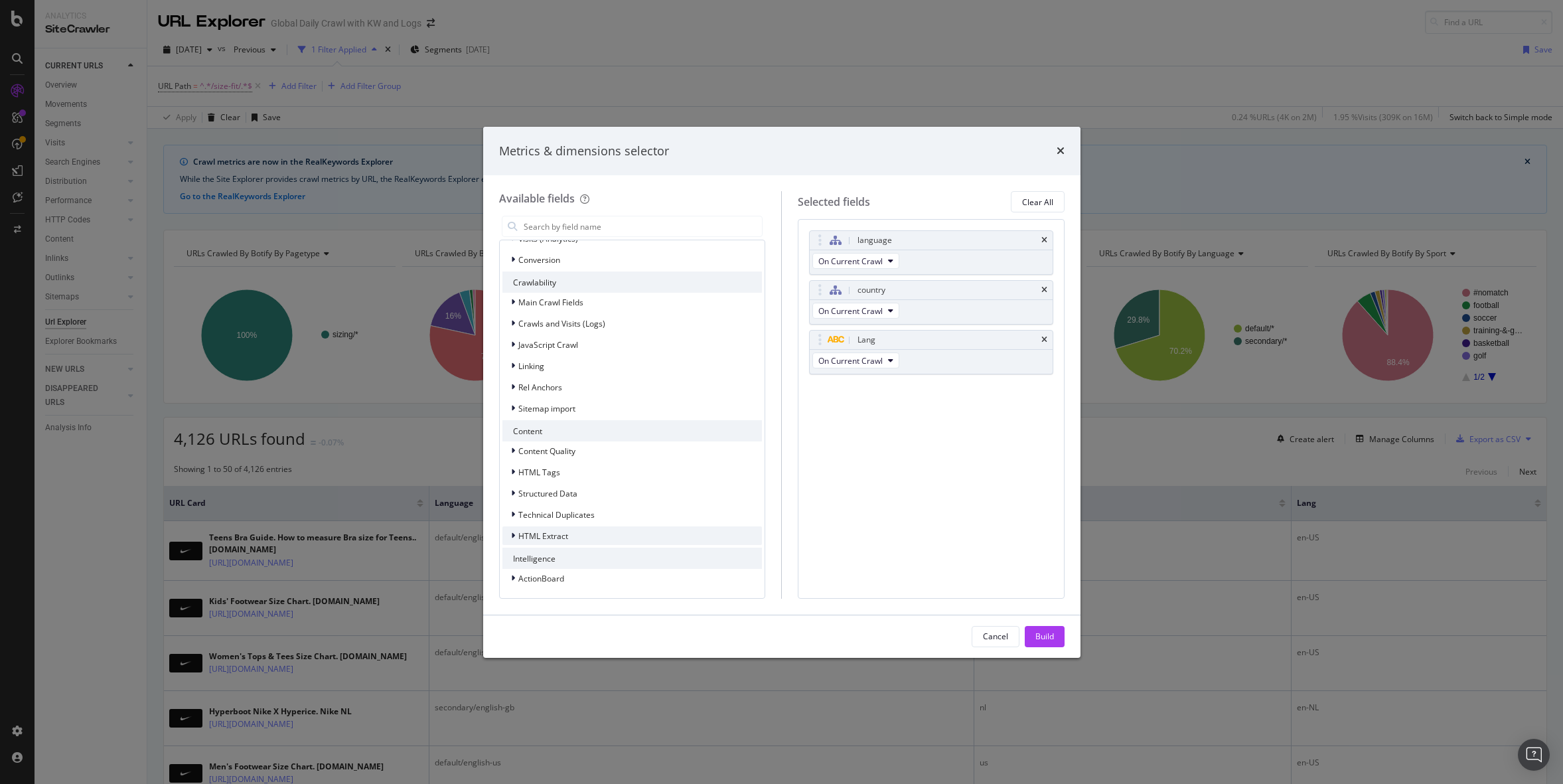
click at [514, 530] on div "modal" at bounding box center [514, 535] width 8 height 13
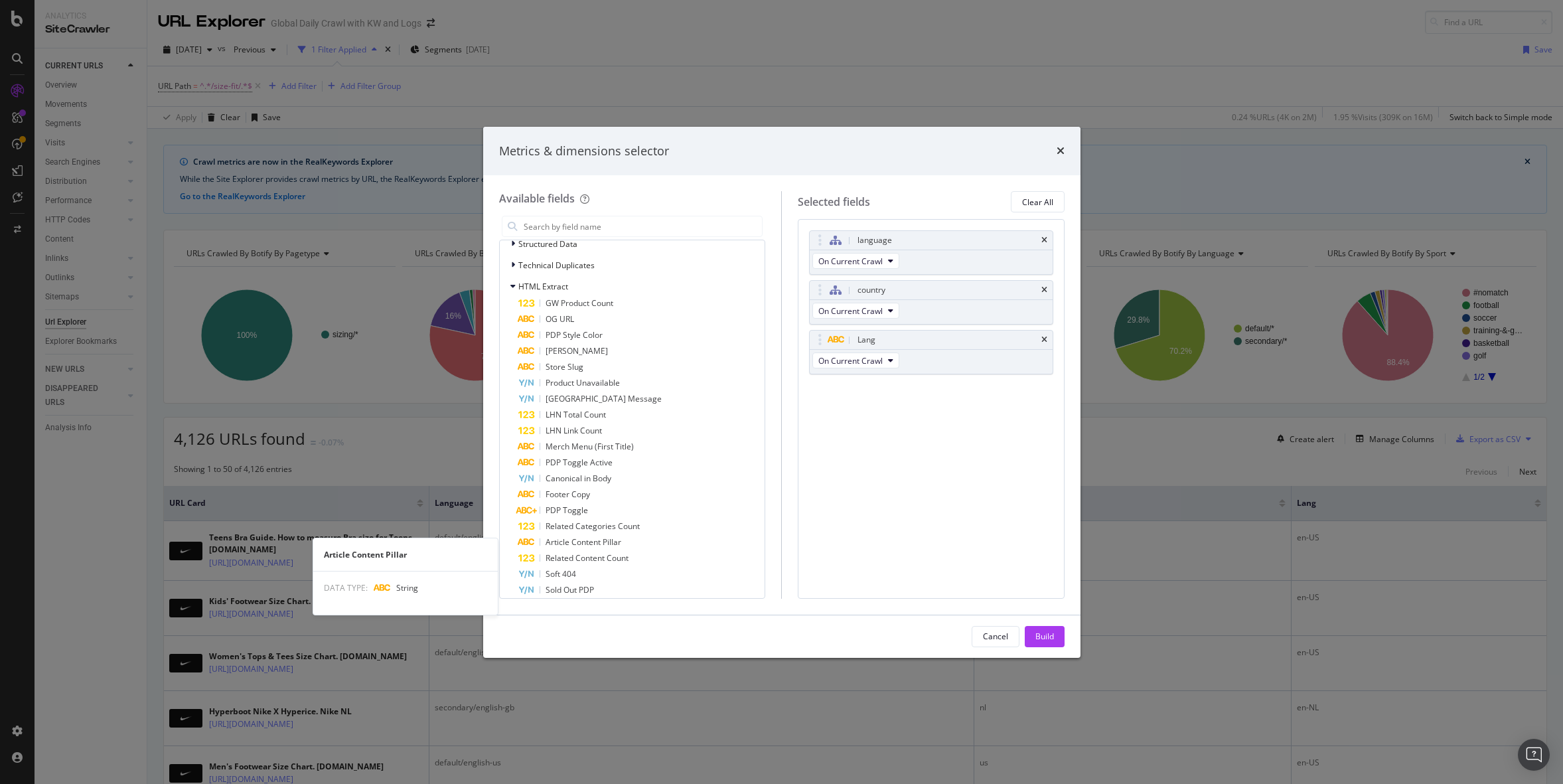
scroll to position [420, 0]
click at [1063, 150] on icon "times" at bounding box center [1060, 150] width 8 height 10
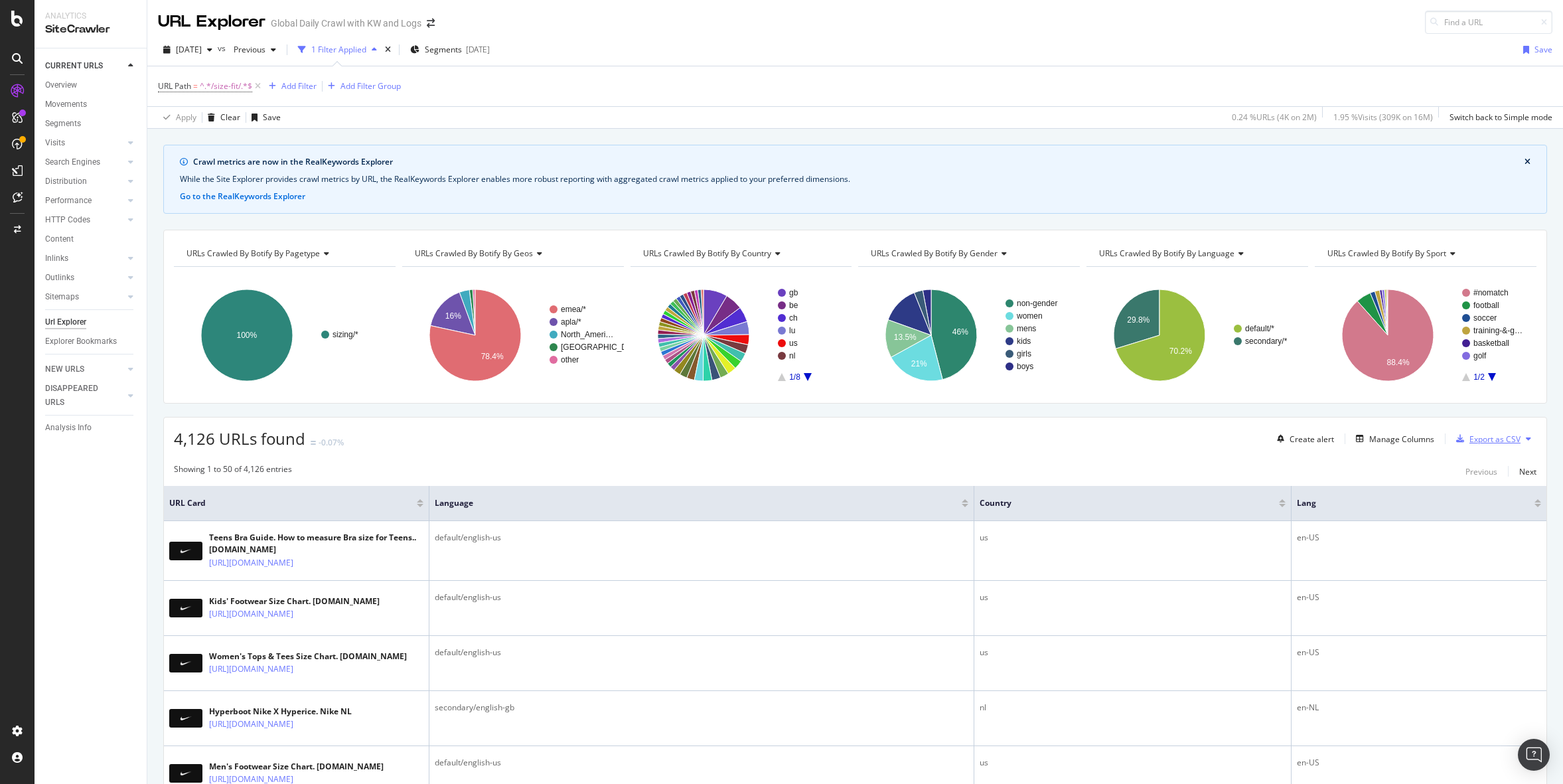
click at [1489, 441] on div "Export as CSV" at bounding box center [1494, 438] width 51 height 11
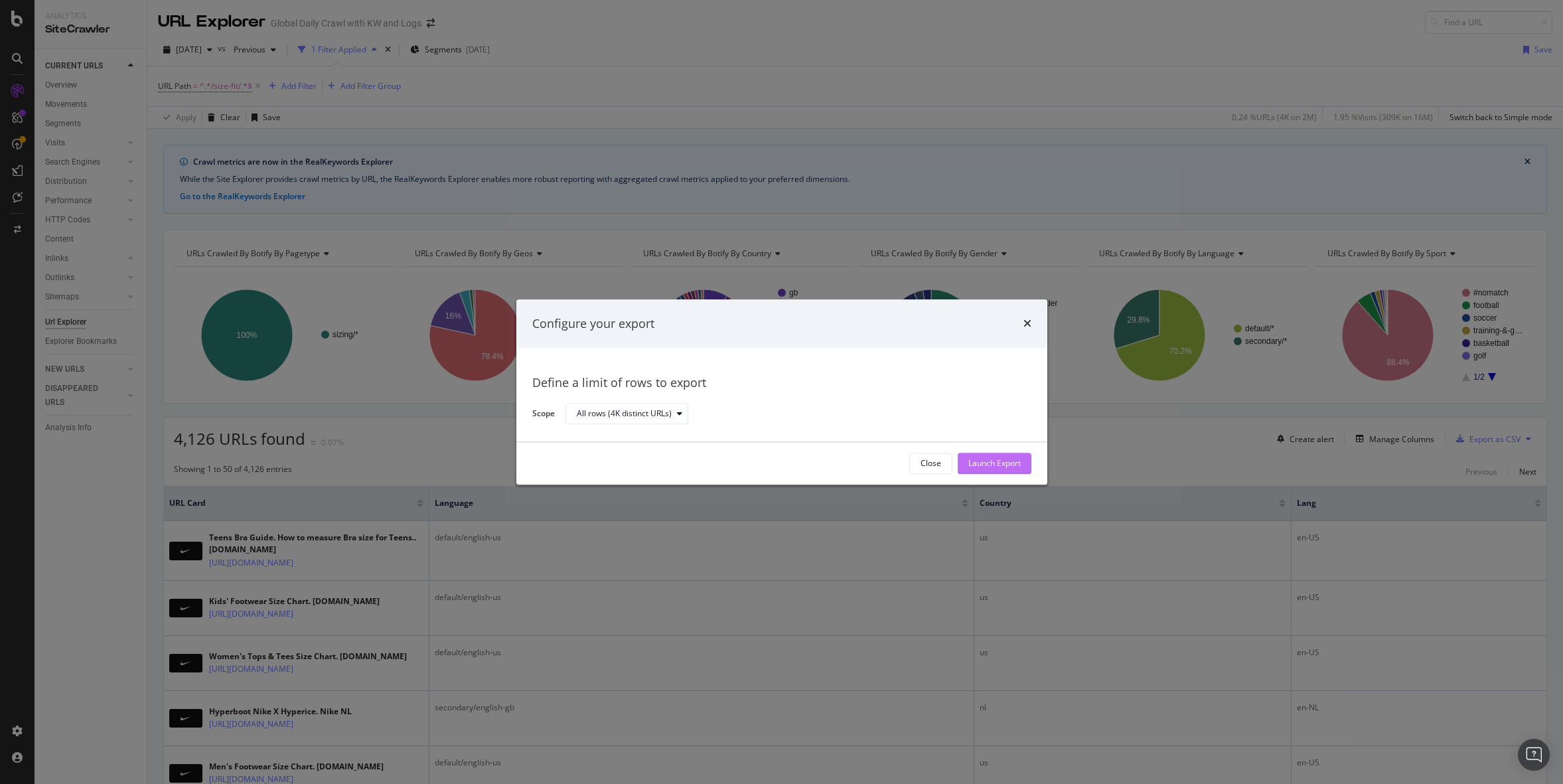
click at [992, 464] on div "Launch Export" at bounding box center [994, 463] width 52 height 11
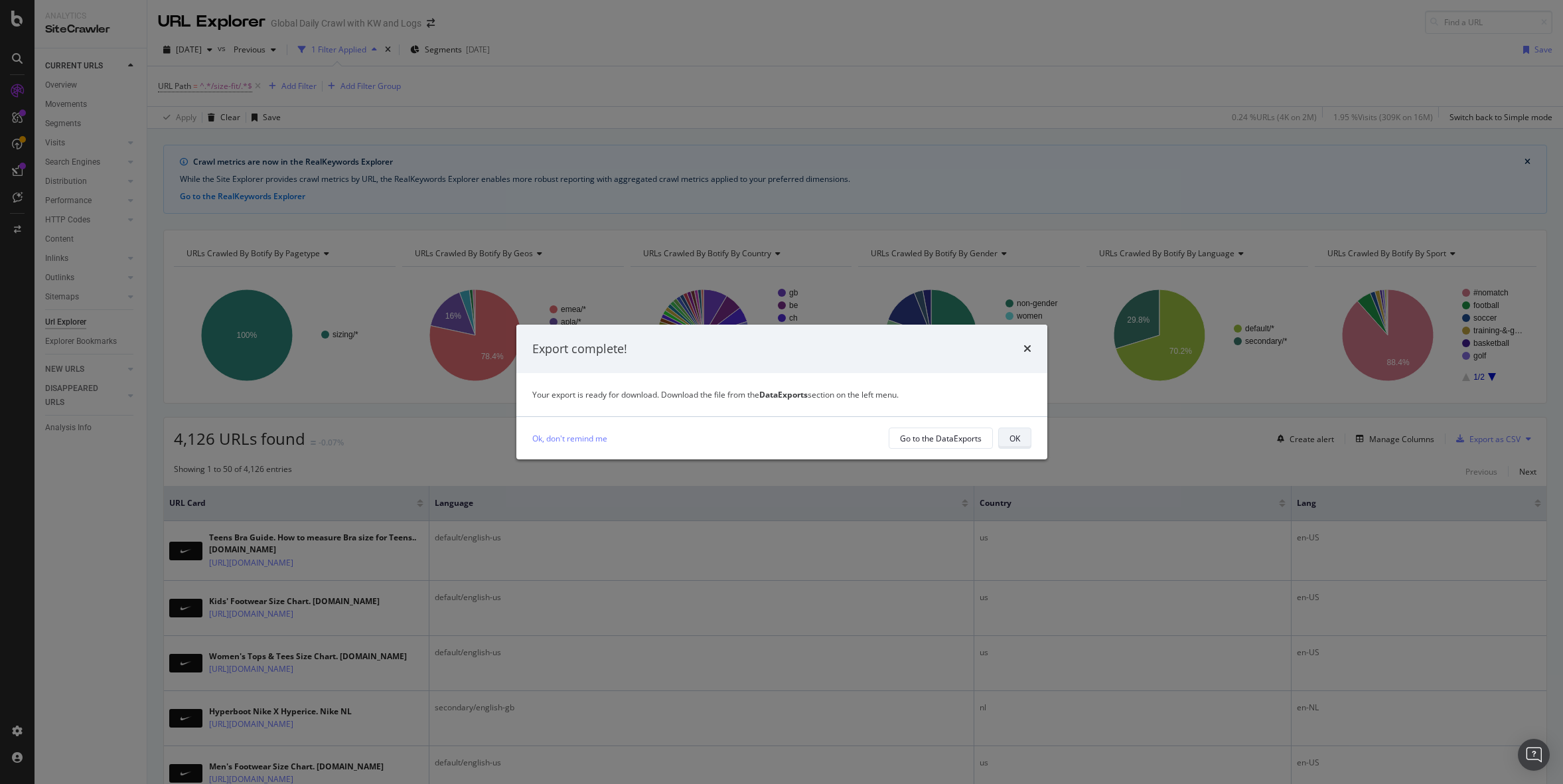
click at [1017, 438] on div "OK" at bounding box center [1014, 438] width 10 height 11
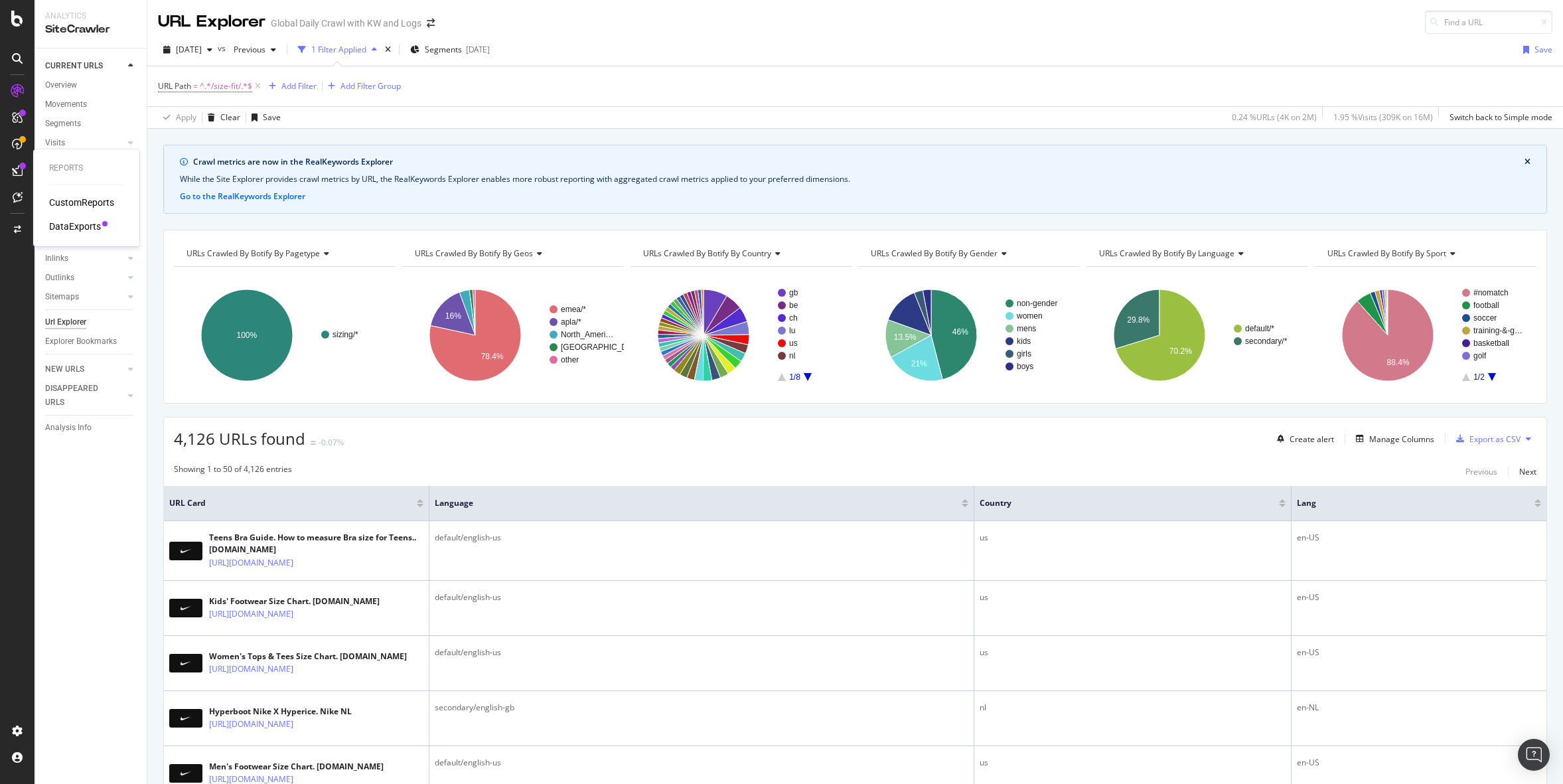
click at [84, 223] on div "DataExports" at bounding box center [75, 226] width 52 height 13
click at [993, 438] on div "4,126 URLs found -0.07% Create alert Manage Columns Export as CSV" at bounding box center [855, 434] width 1382 height 33
click at [1390, 258] on span "URLs Crawled By Botify By sport" at bounding box center [1387, 253] width 119 height 11
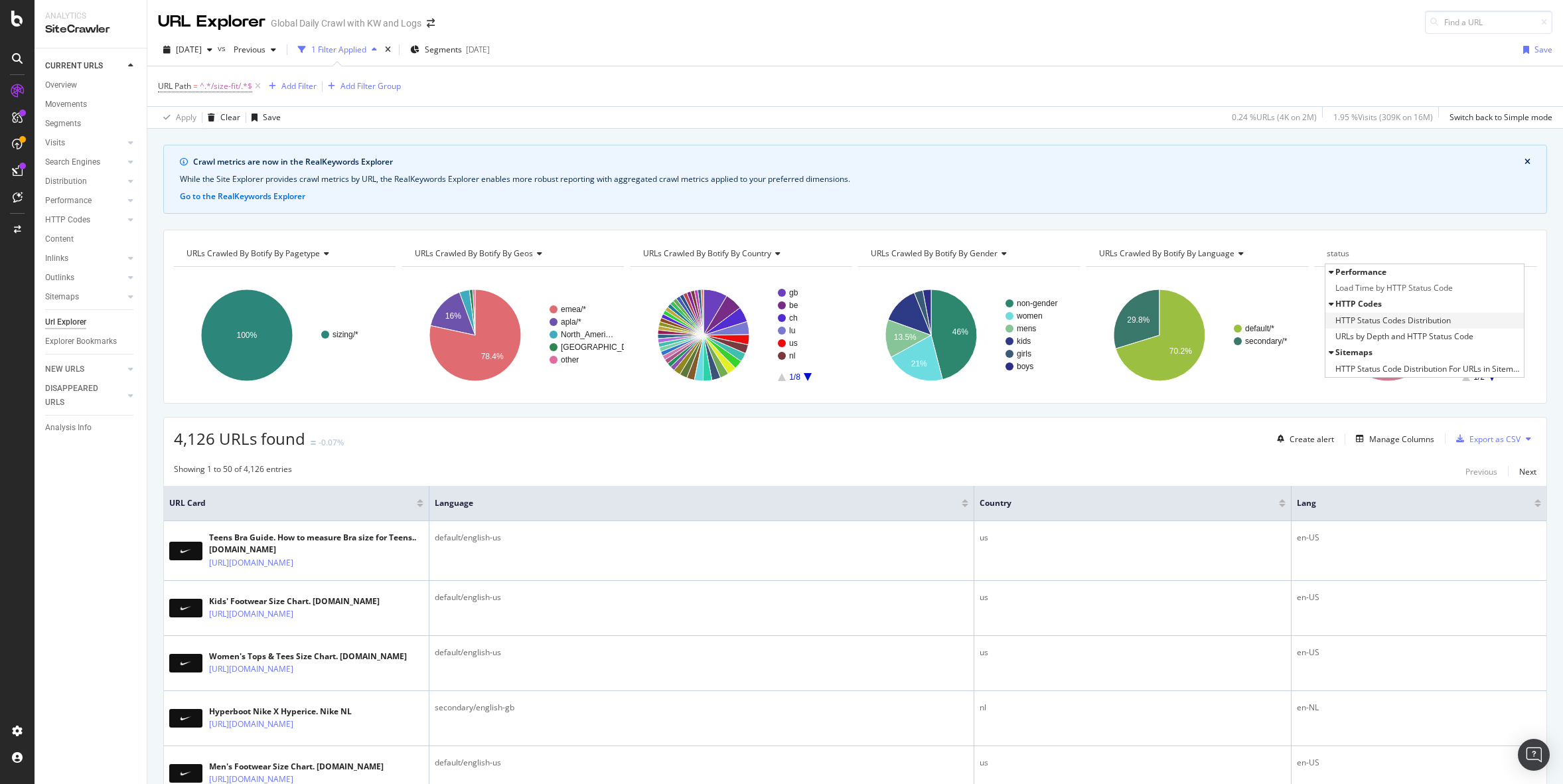
type input "status"
click at [1377, 314] on span "HTTP Status Codes Distribution" at bounding box center [1393, 320] width 115 height 13
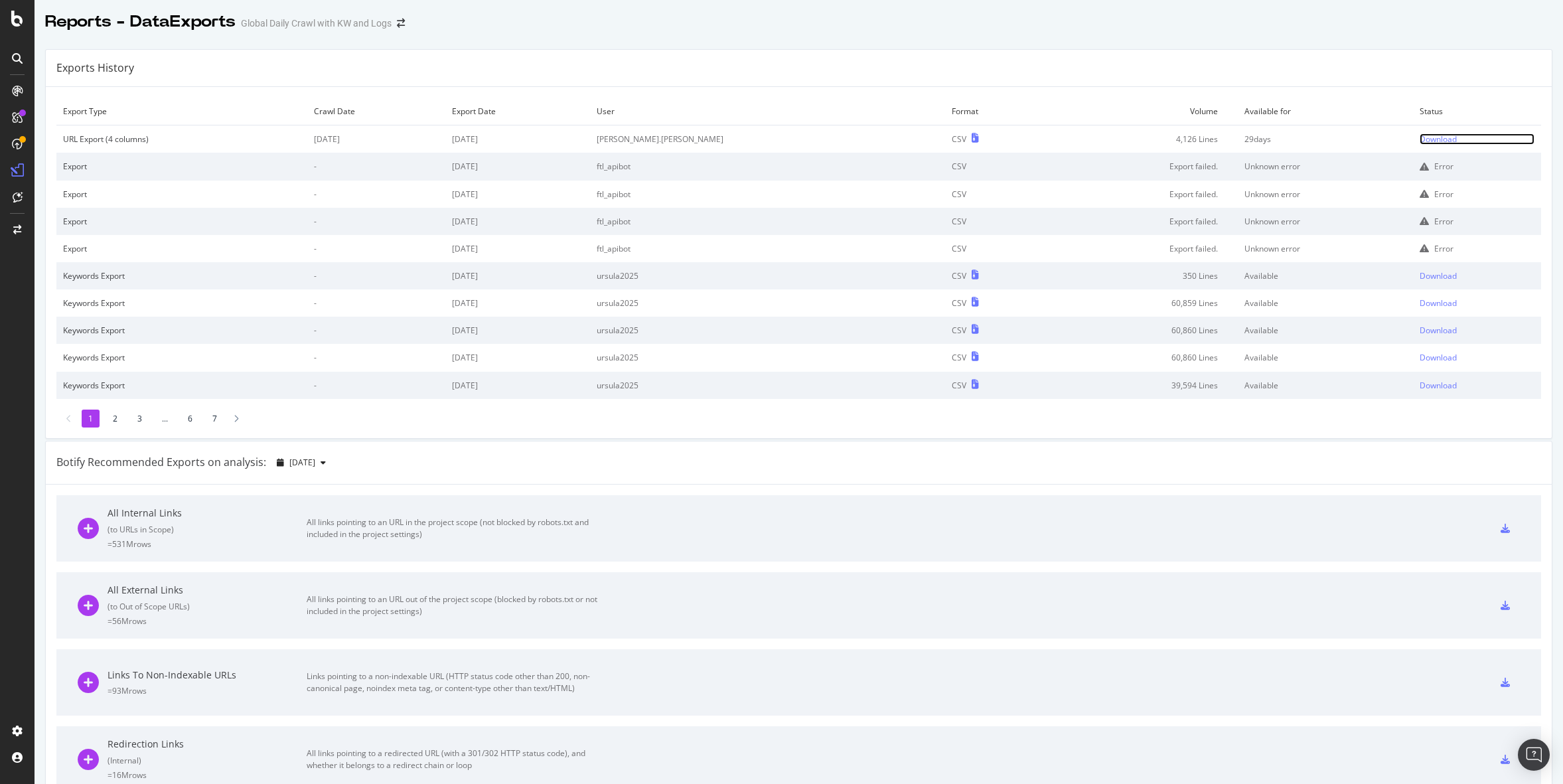
click at [1426, 135] on div "Download" at bounding box center [1437, 138] width 37 height 11
click at [1026, 86] on div "Exports History" at bounding box center [799, 68] width 1506 height 37
